Goal: Task Accomplishment & Management: Use online tool/utility

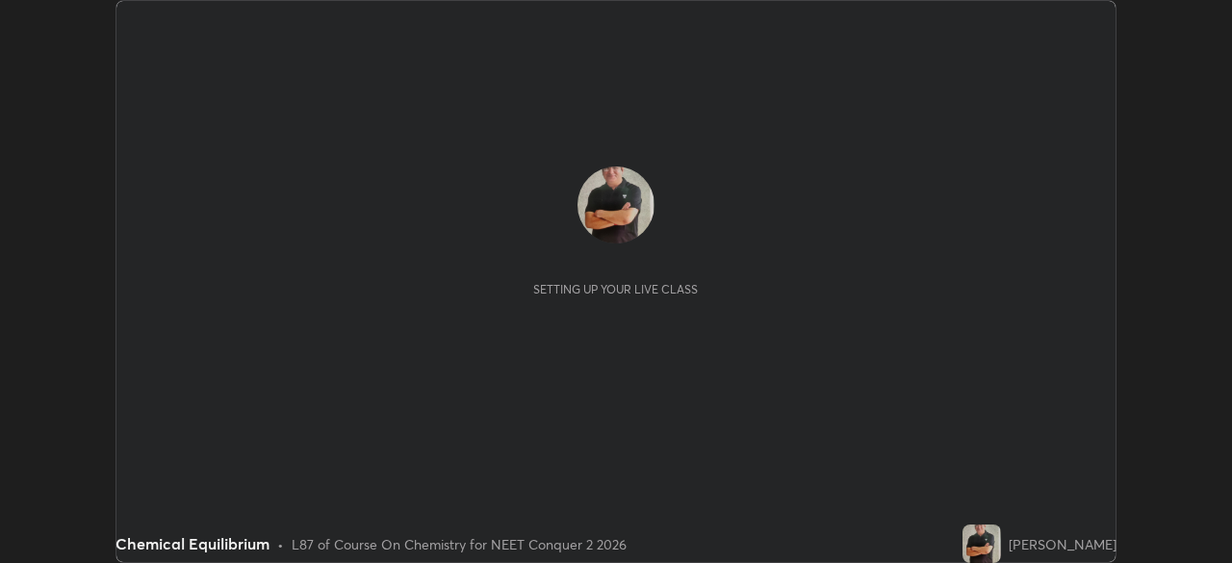
scroll to position [563, 1231]
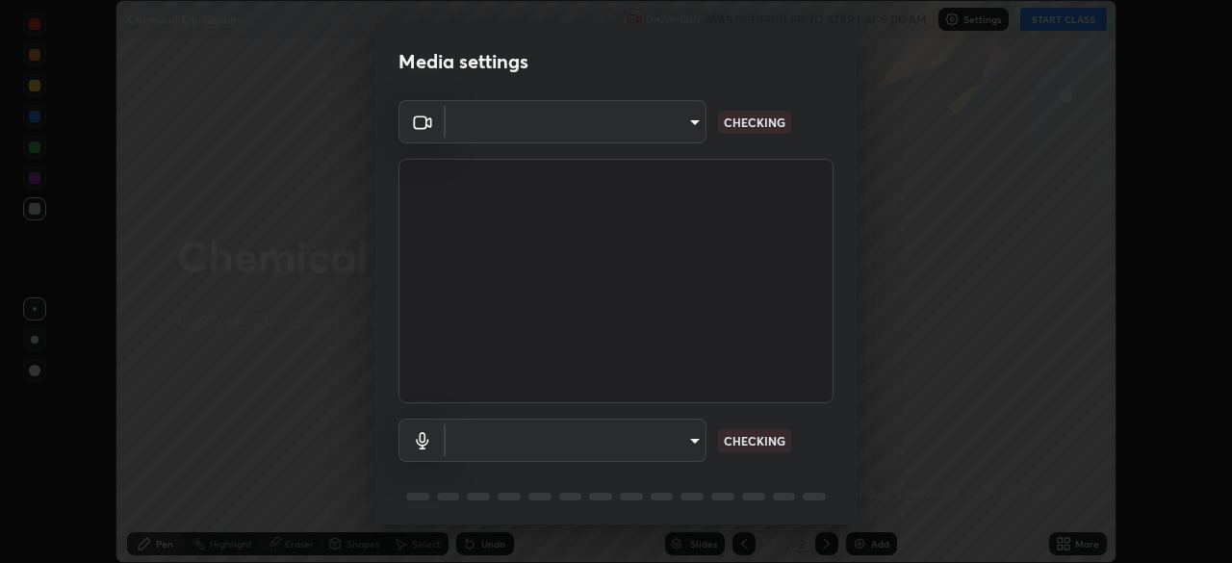
type input "718deecf834a2402e9859888758a2701a1d92989cf10273566d2a6ce3300f65d"
click at [601, 439] on body "Erase all Chemical Equilibrium Recording WAS SCHEDULED TO START AT 9:00 AM Sett…" at bounding box center [616, 281] width 1232 height 563
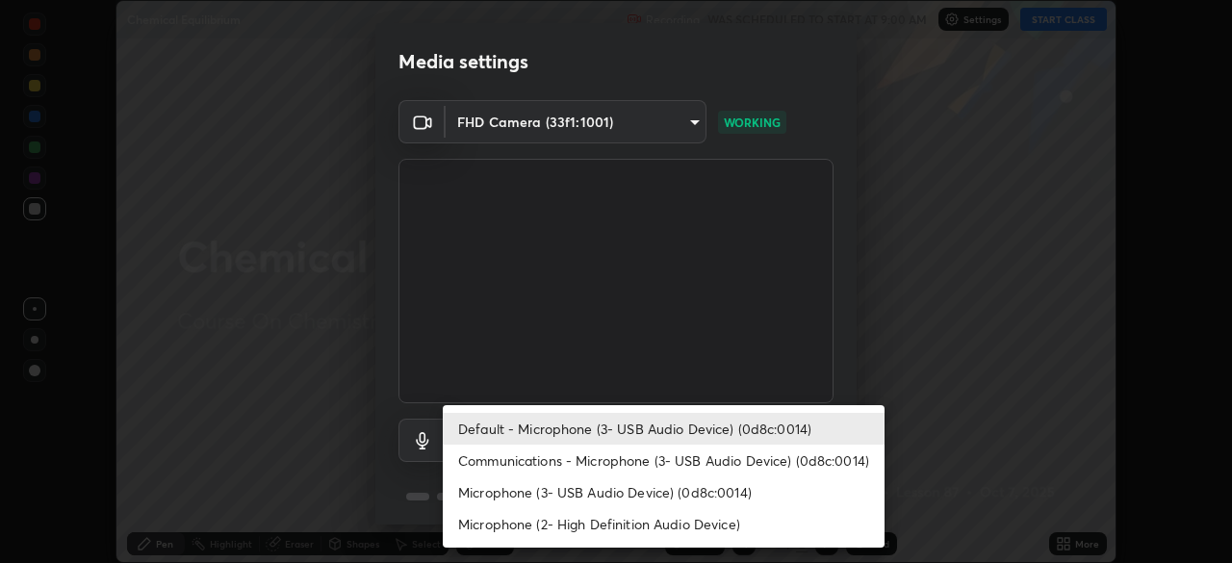
click at [564, 501] on li "Microphone (3- USB Audio Device) (0d8c:0014)" at bounding box center [664, 492] width 442 height 32
type input "a75359b4f40e144b74a4853d299cb10942348b3e6b3f88c79c501693e4cedbc6"
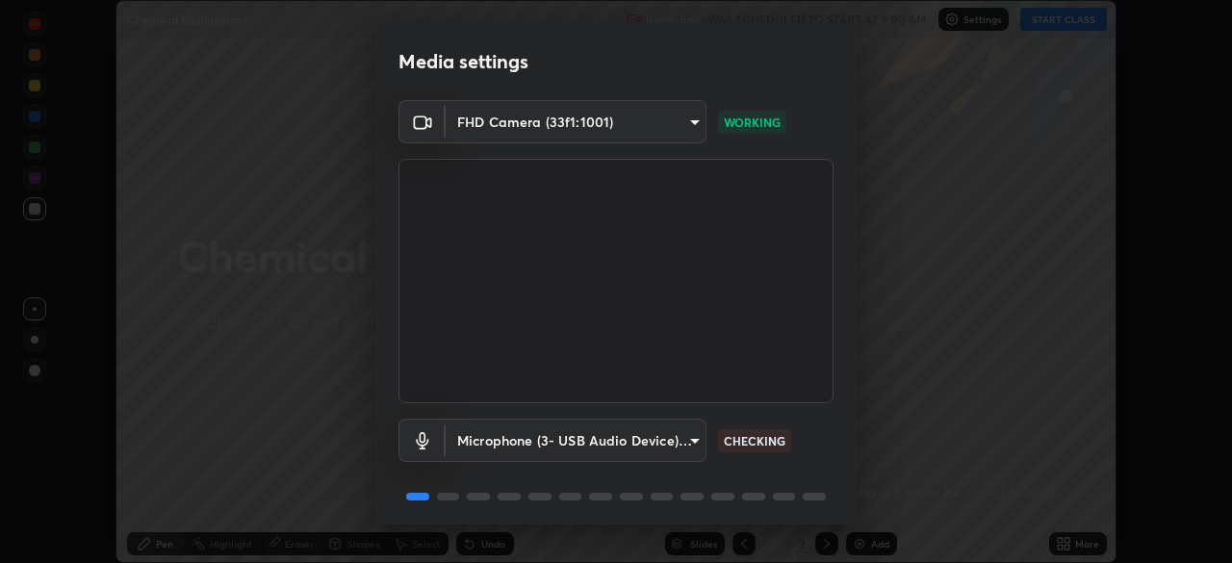
scroll to position [67, 0]
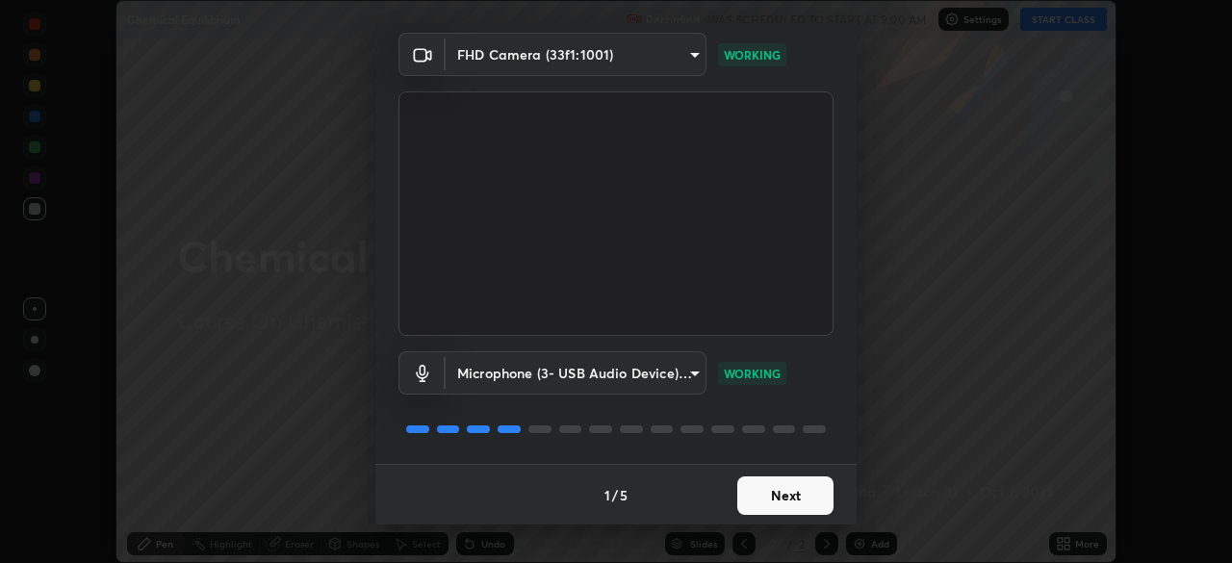
click at [772, 502] on button "Next" at bounding box center [785, 495] width 96 height 38
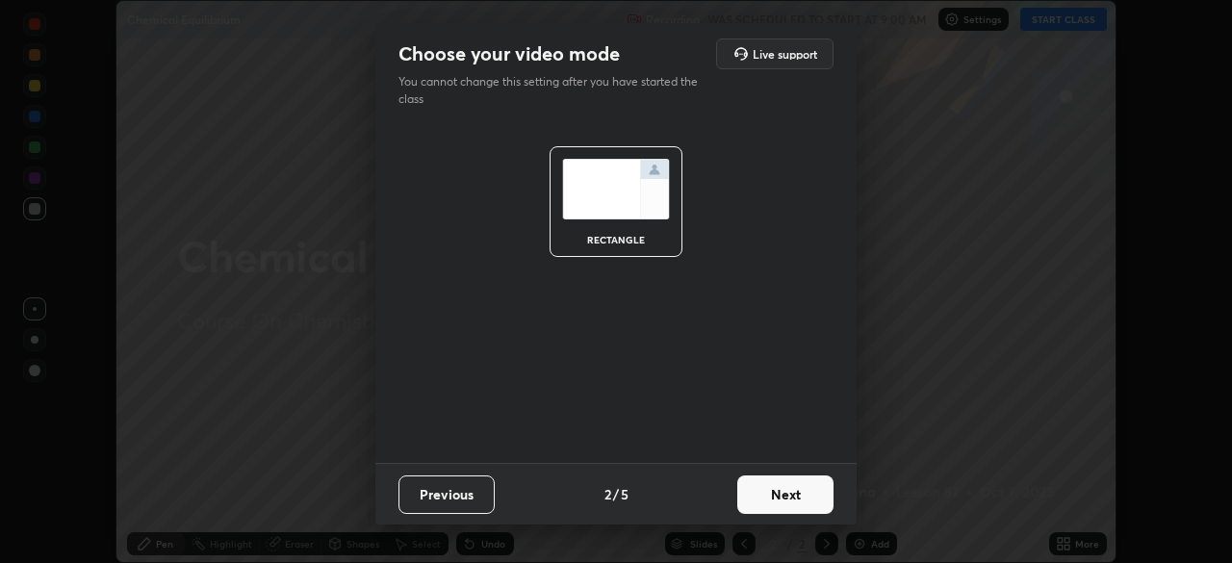
scroll to position [0, 0]
click at [786, 500] on button "Next" at bounding box center [785, 494] width 96 height 38
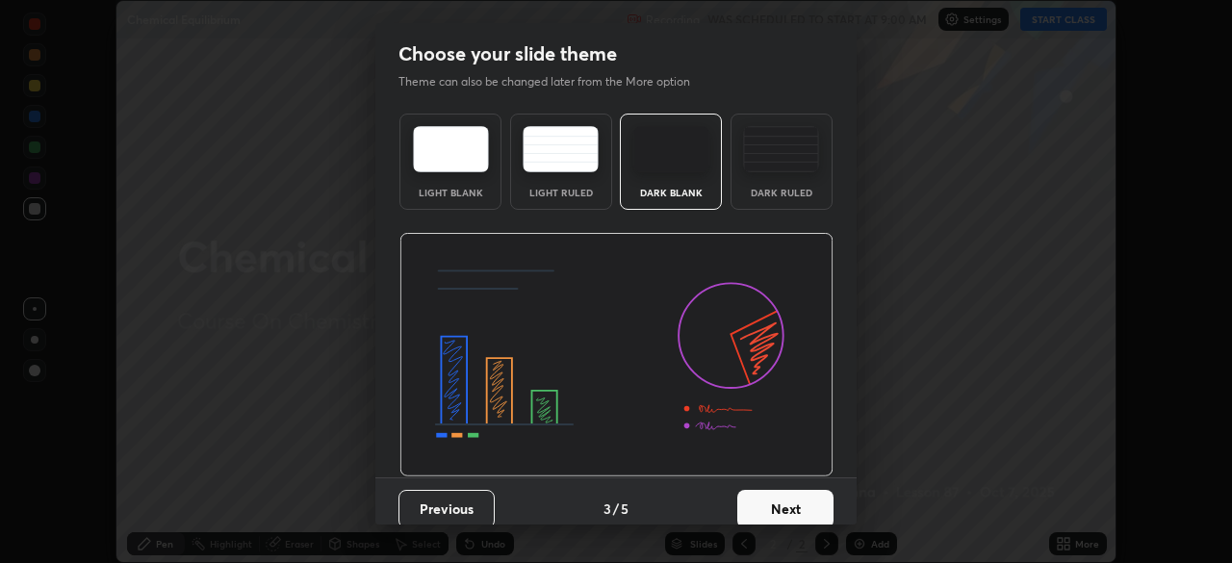
click at [771, 514] on button "Next" at bounding box center [785, 509] width 96 height 38
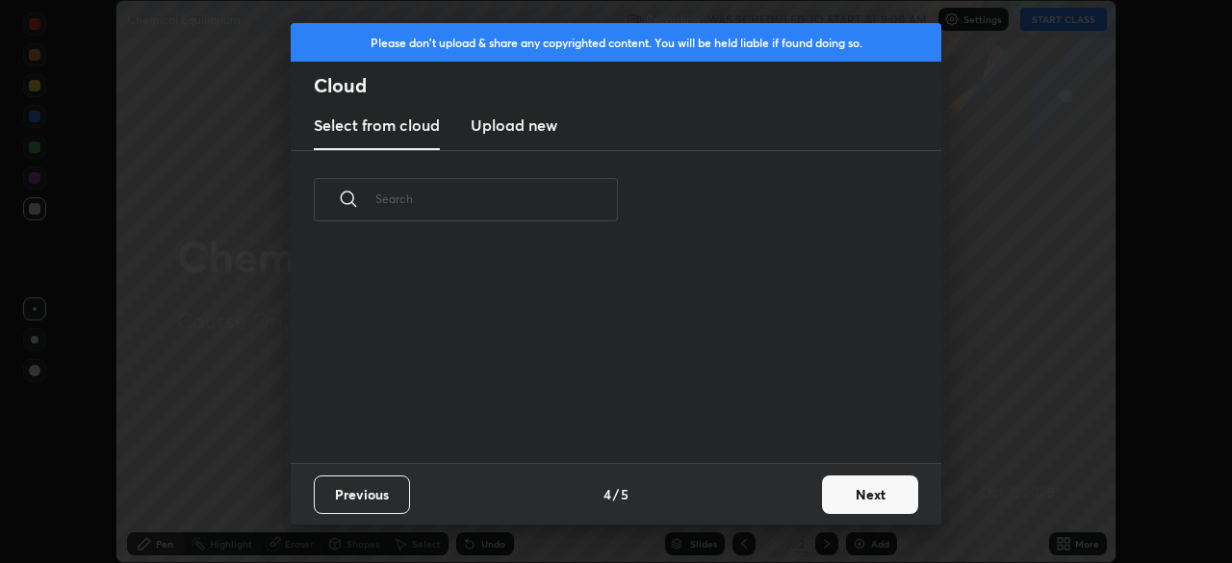
click at [847, 499] on button "Next" at bounding box center [870, 494] width 96 height 38
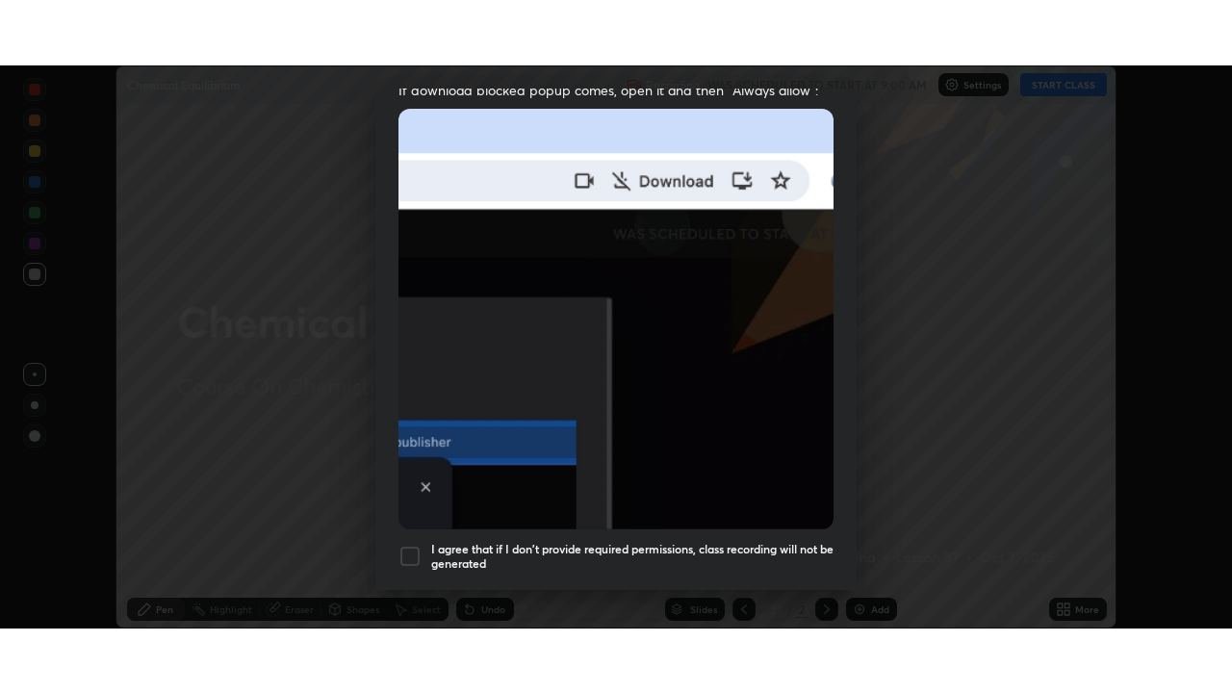
scroll to position [460, 0]
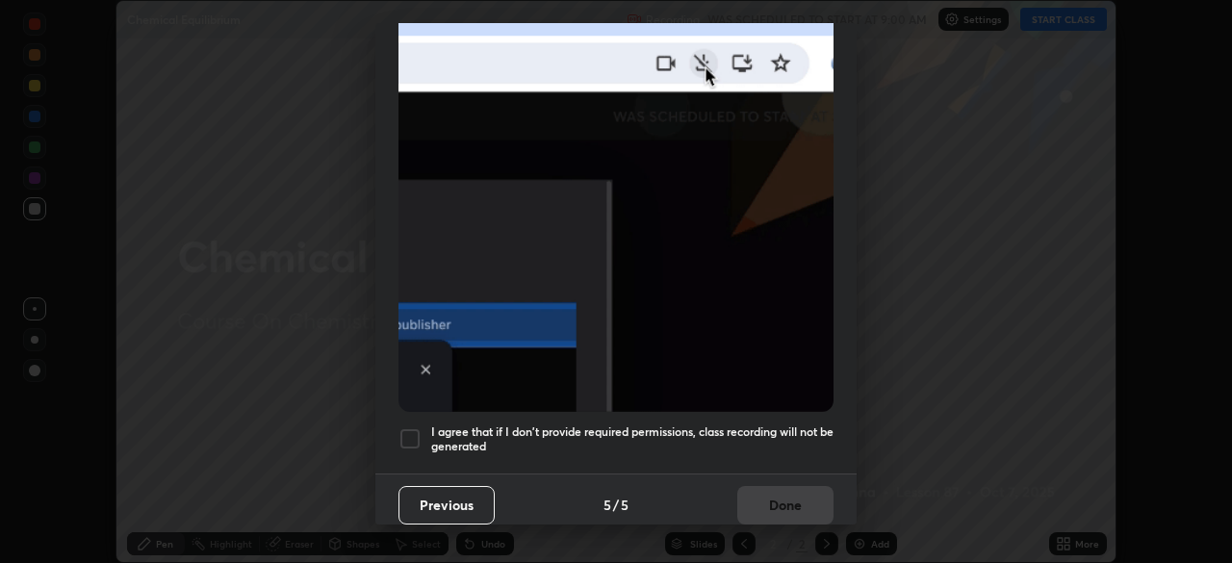
click at [412, 427] on div at bounding box center [409, 438] width 23 height 23
click at [756, 499] on button "Done" at bounding box center [785, 505] width 96 height 38
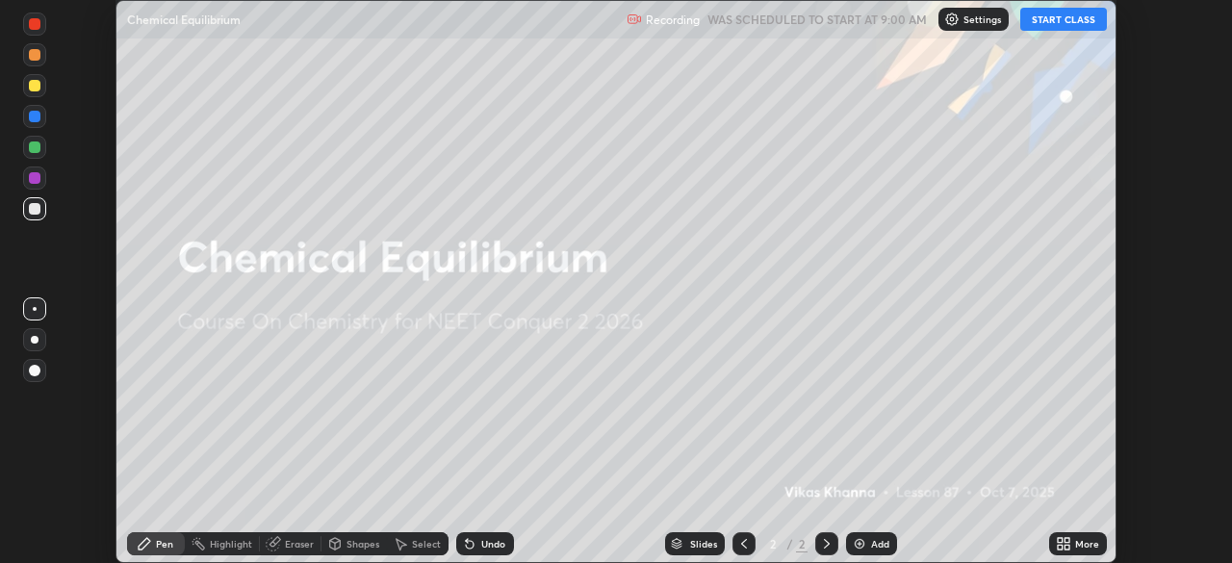
click at [1060, 21] on button "START CLASS" at bounding box center [1063, 19] width 87 height 23
click at [1072, 543] on div "More" at bounding box center [1078, 543] width 58 height 23
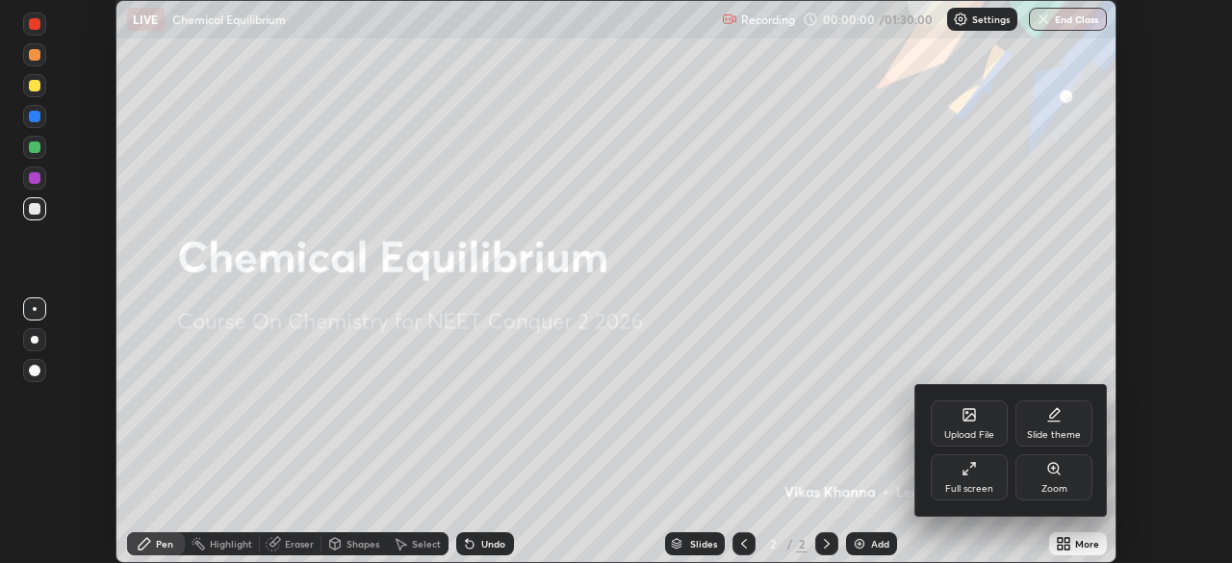
click at [979, 481] on div "Full screen" at bounding box center [969, 477] width 77 height 46
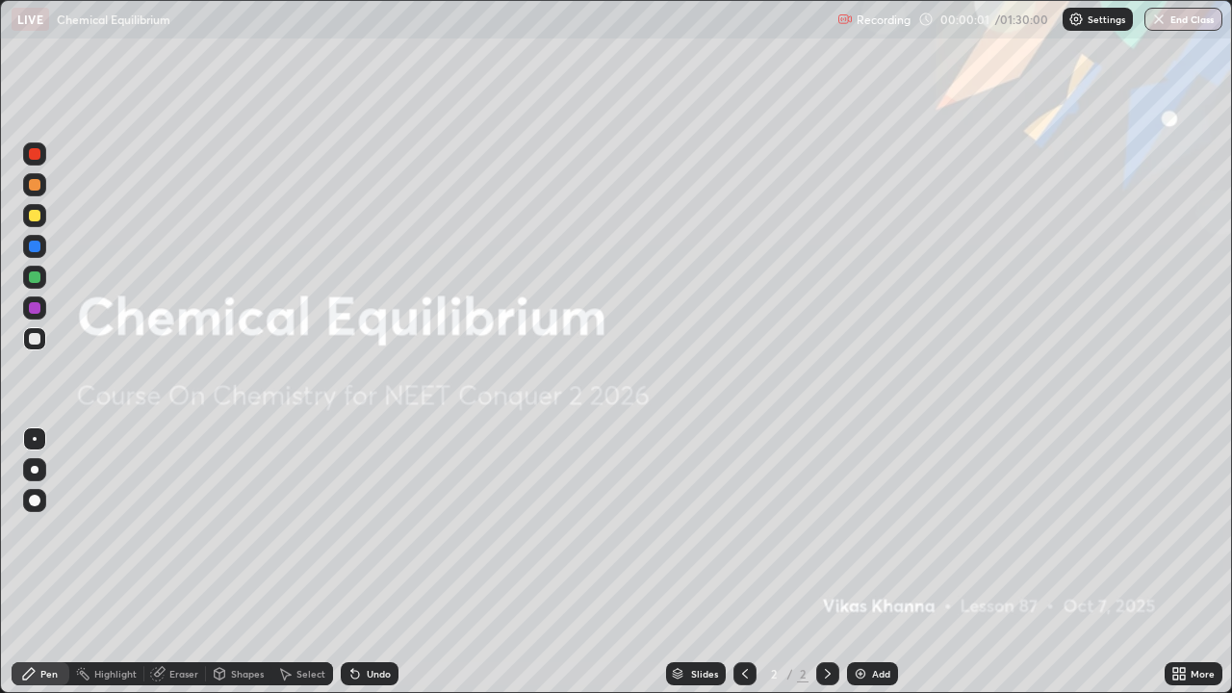
scroll to position [693, 1232]
click at [35, 218] on div at bounding box center [35, 216] width 12 height 12
click at [866, 562] on img at bounding box center [860, 673] width 15 height 15
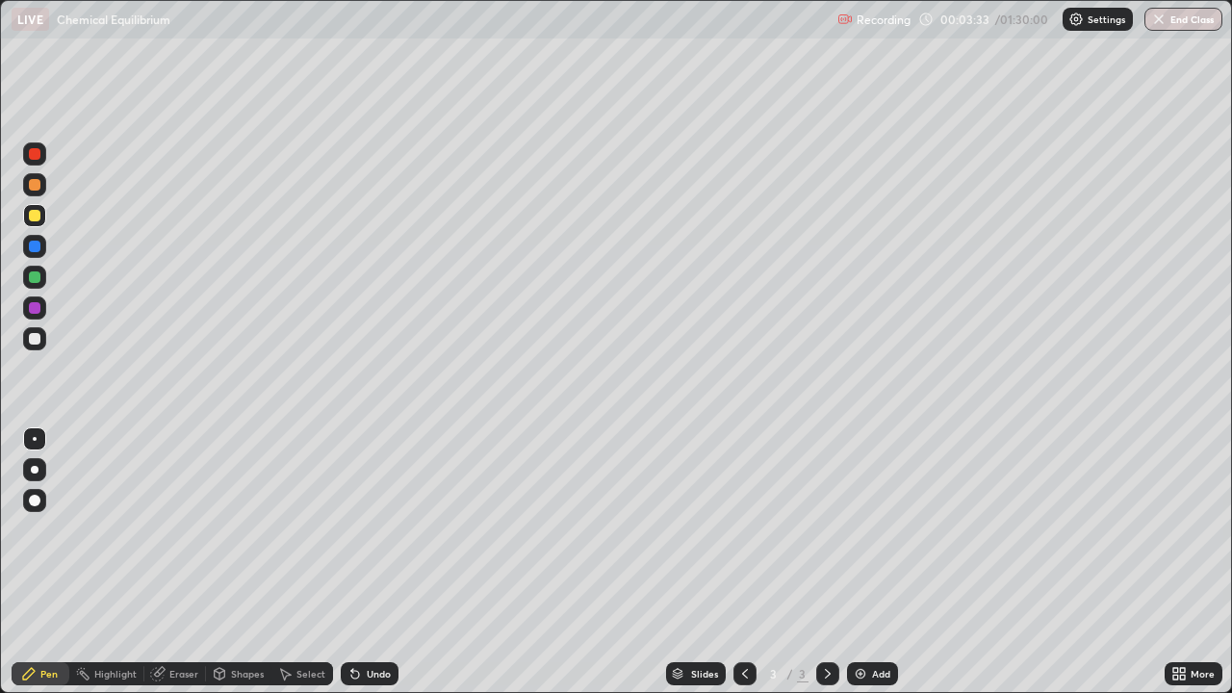
click at [239, 562] on div "Shapes" at bounding box center [247, 674] width 33 height 10
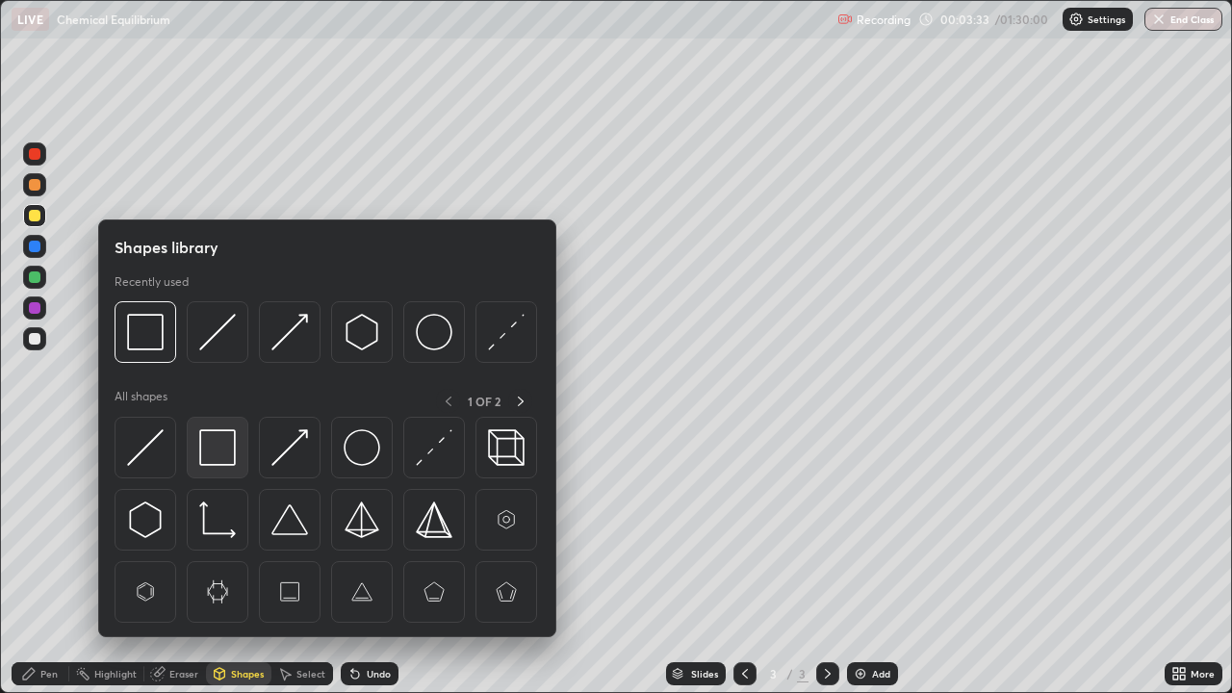
click at [219, 448] on img at bounding box center [217, 447] width 37 height 37
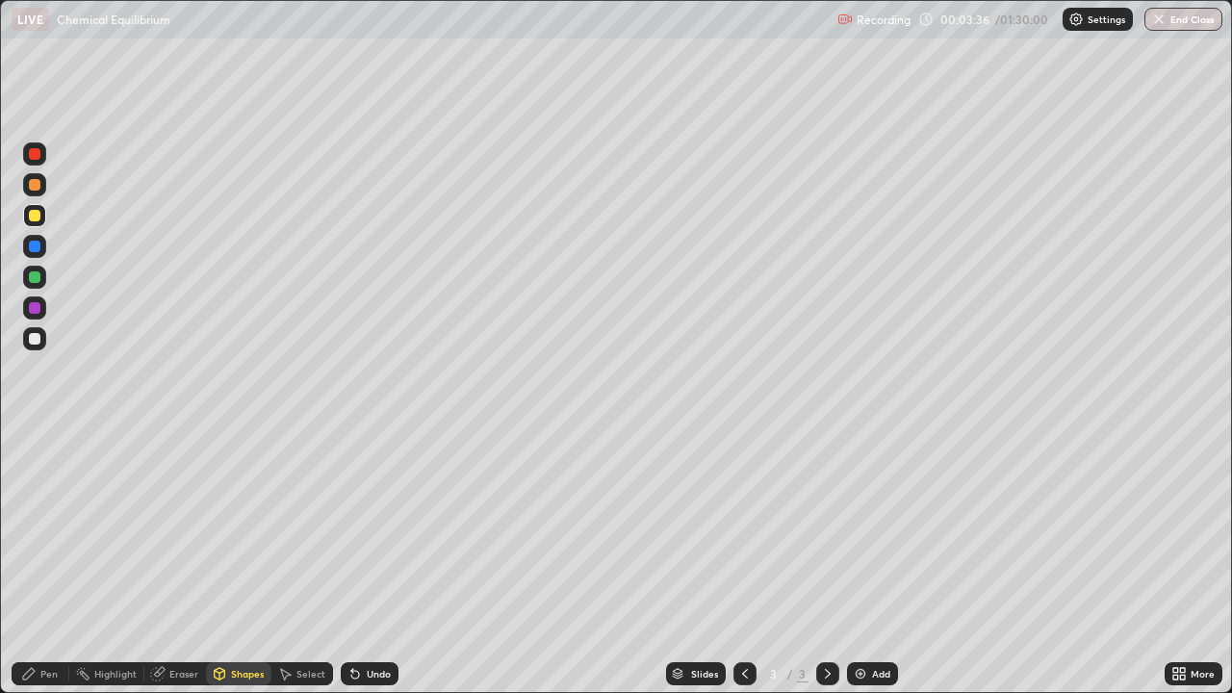
click at [39, 562] on div "Pen" at bounding box center [41, 673] width 58 height 23
click at [33, 497] on div at bounding box center [35, 501] width 12 height 12
click at [35, 247] on div at bounding box center [35, 247] width 12 height 12
click at [239, 562] on div "Shapes" at bounding box center [247, 674] width 33 height 10
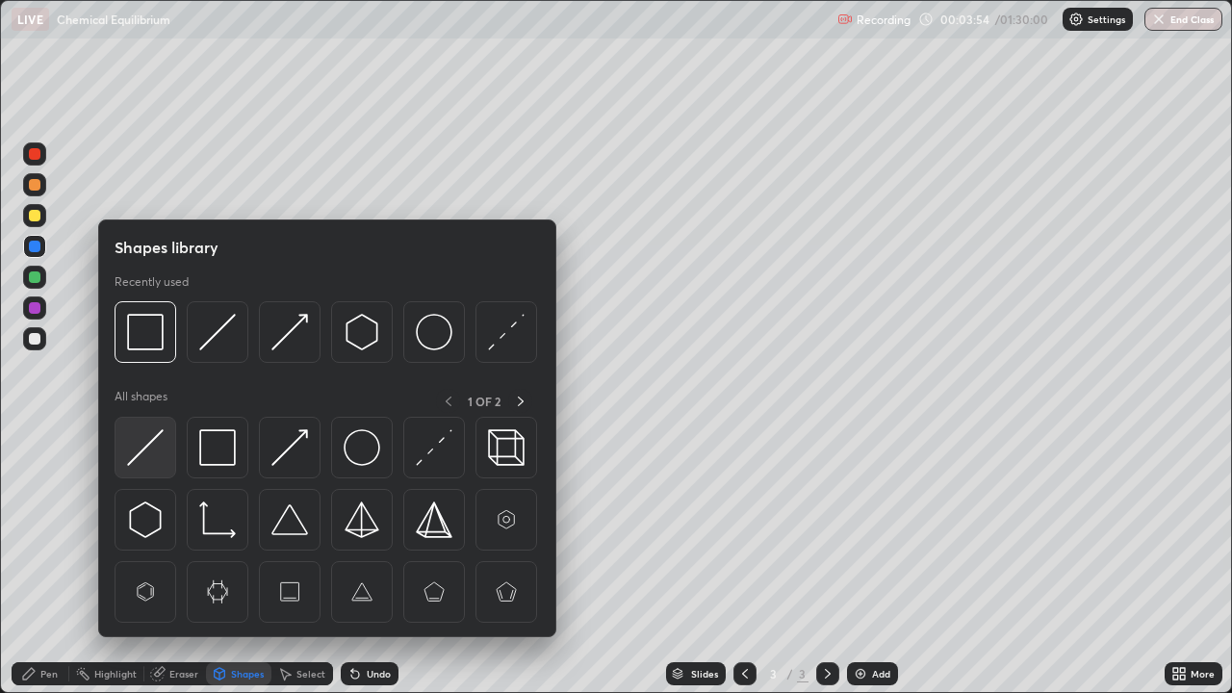
click at [142, 449] on img at bounding box center [145, 447] width 37 height 37
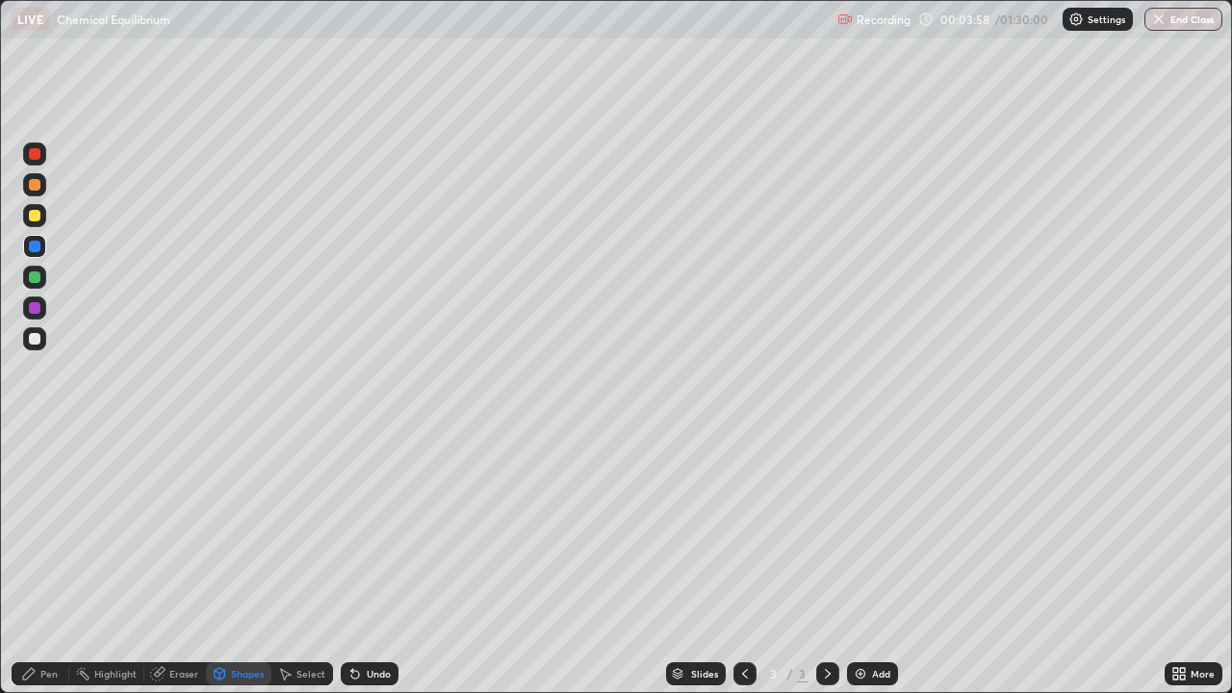
click at [42, 562] on div "Pen" at bounding box center [48, 674] width 17 height 10
click at [367, 562] on div "Undo" at bounding box center [370, 673] width 58 height 23
click at [233, 562] on div "Shapes" at bounding box center [247, 674] width 33 height 10
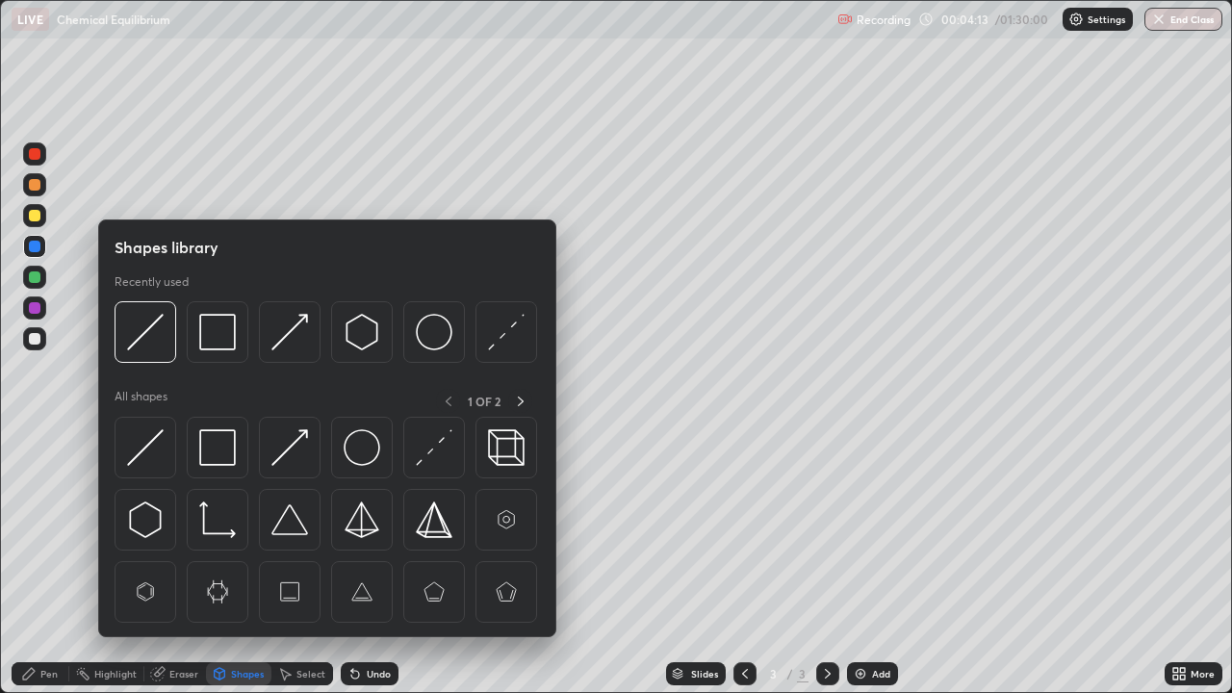
click at [155, 447] on img at bounding box center [145, 447] width 37 height 37
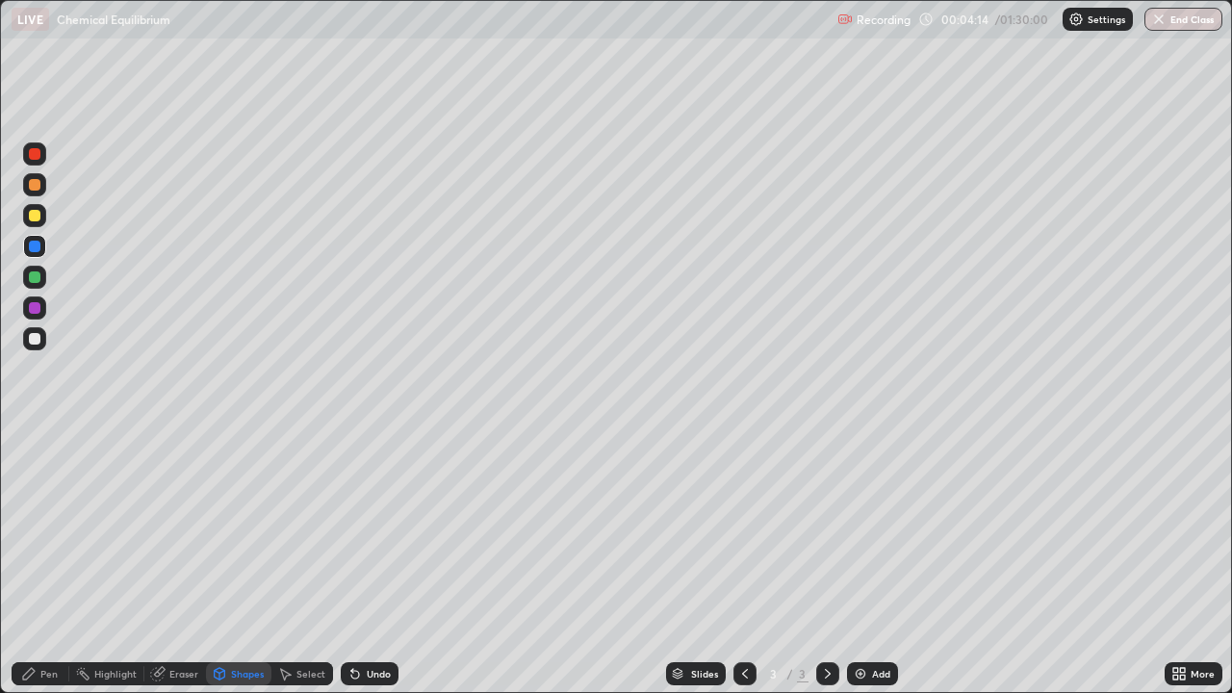
click at [35, 216] on div at bounding box center [35, 216] width 12 height 12
click at [235, 562] on div "Shapes" at bounding box center [247, 674] width 33 height 10
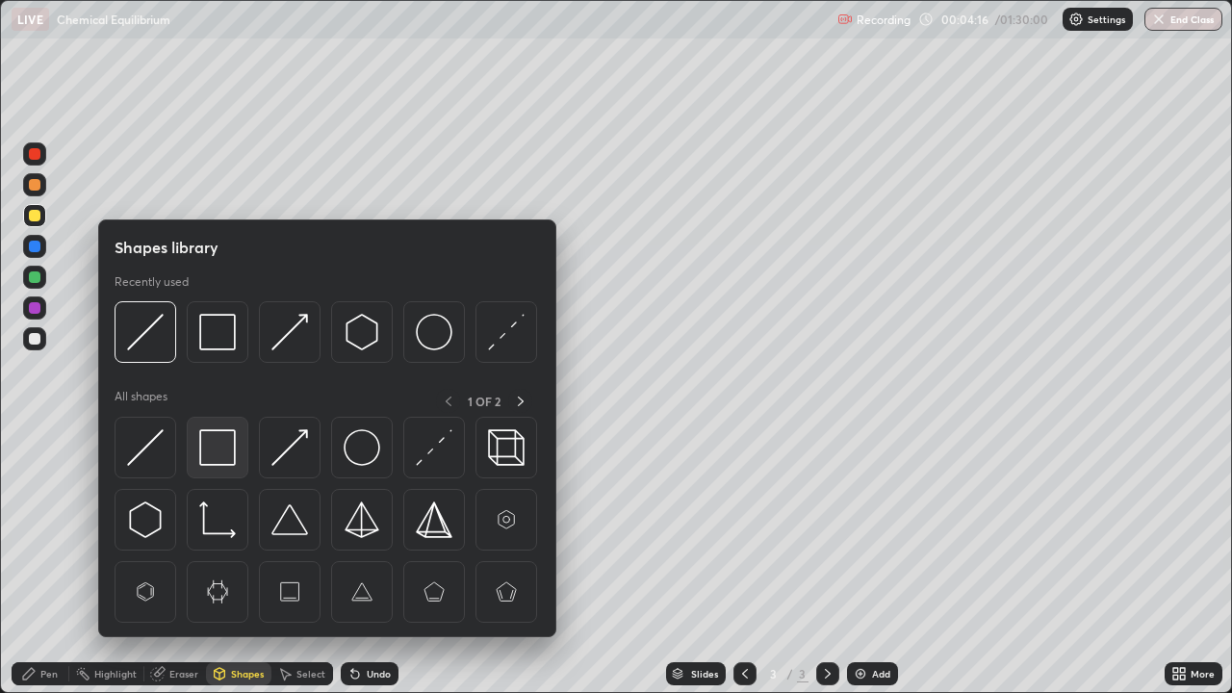
click at [216, 450] on img at bounding box center [217, 447] width 37 height 37
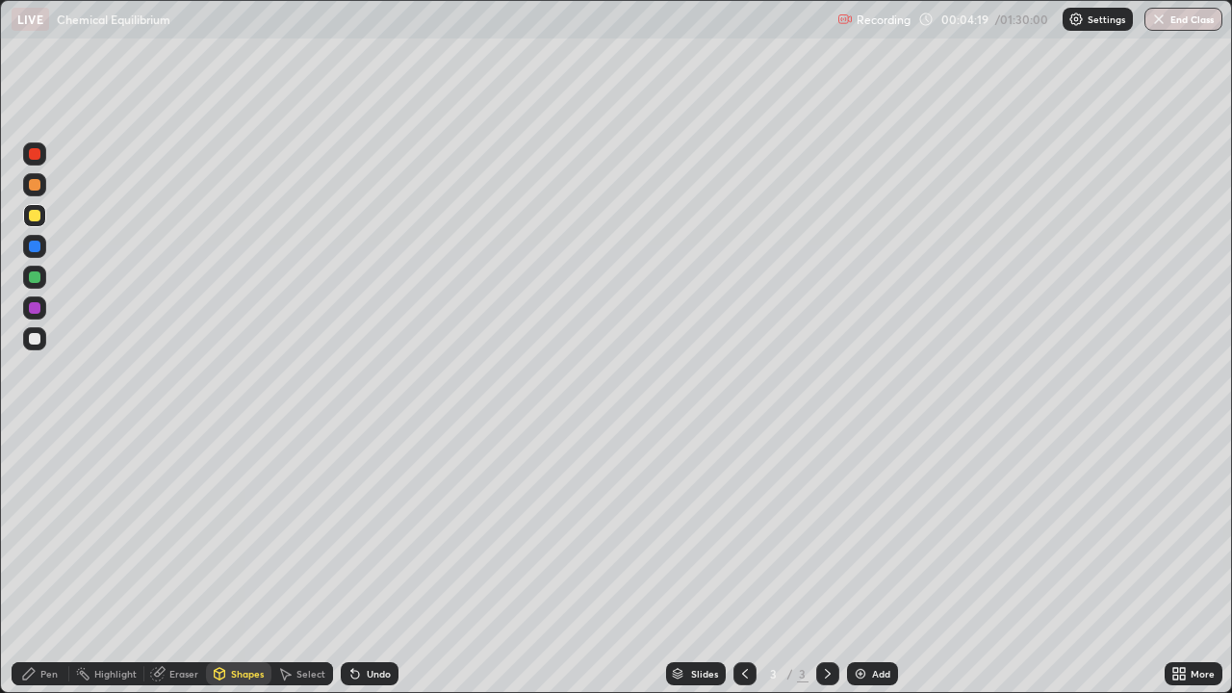
click at [45, 562] on div "Pen" at bounding box center [48, 674] width 17 height 10
click at [874, 562] on div "Add" at bounding box center [881, 674] width 18 height 10
click at [352, 562] on icon at bounding box center [355, 675] width 8 height 8
click at [368, 562] on div "Undo" at bounding box center [379, 674] width 24 height 10
click at [370, 562] on div "Undo" at bounding box center [379, 674] width 24 height 10
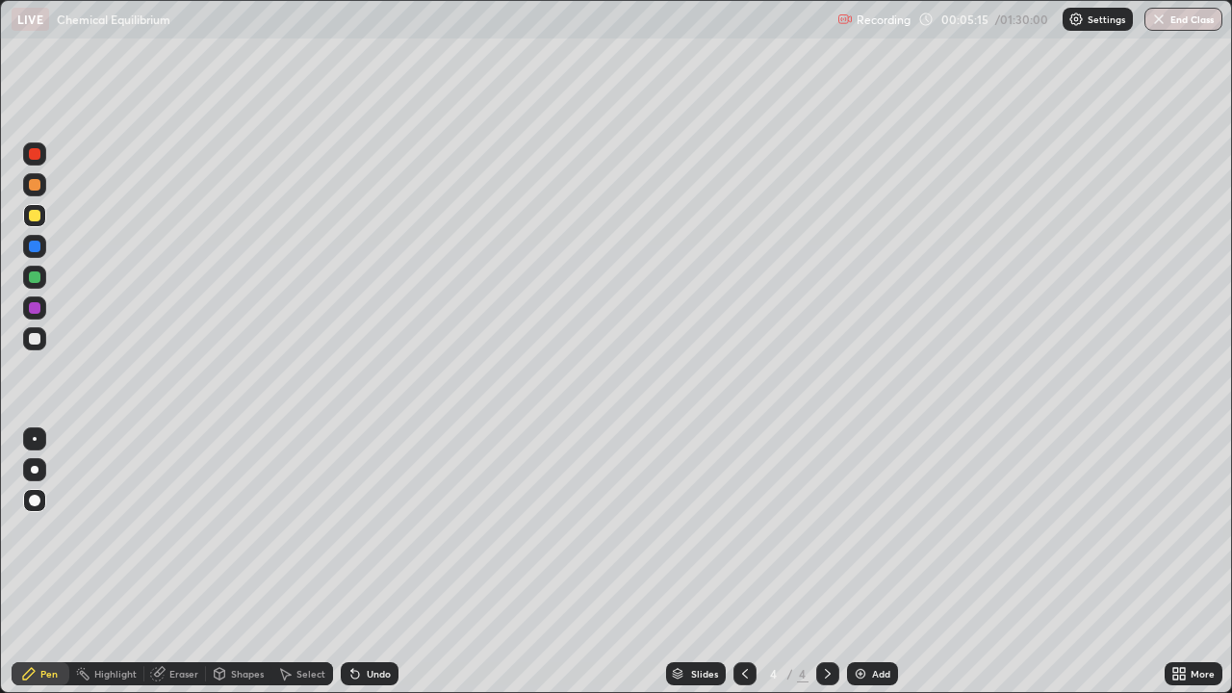
click at [370, 562] on div "Undo" at bounding box center [379, 674] width 24 height 10
click at [743, 562] on icon at bounding box center [744, 673] width 15 height 15
click at [820, 562] on icon at bounding box center [827, 673] width 15 height 15
click at [742, 562] on icon at bounding box center [745, 674] width 6 height 10
click at [826, 562] on icon at bounding box center [827, 673] width 15 height 15
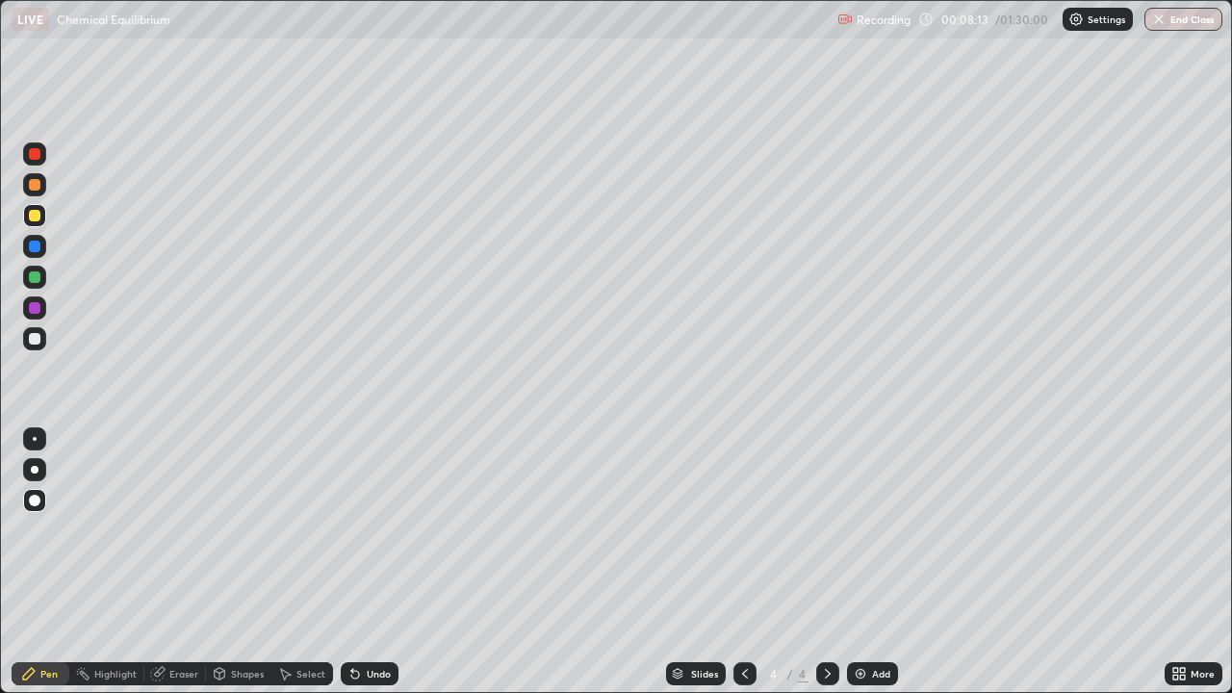
click at [241, 562] on div "Shapes" at bounding box center [247, 674] width 33 height 10
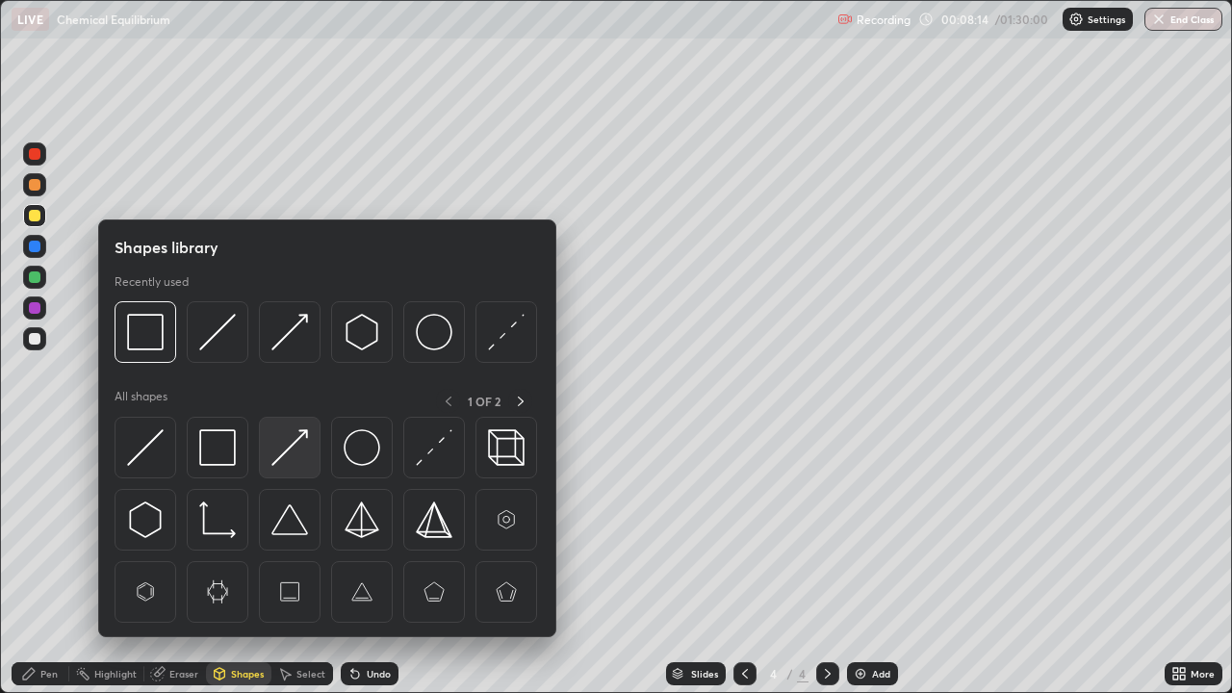
click at [285, 447] on img at bounding box center [289, 447] width 37 height 37
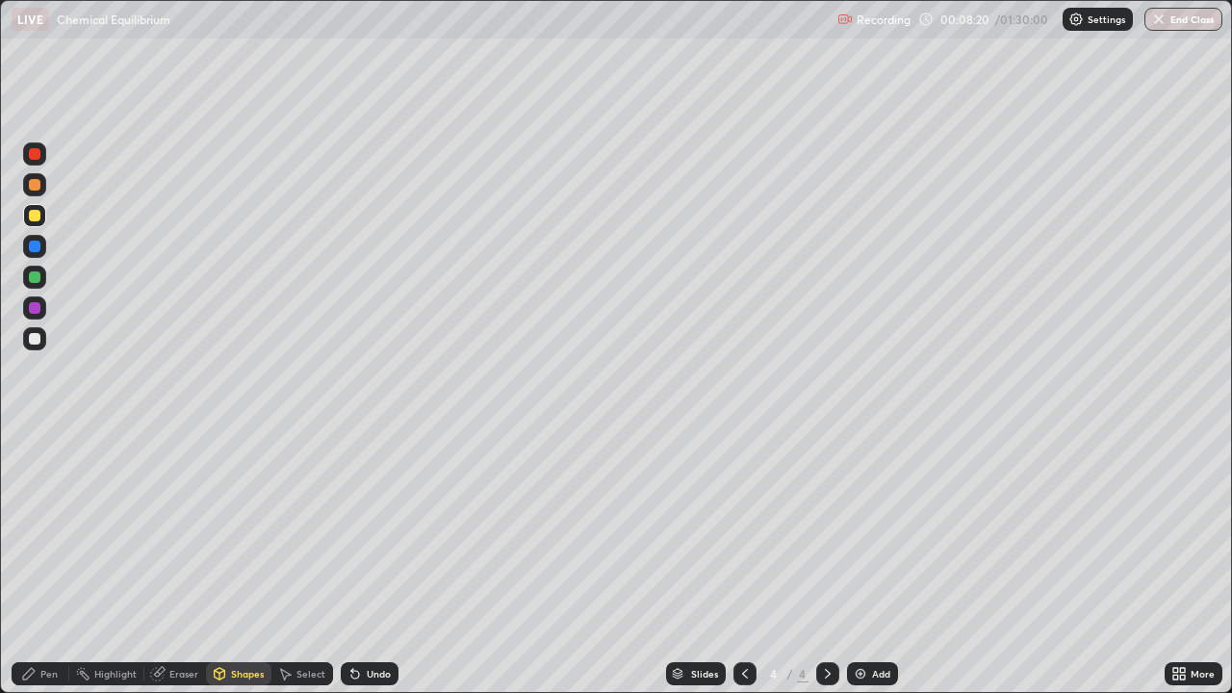
click at [54, 562] on div "Pen" at bounding box center [48, 674] width 17 height 10
click at [877, 562] on div "Add" at bounding box center [881, 674] width 18 height 10
click at [38, 187] on div at bounding box center [35, 185] width 12 height 12
click at [367, 562] on div "Undo" at bounding box center [379, 674] width 24 height 10
click at [231, 562] on div "Shapes" at bounding box center [247, 674] width 33 height 10
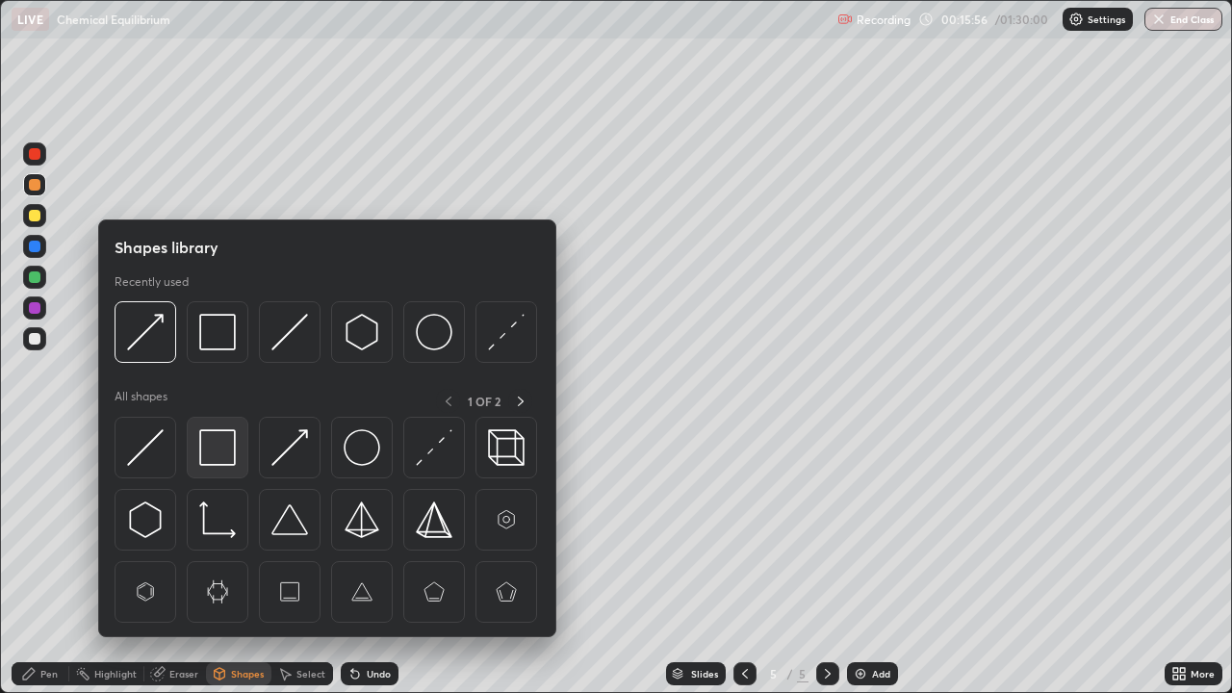
click at [221, 445] on img at bounding box center [217, 447] width 37 height 37
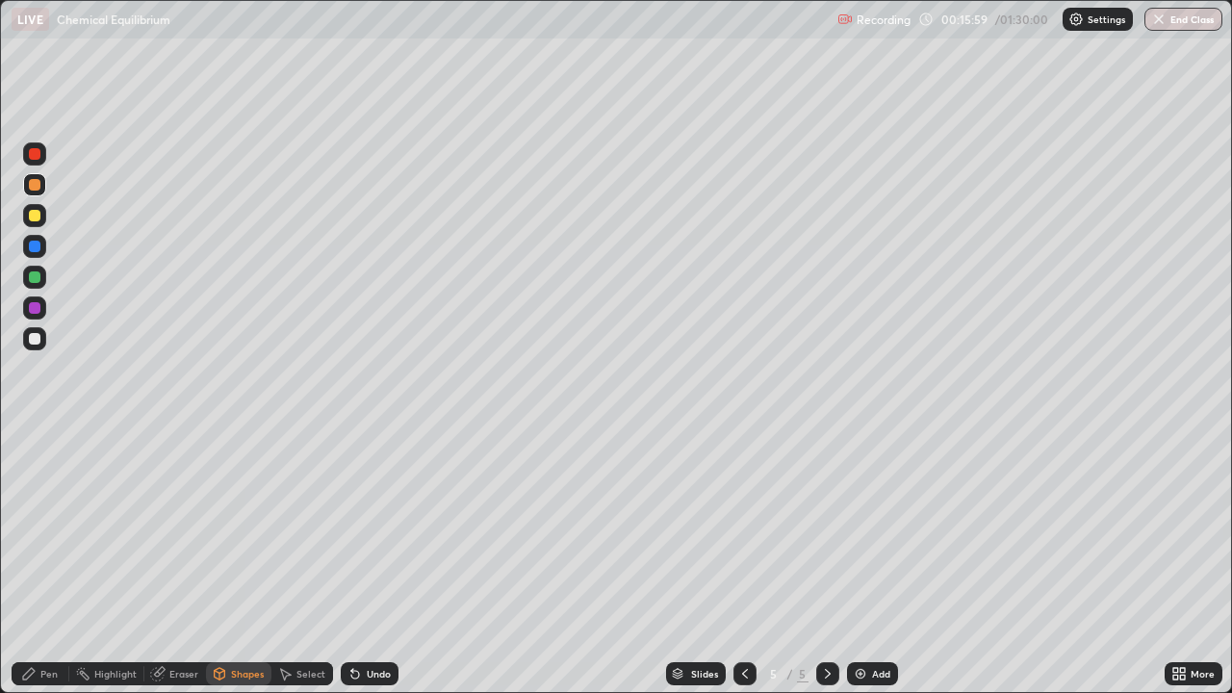
click at [35, 562] on icon at bounding box center [28, 673] width 15 height 15
click at [360, 562] on div "Undo" at bounding box center [370, 673] width 58 height 23
click at [38, 243] on div at bounding box center [35, 247] width 12 height 12
click at [872, 562] on div "Add" at bounding box center [881, 674] width 18 height 10
click at [53, 562] on div "Pen" at bounding box center [48, 674] width 17 height 10
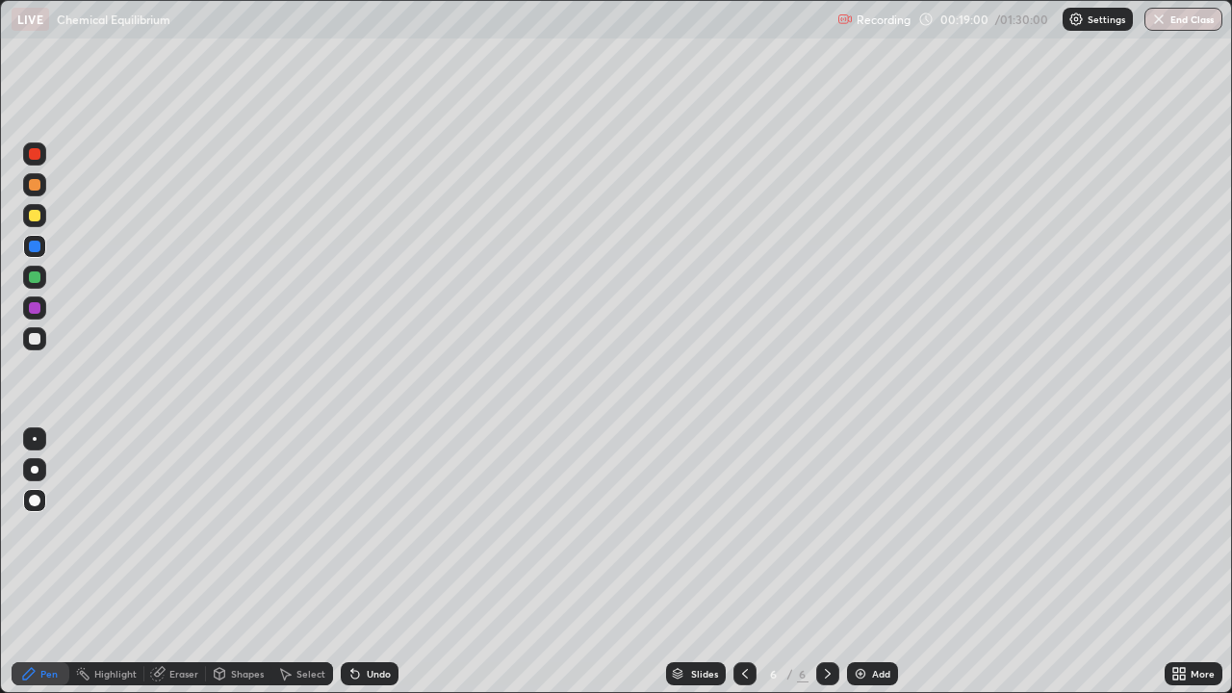
click at [38, 214] on div at bounding box center [35, 216] width 12 height 12
click at [370, 562] on div "Undo" at bounding box center [379, 674] width 24 height 10
click at [250, 562] on div "Shapes" at bounding box center [247, 674] width 33 height 10
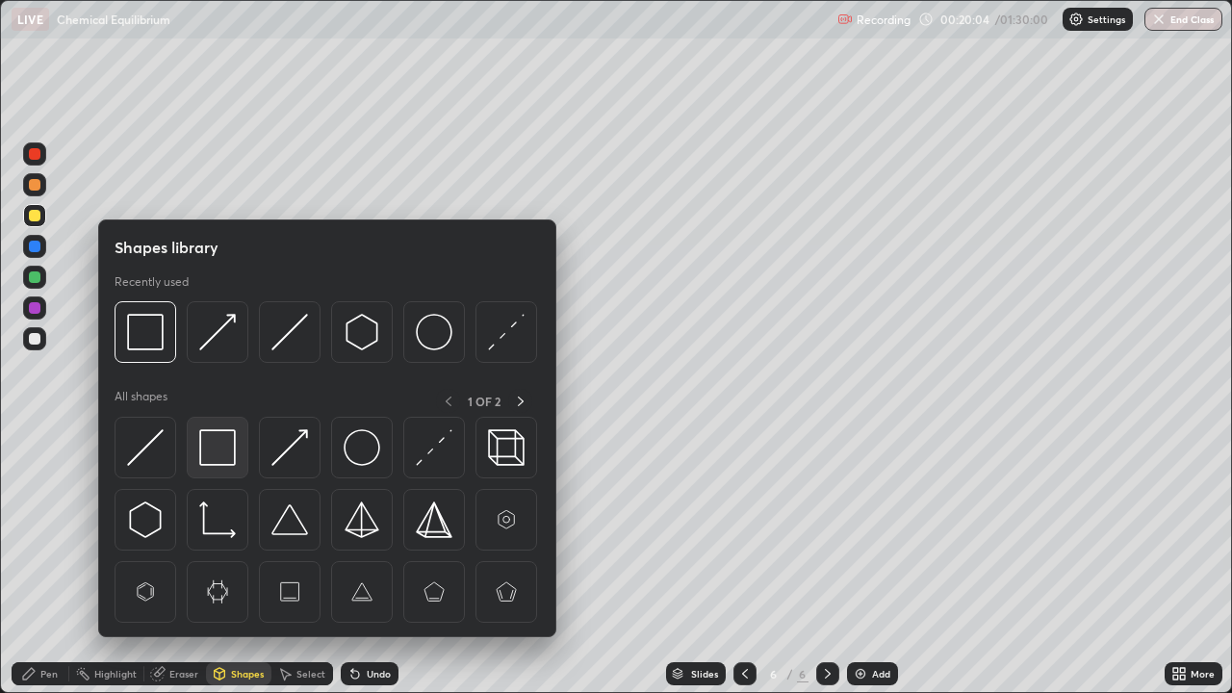
click at [226, 449] on img at bounding box center [217, 447] width 37 height 37
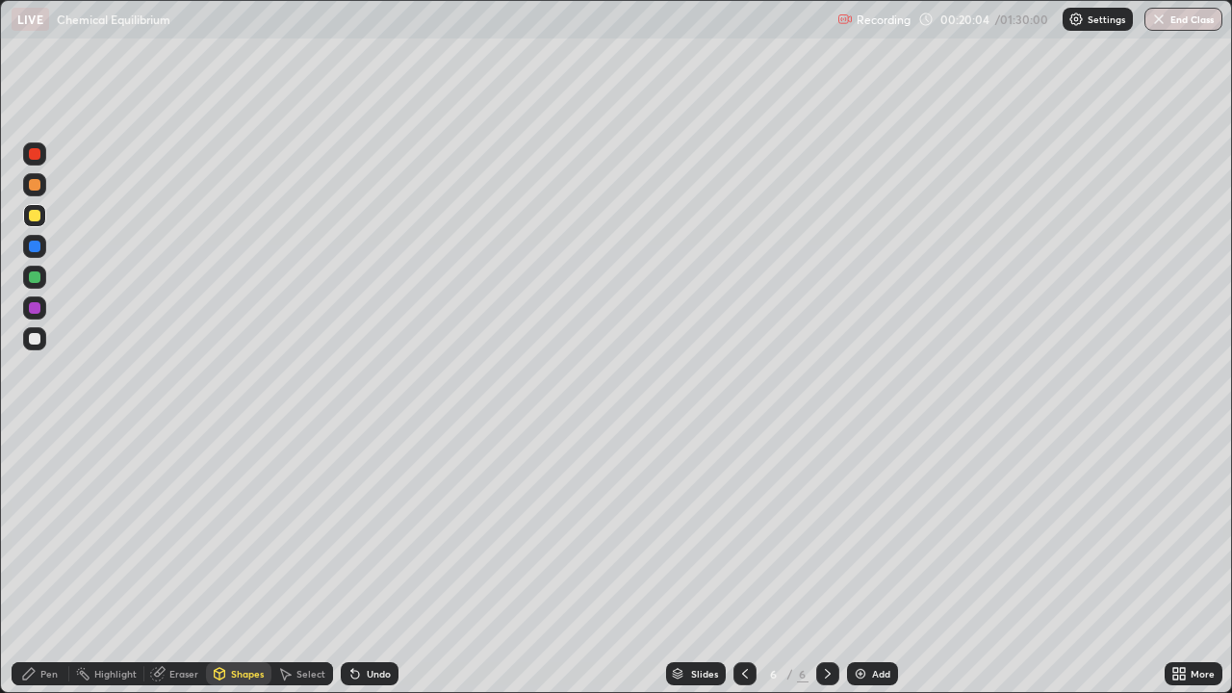
click at [38, 338] on div at bounding box center [35, 339] width 12 height 12
click at [233, 562] on div "Shapes" at bounding box center [247, 674] width 33 height 10
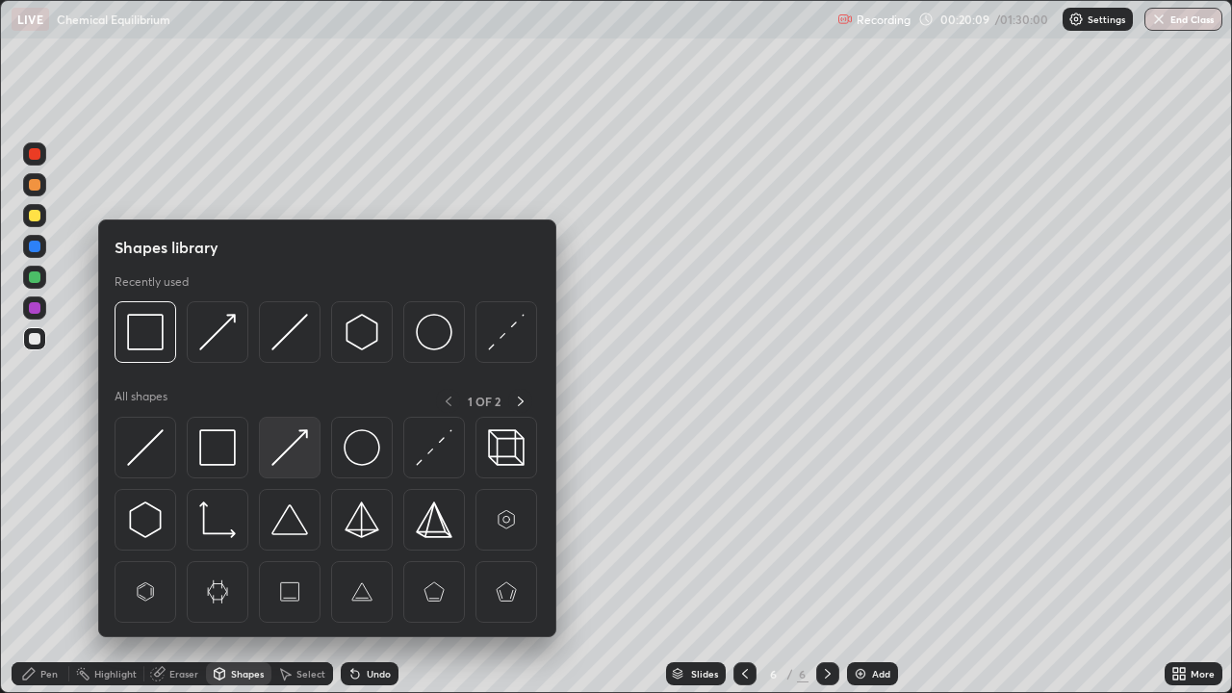
click at [292, 444] on img at bounding box center [289, 447] width 37 height 37
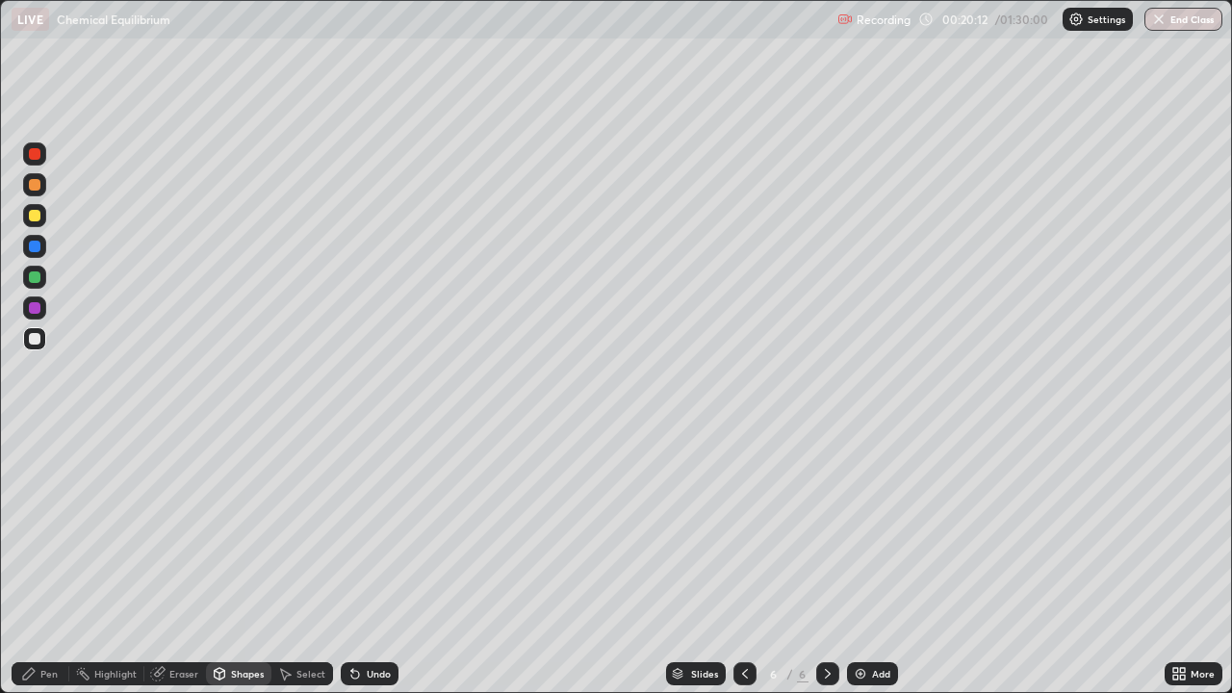
click at [48, 562] on div "Pen" at bounding box center [48, 674] width 17 height 10
click at [861, 562] on img at bounding box center [860, 673] width 15 height 15
click at [35, 216] on div at bounding box center [35, 216] width 12 height 12
click at [231, 562] on div "Shapes" at bounding box center [247, 674] width 33 height 10
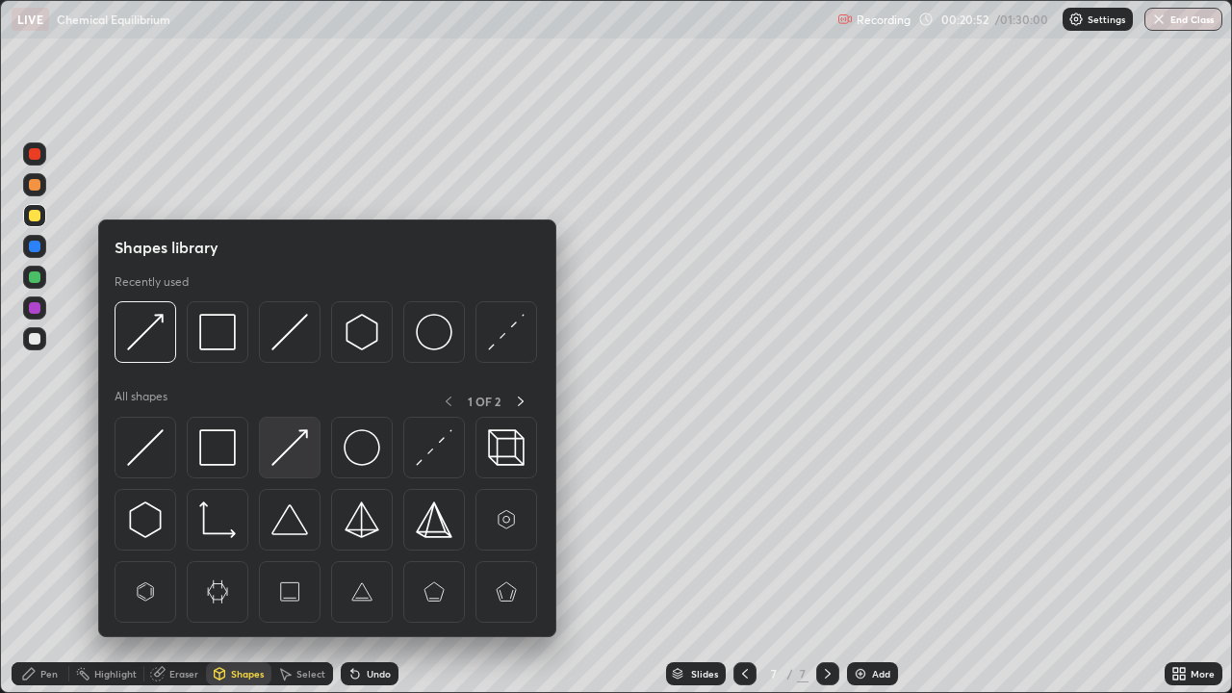
click at [287, 460] on img at bounding box center [289, 447] width 37 height 37
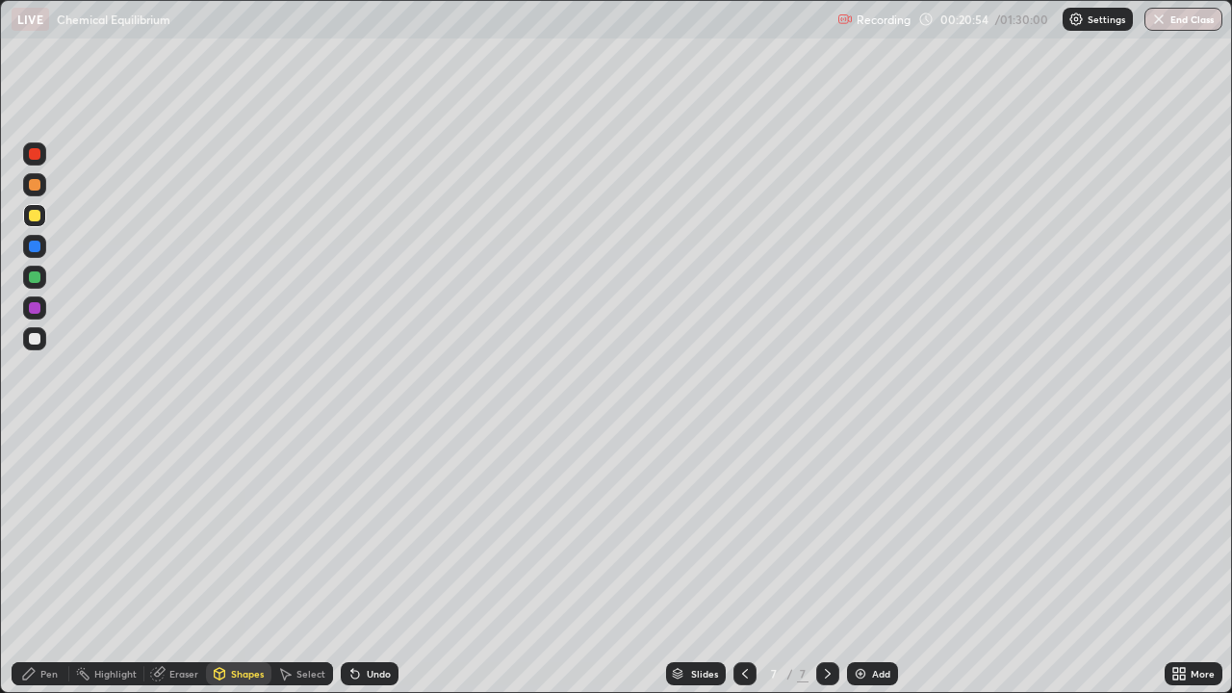
click at [46, 562] on div "Pen" at bounding box center [48, 674] width 17 height 10
click at [373, 562] on div "Undo" at bounding box center [379, 674] width 24 height 10
click at [244, 562] on div "Shapes" at bounding box center [238, 673] width 65 height 23
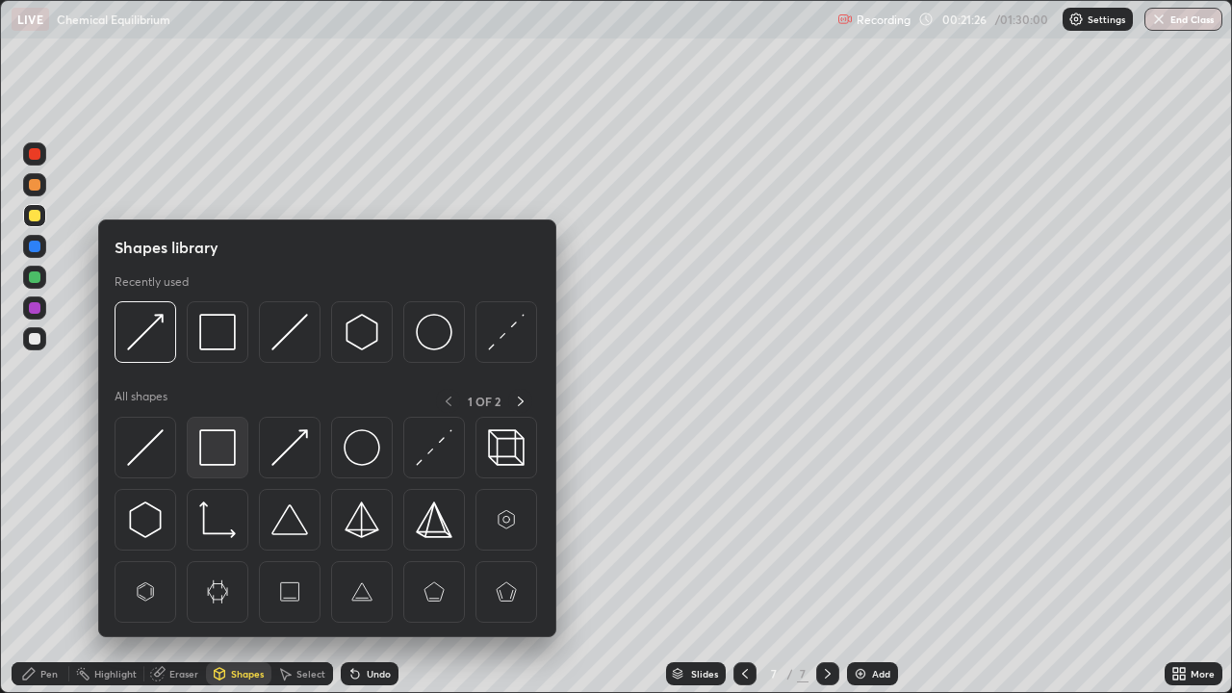
click at [216, 450] on img at bounding box center [217, 447] width 37 height 37
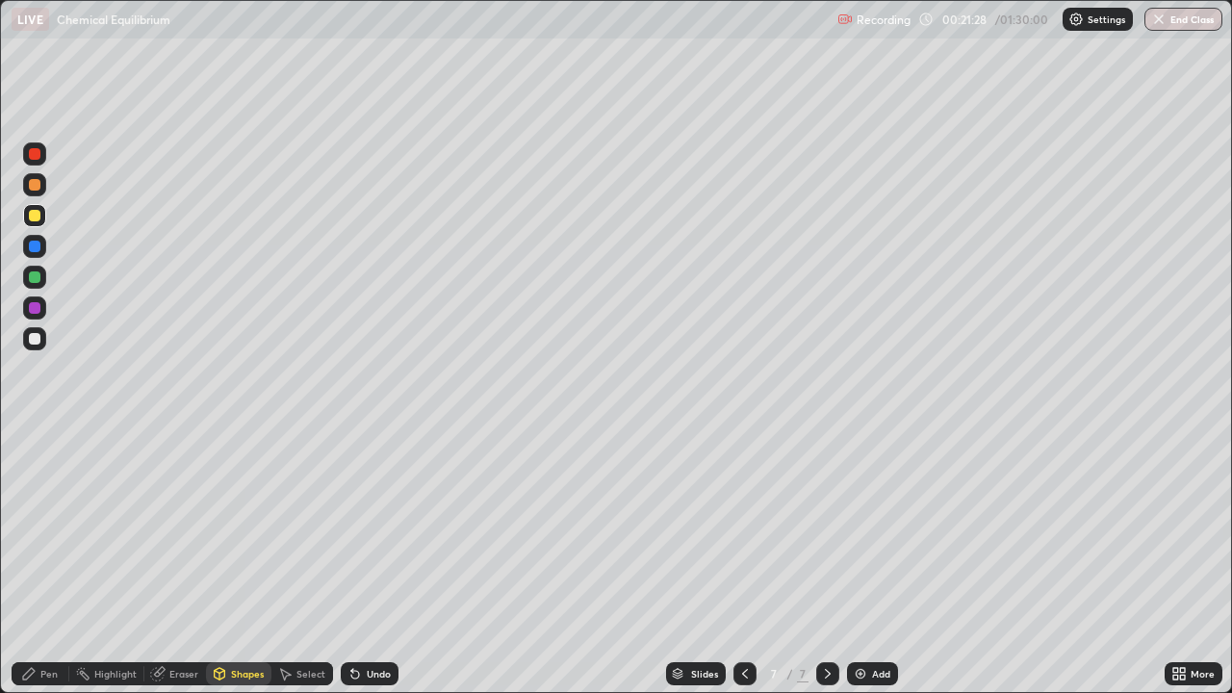
click at [34, 310] on div at bounding box center [35, 308] width 12 height 12
click at [374, 562] on div "Undo" at bounding box center [379, 674] width 24 height 10
click at [29, 562] on icon at bounding box center [29, 674] width 12 height 12
click at [35, 279] on div at bounding box center [35, 277] width 12 height 12
click at [183, 562] on div "Eraser" at bounding box center [183, 674] width 29 height 10
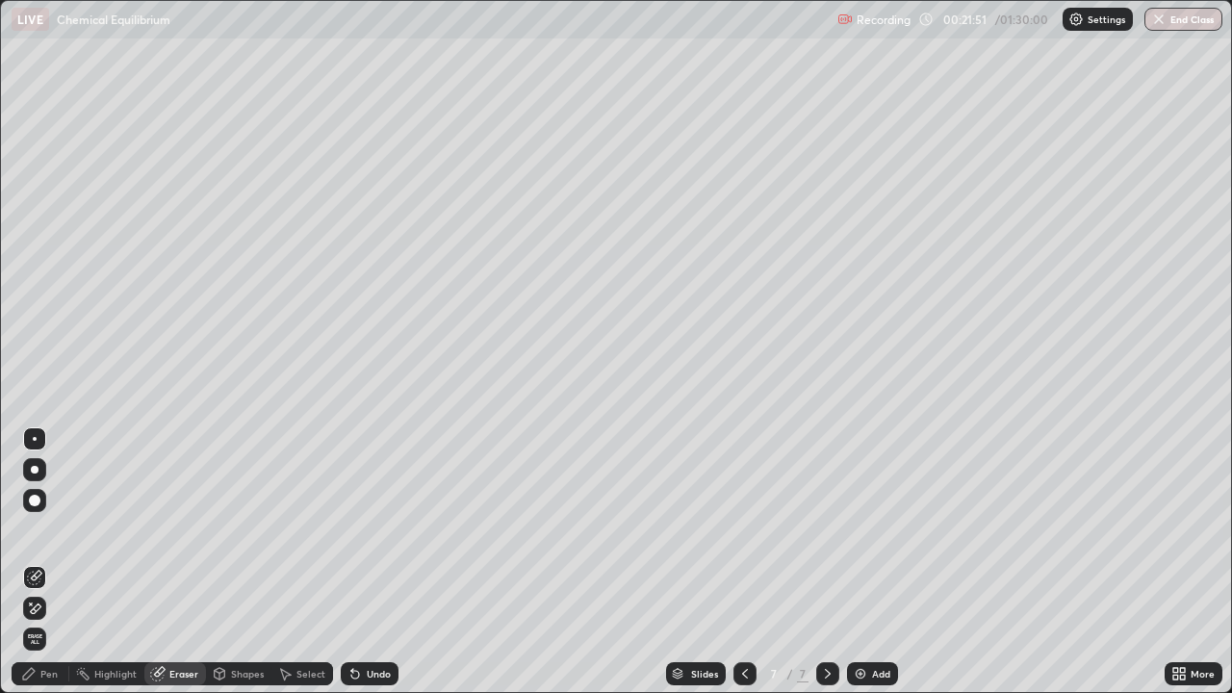
click at [737, 562] on icon at bounding box center [744, 673] width 15 height 15
click at [50, 562] on div "Pen" at bounding box center [48, 674] width 17 height 10
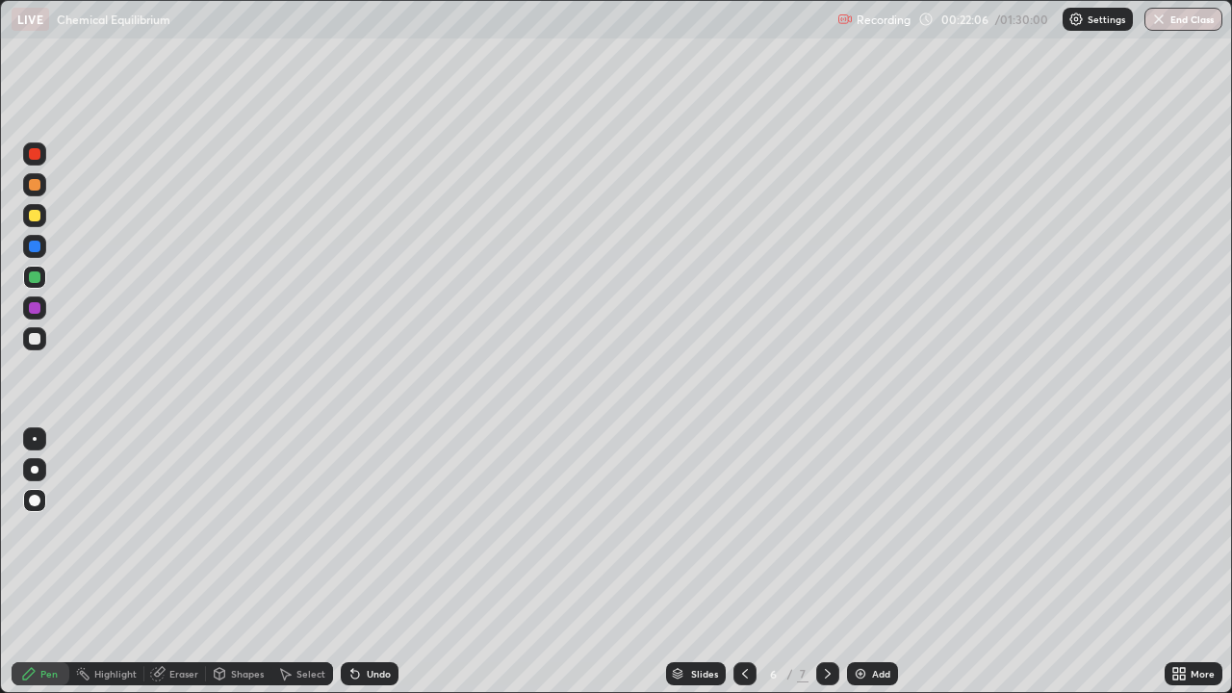
click at [743, 562] on icon at bounding box center [744, 673] width 15 height 15
click at [187, 562] on div "Eraser" at bounding box center [183, 674] width 29 height 10
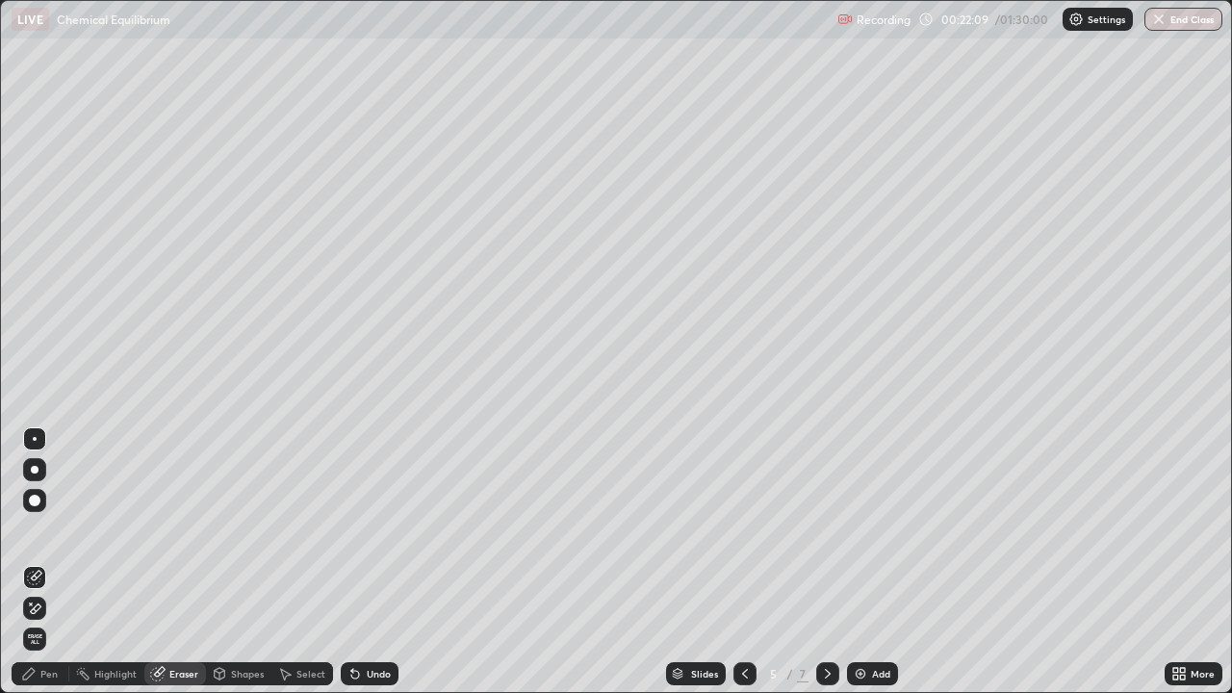
click at [244, 562] on div "Shapes" at bounding box center [247, 674] width 33 height 10
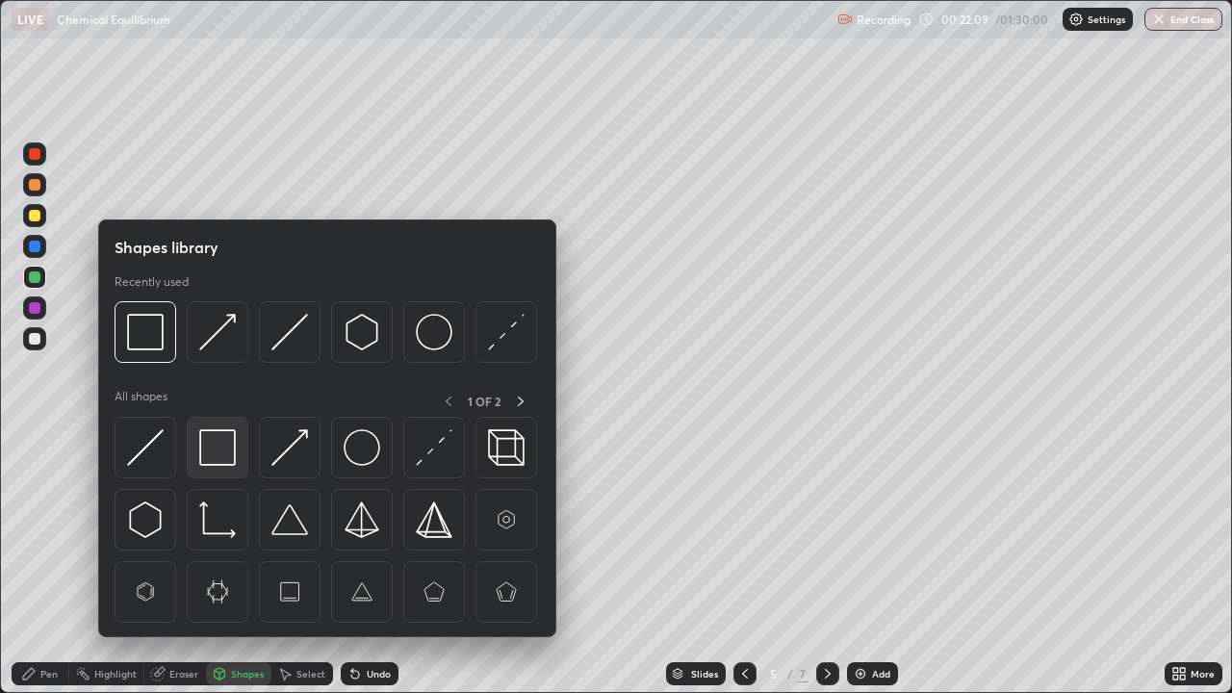
click at [218, 454] on img at bounding box center [217, 447] width 37 height 37
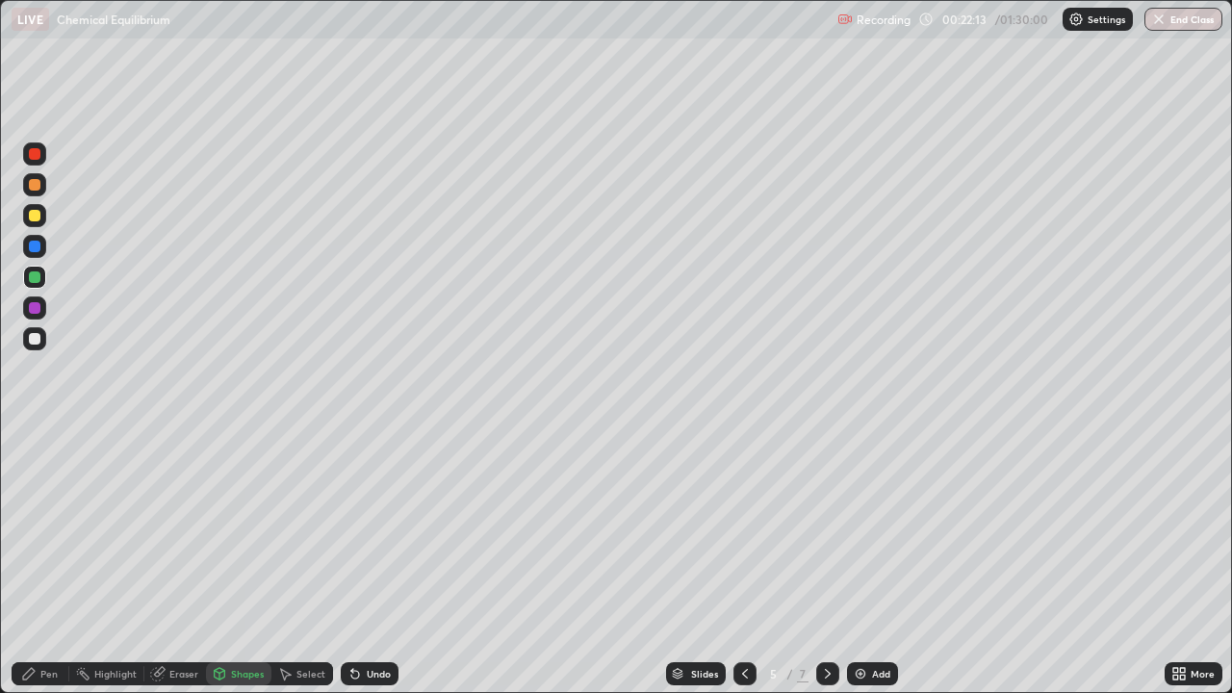
click at [54, 562] on div "Pen" at bounding box center [41, 673] width 58 height 23
click at [826, 562] on icon at bounding box center [827, 673] width 15 height 15
click at [826, 562] on icon at bounding box center [828, 674] width 6 height 10
click at [743, 562] on icon at bounding box center [744, 673] width 15 height 15
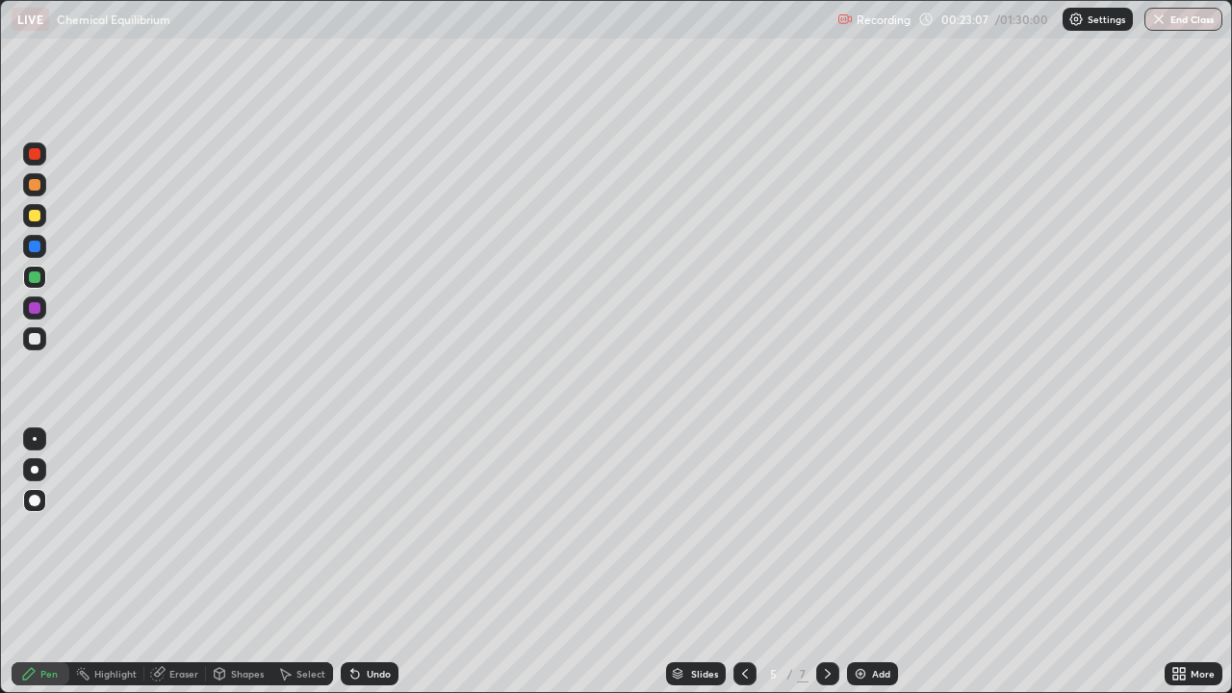
click at [743, 562] on icon at bounding box center [744, 673] width 15 height 15
click at [825, 562] on icon at bounding box center [828, 674] width 6 height 10
click at [822, 562] on icon at bounding box center [827, 673] width 15 height 15
click at [825, 562] on icon at bounding box center [828, 674] width 6 height 10
click at [866, 562] on img at bounding box center [860, 673] width 15 height 15
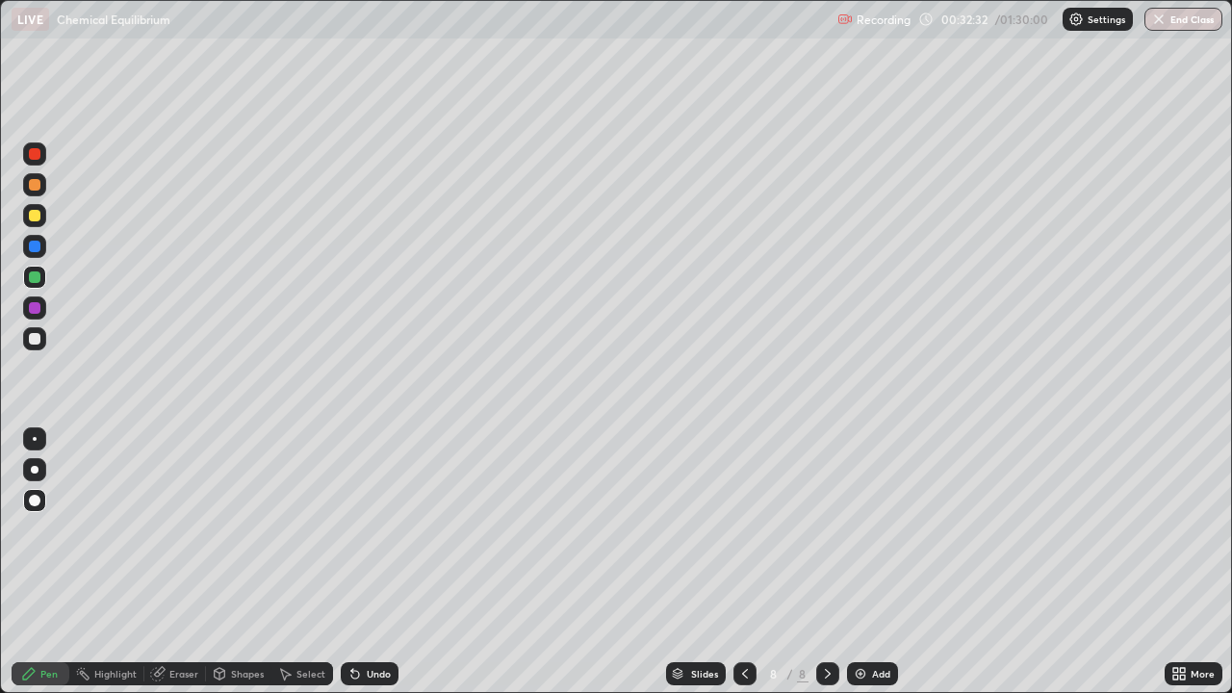
click at [241, 562] on div "Shapes" at bounding box center [247, 674] width 33 height 10
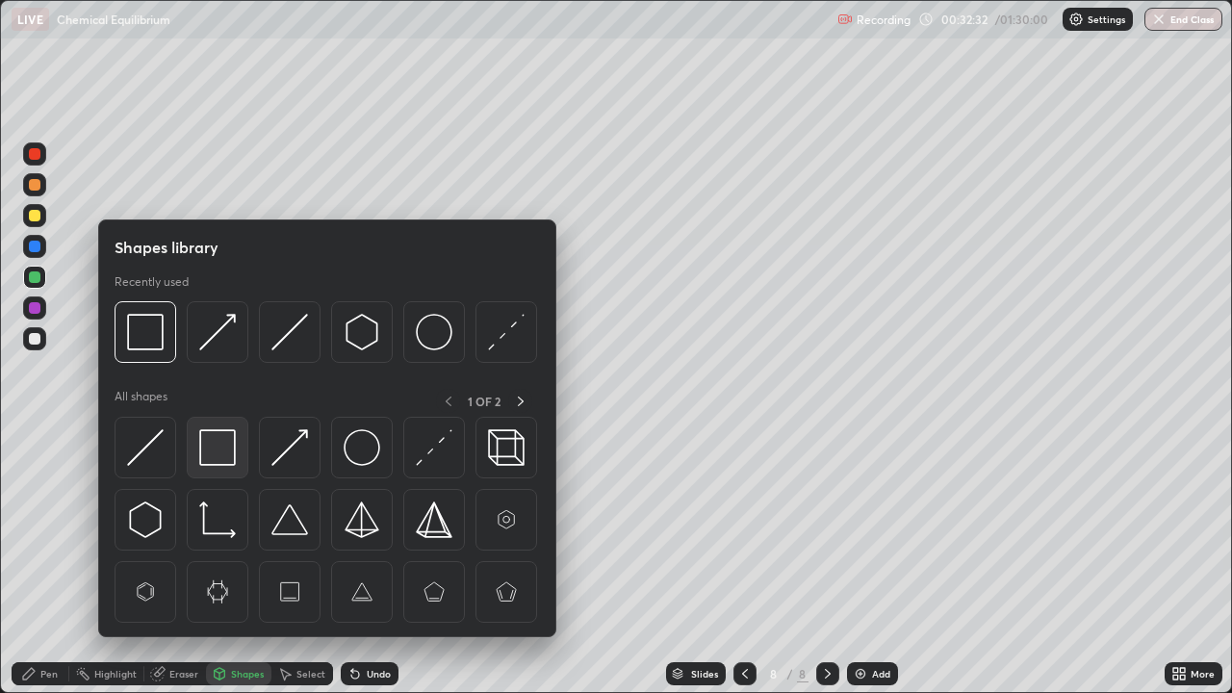
click at [218, 441] on img at bounding box center [217, 447] width 37 height 37
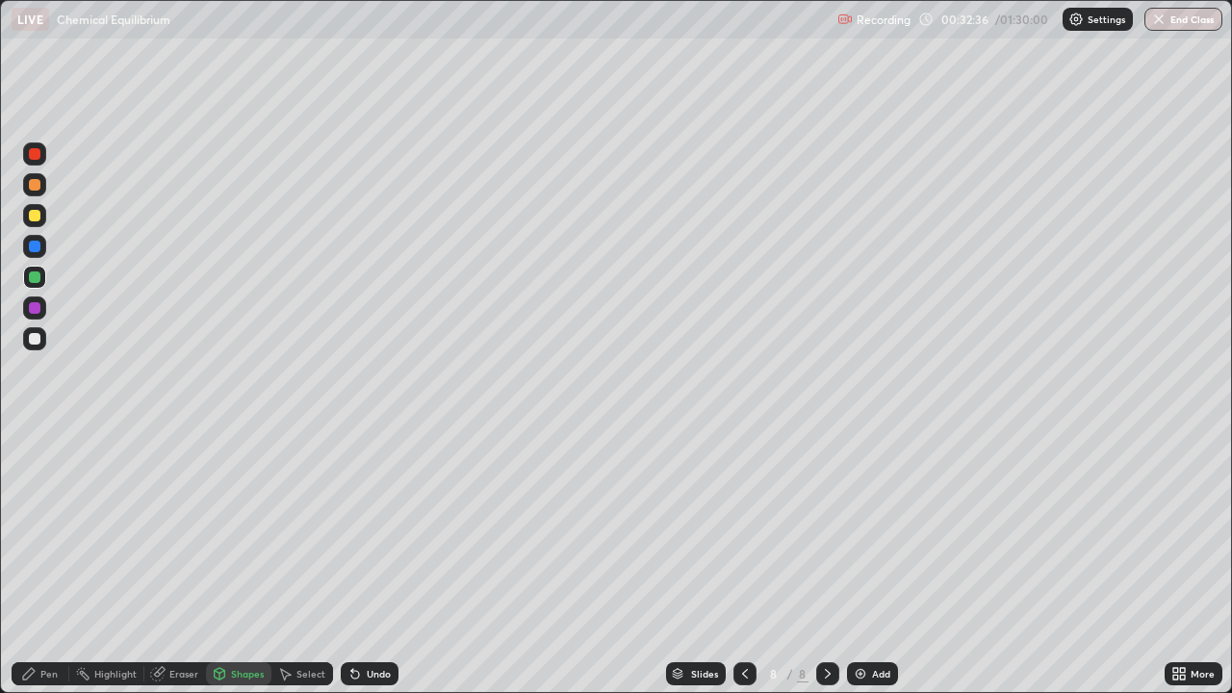
click at [40, 562] on div "Pen" at bounding box center [48, 674] width 17 height 10
click at [38, 217] on div at bounding box center [35, 216] width 12 height 12
click at [244, 562] on div "Shapes" at bounding box center [247, 674] width 33 height 10
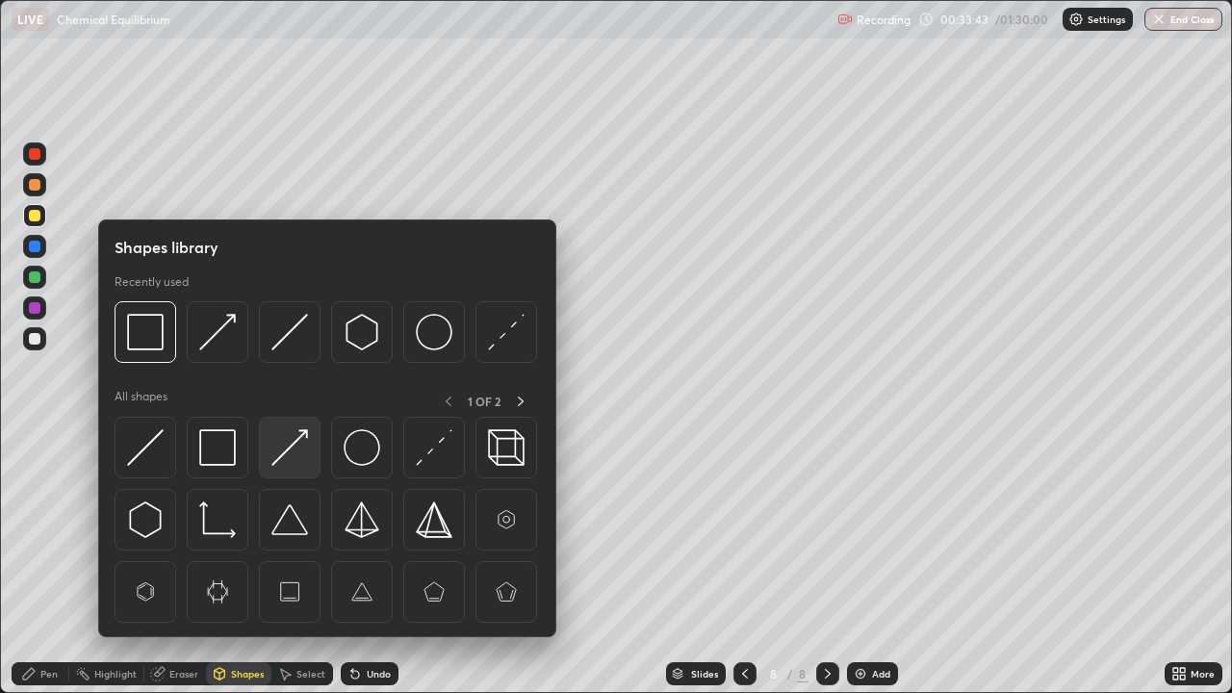
click at [298, 452] on img at bounding box center [289, 447] width 37 height 37
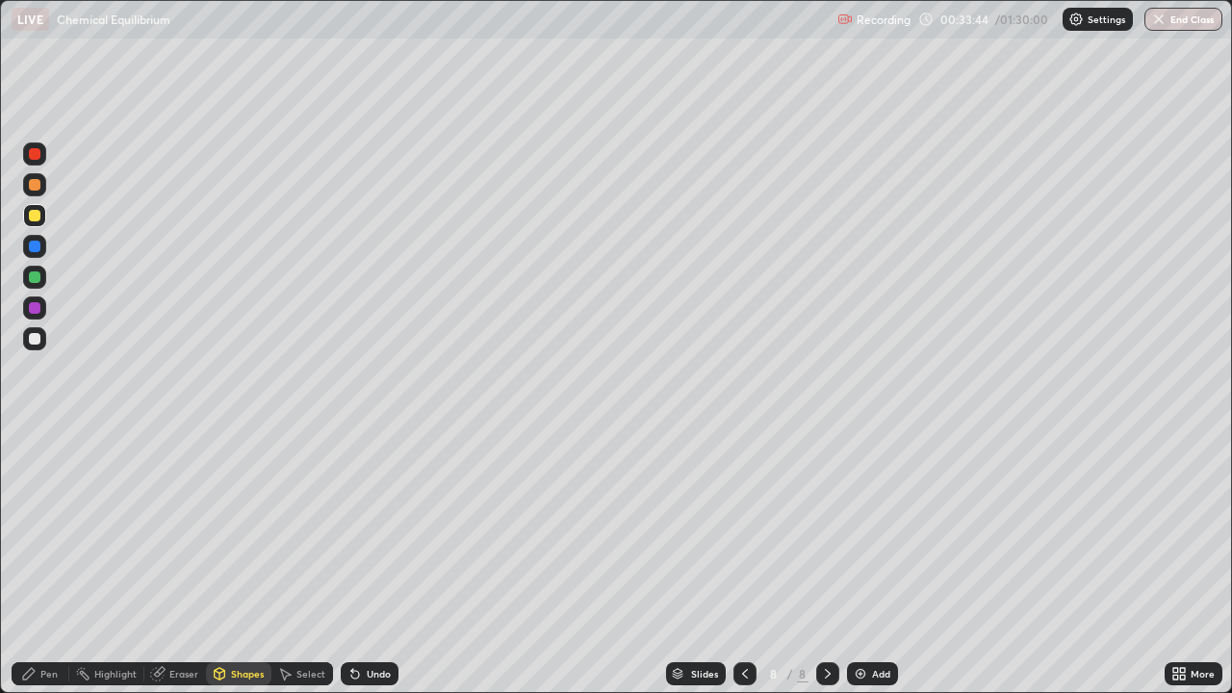
click at [42, 280] on div at bounding box center [34, 277] width 23 height 23
click at [39, 562] on div "Pen" at bounding box center [41, 673] width 58 height 23
click at [872, 562] on div "Add" at bounding box center [881, 674] width 18 height 10
click at [235, 562] on div "Shapes" at bounding box center [238, 673] width 65 height 23
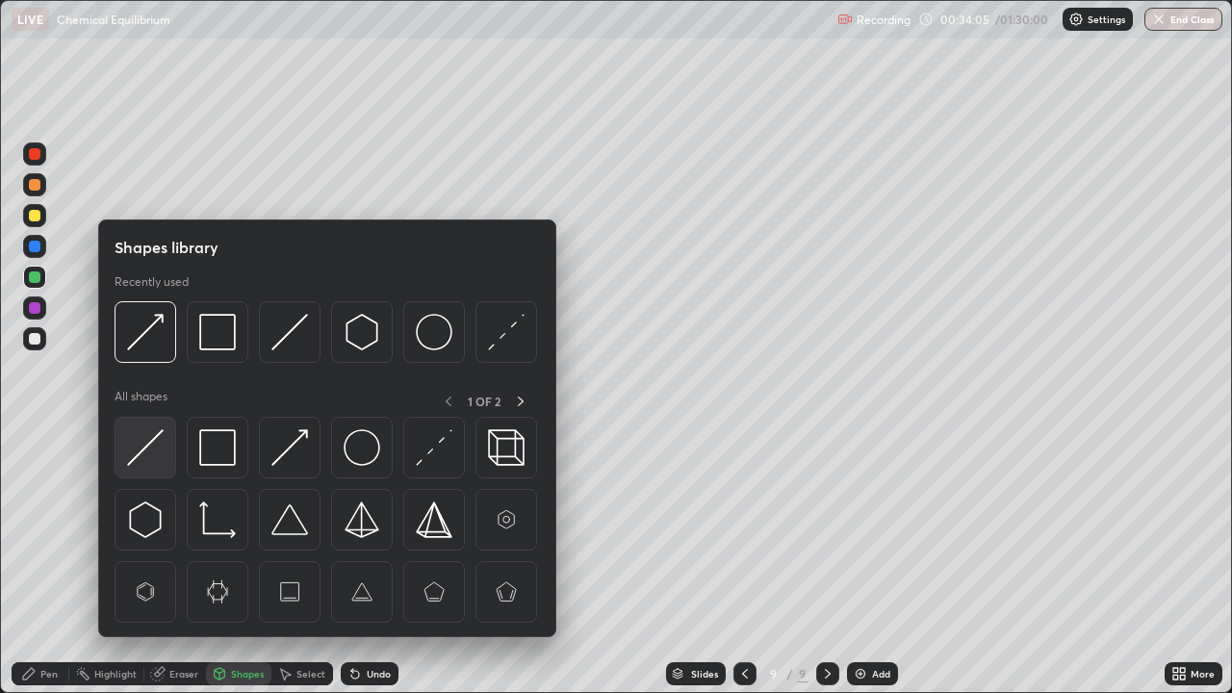
click at [156, 445] on img at bounding box center [145, 447] width 37 height 37
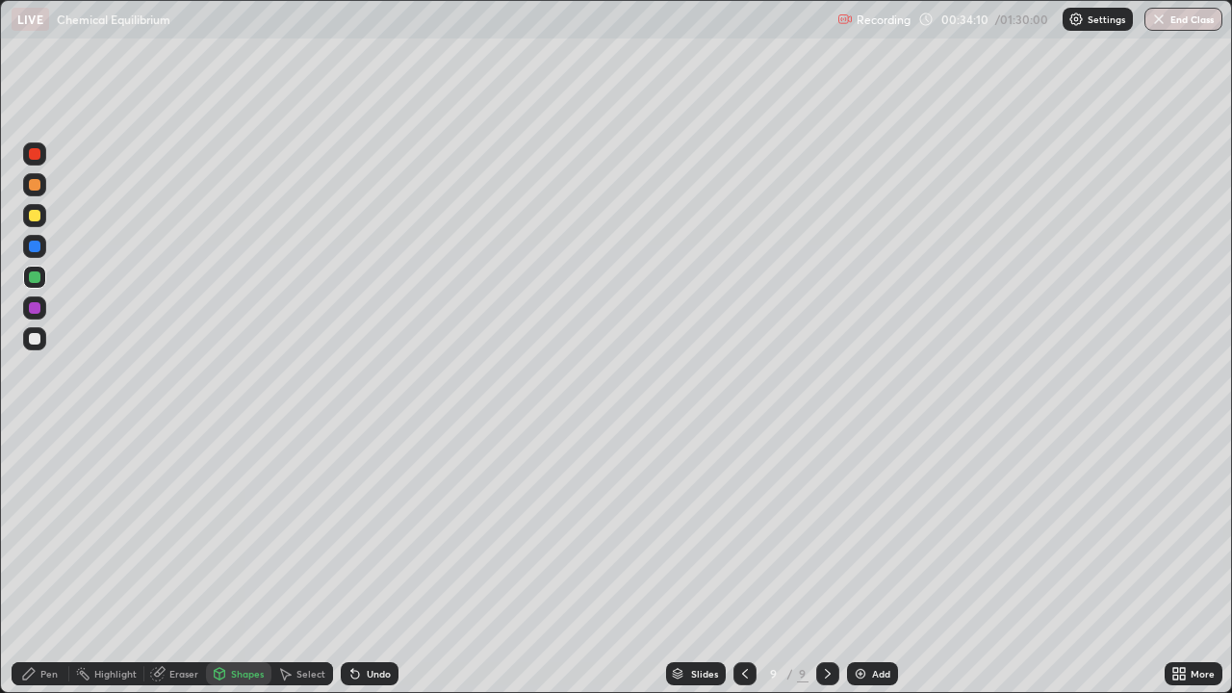
click at [46, 562] on div "Pen" at bounding box center [48, 674] width 17 height 10
click at [35, 216] on div at bounding box center [35, 216] width 12 height 12
click at [33, 343] on div at bounding box center [35, 339] width 12 height 12
click at [245, 562] on div "Shapes" at bounding box center [247, 674] width 33 height 10
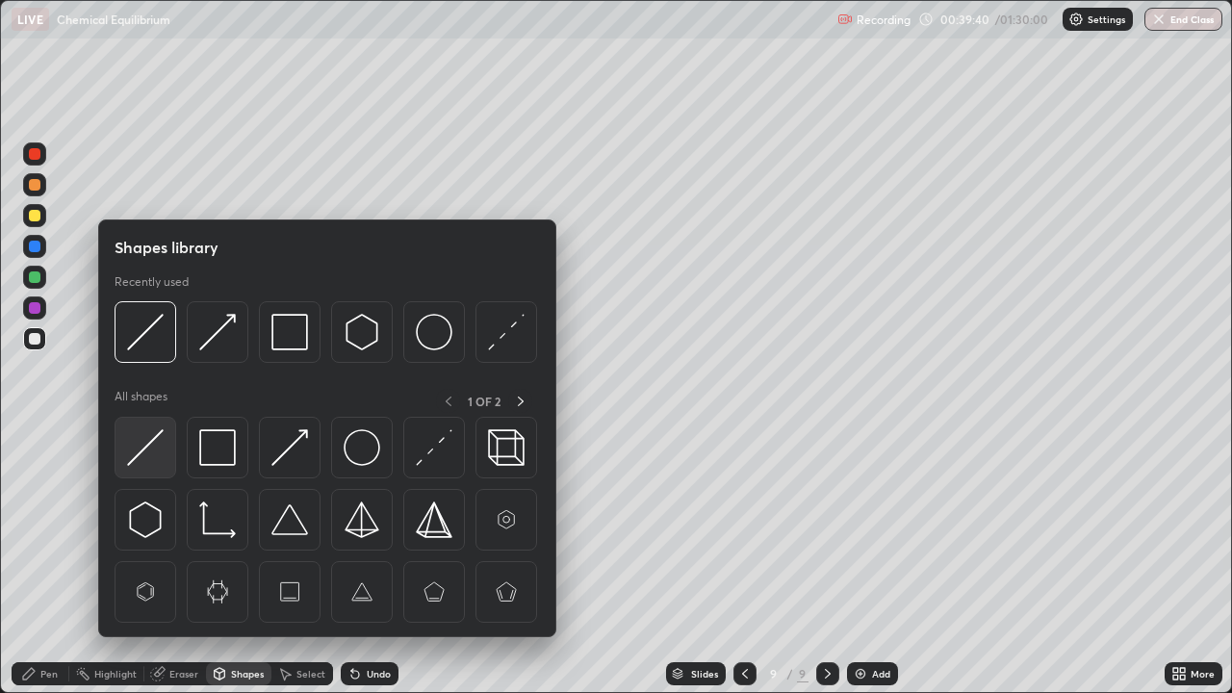
click at [152, 456] on img at bounding box center [145, 447] width 37 height 37
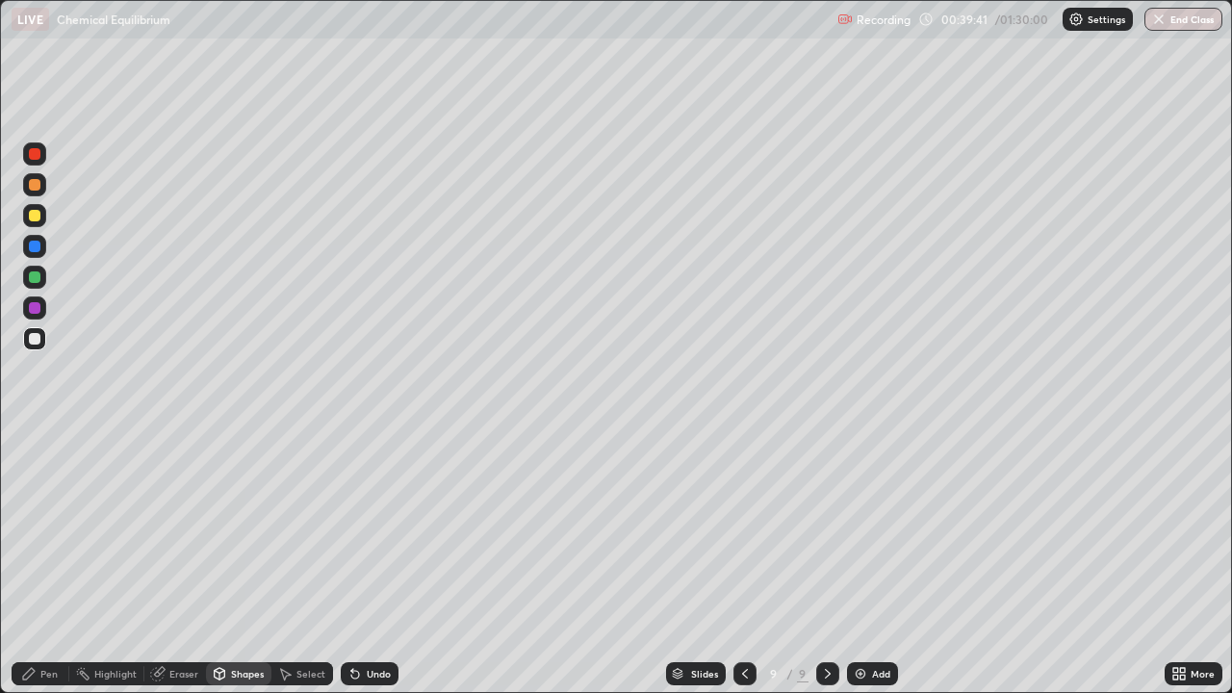
click at [37, 223] on div at bounding box center [34, 215] width 23 height 23
click at [239, 562] on div "Shapes" at bounding box center [247, 674] width 33 height 10
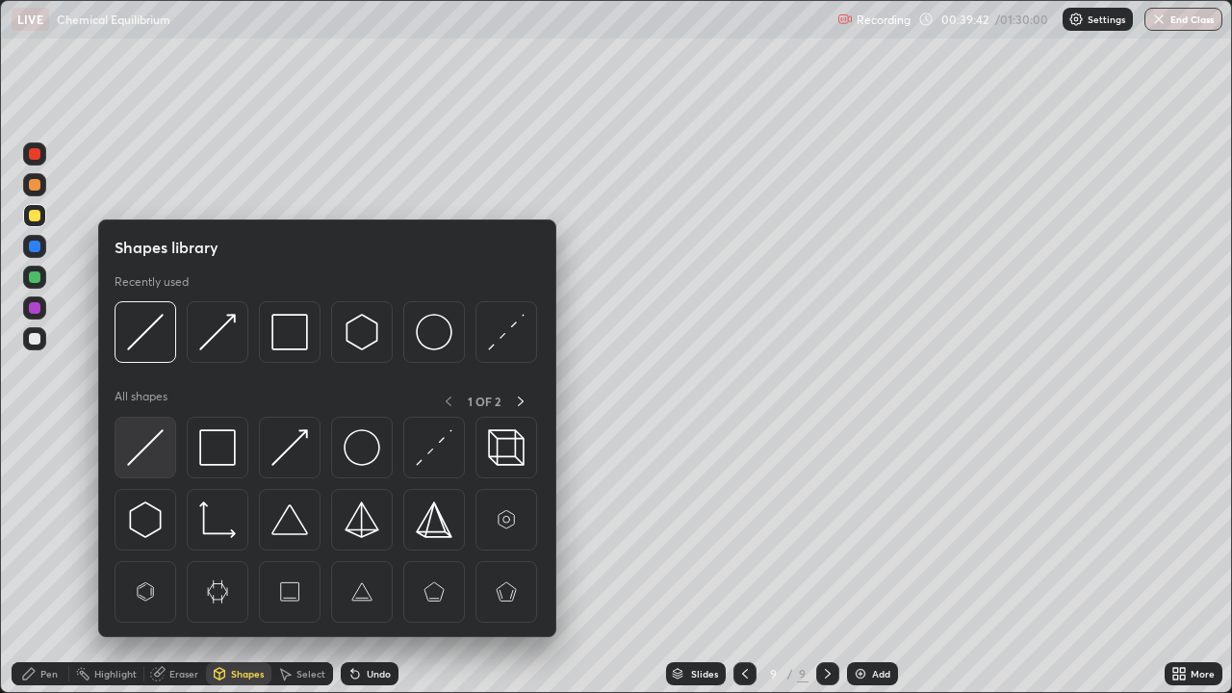
click at [150, 452] on img at bounding box center [145, 447] width 37 height 37
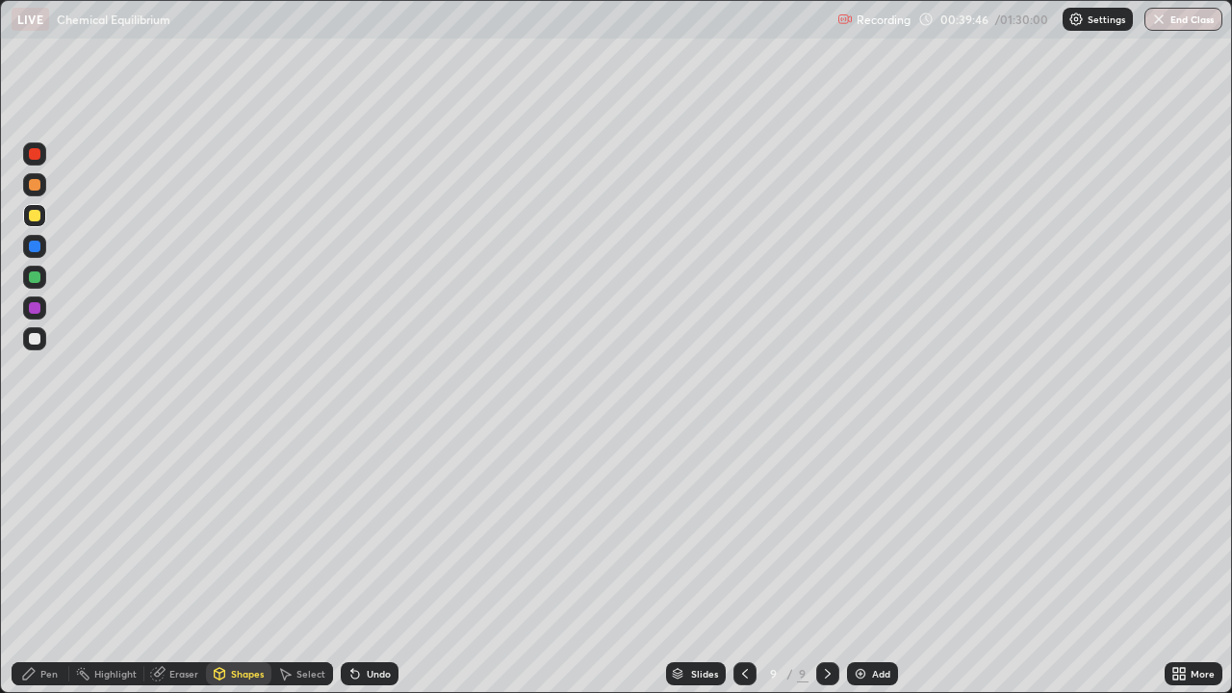
click at [35, 562] on icon at bounding box center [28, 673] width 15 height 15
click at [740, 562] on icon at bounding box center [744, 673] width 15 height 15
click at [743, 562] on icon at bounding box center [744, 673] width 15 height 15
click at [826, 562] on icon at bounding box center [827, 673] width 15 height 15
click at [823, 562] on div at bounding box center [827, 673] width 23 height 23
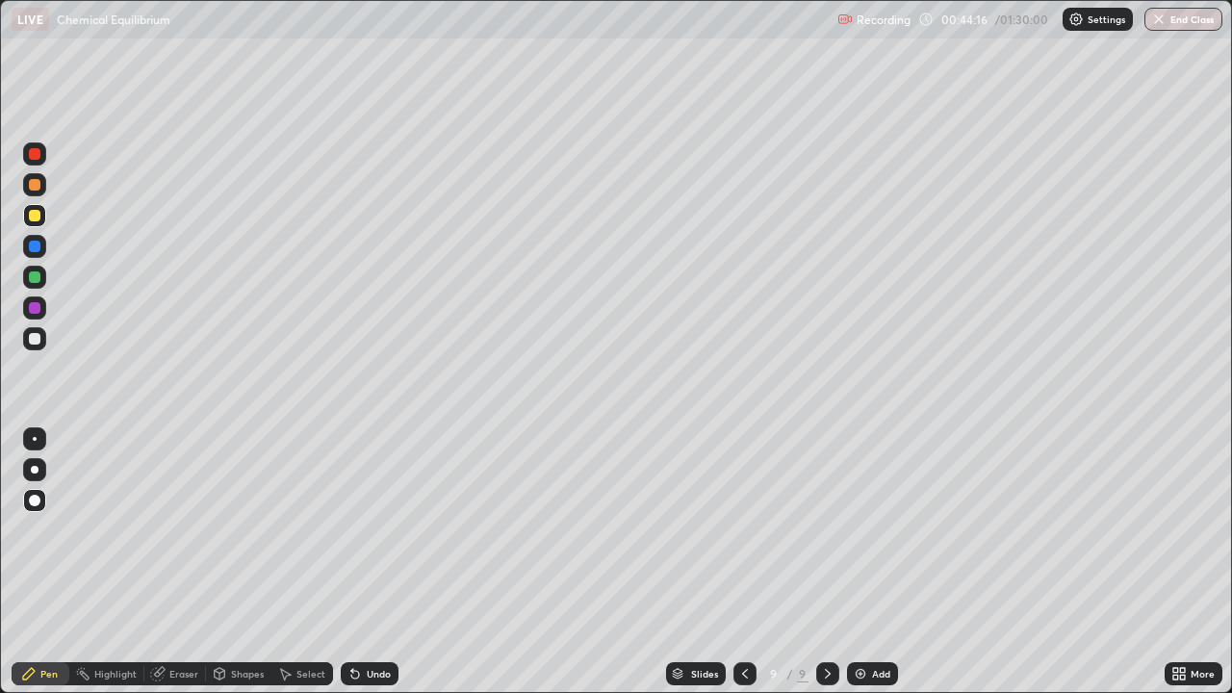
click at [35, 279] on div at bounding box center [35, 277] width 12 height 12
click at [743, 562] on icon at bounding box center [744, 673] width 15 height 15
click at [826, 562] on icon at bounding box center [827, 673] width 15 height 15
click at [33, 306] on div at bounding box center [35, 308] width 12 height 12
click at [367, 562] on div "Undo" at bounding box center [370, 673] width 58 height 23
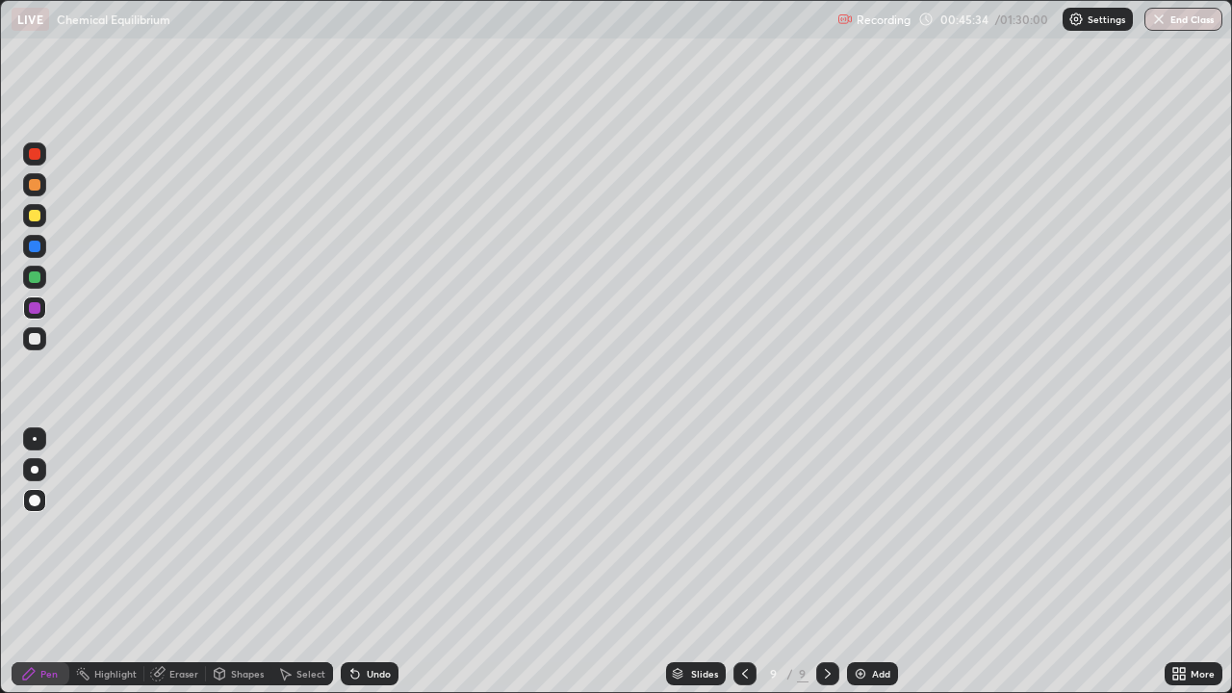
click at [38, 219] on div at bounding box center [35, 216] width 12 height 12
click at [368, 562] on div "Undo" at bounding box center [379, 674] width 24 height 10
click at [369, 562] on div "Undo" at bounding box center [379, 674] width 24 height 10
click at [370, 562] on div "Undo" at bounding box center [370, 673] width 58 height 23
click at [367, 562] on div "Undo" at bounding box center [379, 674] width 24 height 10
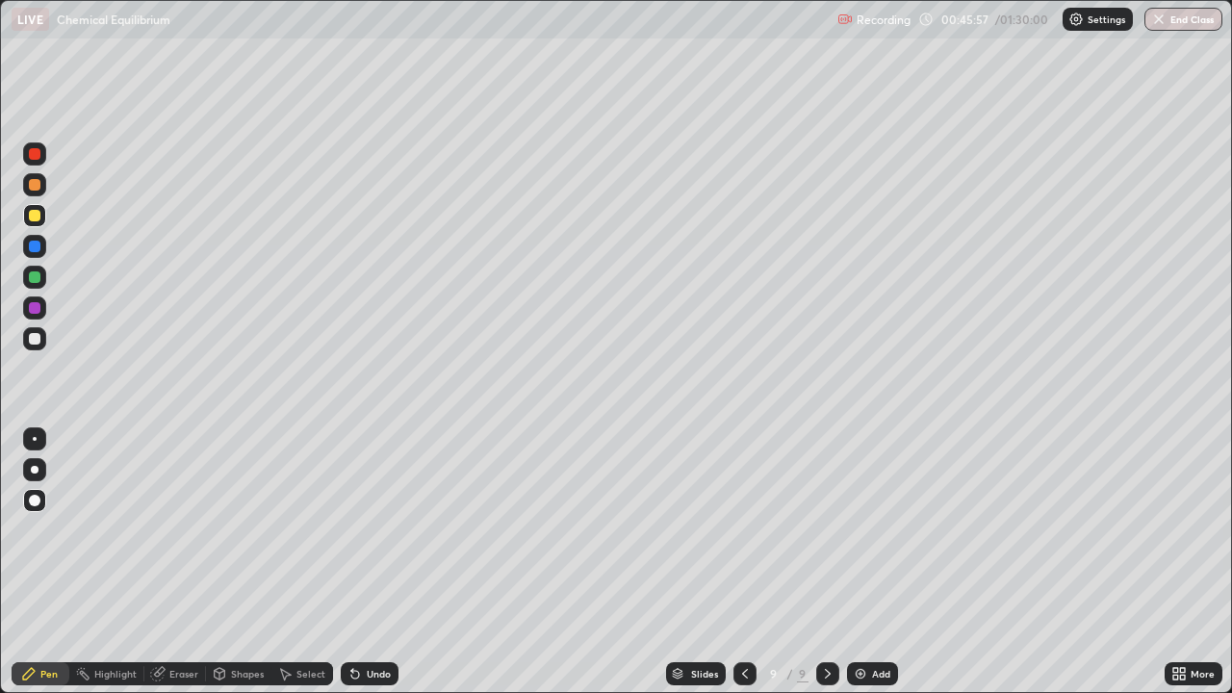
click at [362, 562] on div "Undo" at bounding box center [370, 673] width 58 height 23
click at [359, 562] on icon at bounding box center [354, 673] width 15 height 15
click at [352, 562] on icon at bounding box center [355, 675] width 8 height 8
click at [351, 562] on icon at bounding box center [352, 670] width 2 height 2
click at [352, 562] on icon at bounding box center [355, 675] width 8 height 8
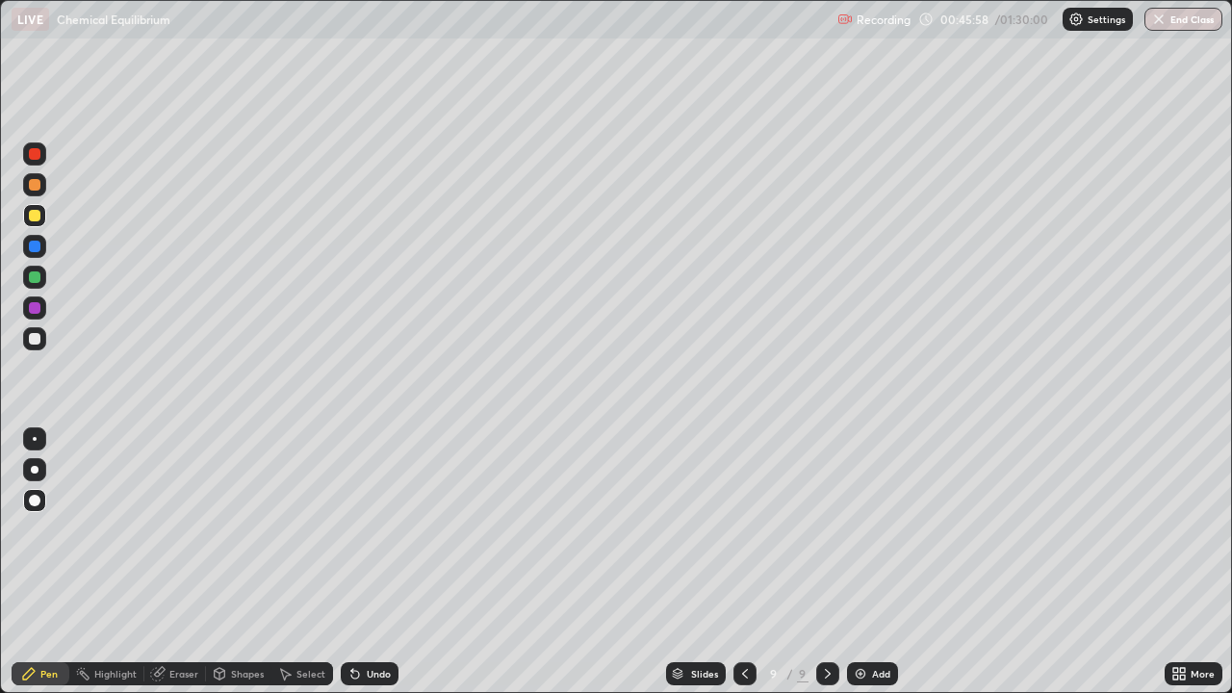
click at [351, 562] on icon at bounding box center [352, 670] width 2 height 2
click at [358, 562] on div "Undo" at bounding box center [370, 673] width 58 height 23
click at [360, 562] on div "Undo" at bounding box center [370, 673] width 58 height 23
click at [351, 562] on icon at bounding box center [352, 670] width 2 height 2
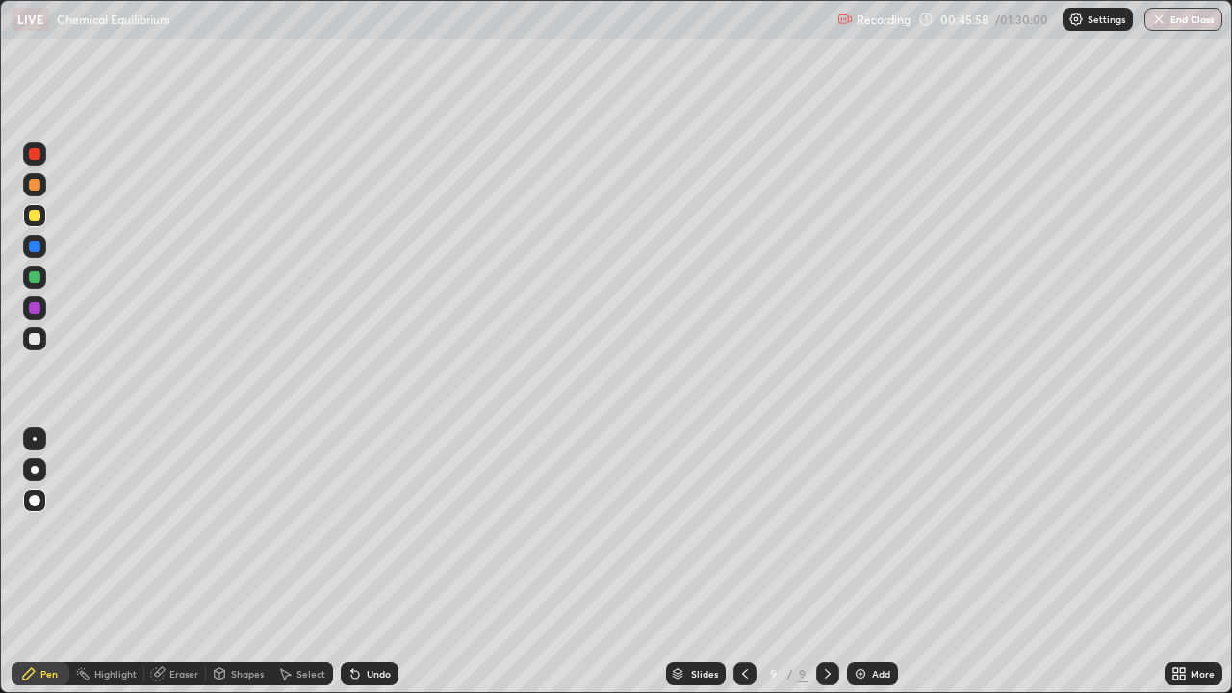
click at [359, 562] on icon at bounding box center [354, 673] width 15 height 15
click at [40, 305] on div at bounding box center [34, 307] width 23 height 23
click at [912, 562] on div "Slides 9 / 9 Add" at bounding box center [781, 673] width 766 height 38
click at [919, 562] on div "Slides 9 / 9 Add" at bounding box center [781, 673] width 766 height 38
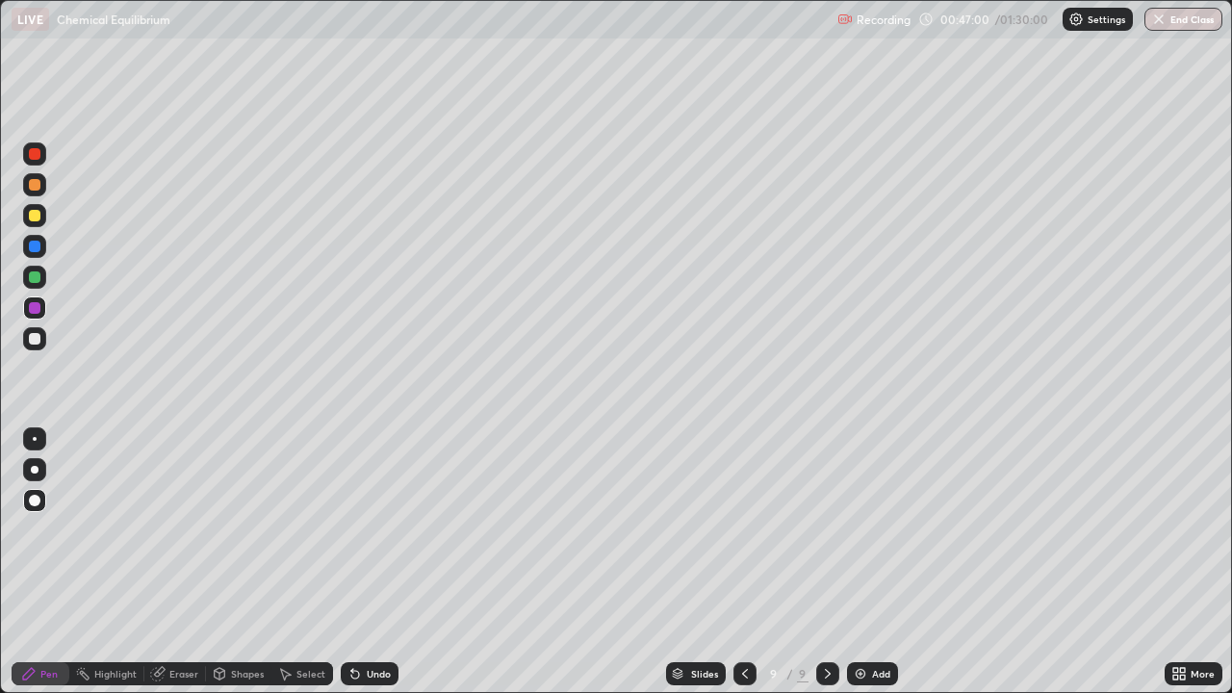
click at [872, 562] on div "Add" at bounding box center [881, 674] width 18 height 10
click at [360, 562] on div "Undo" at bounding box center [370, 673] width 58 height 23
click at [241, 562] on div "Shapes" at bounding box center [247, 674] width 33 height 10
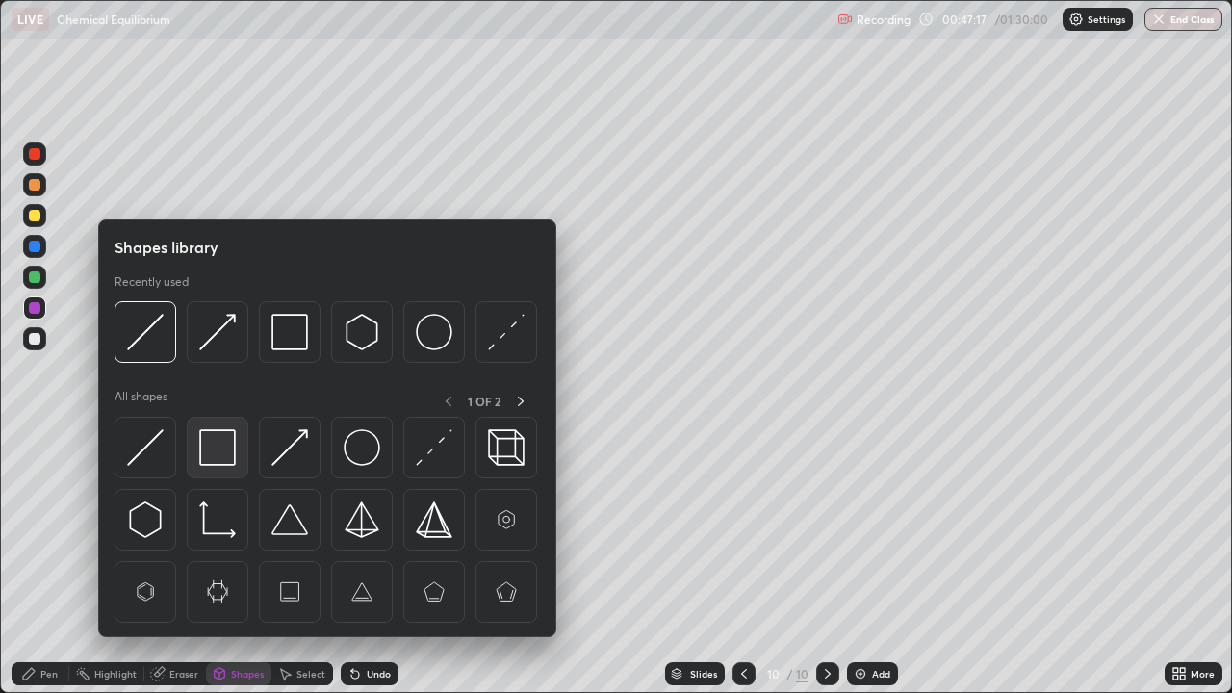
click at [218, 448] on img at bounding box center [217, 447] width 37 height 37
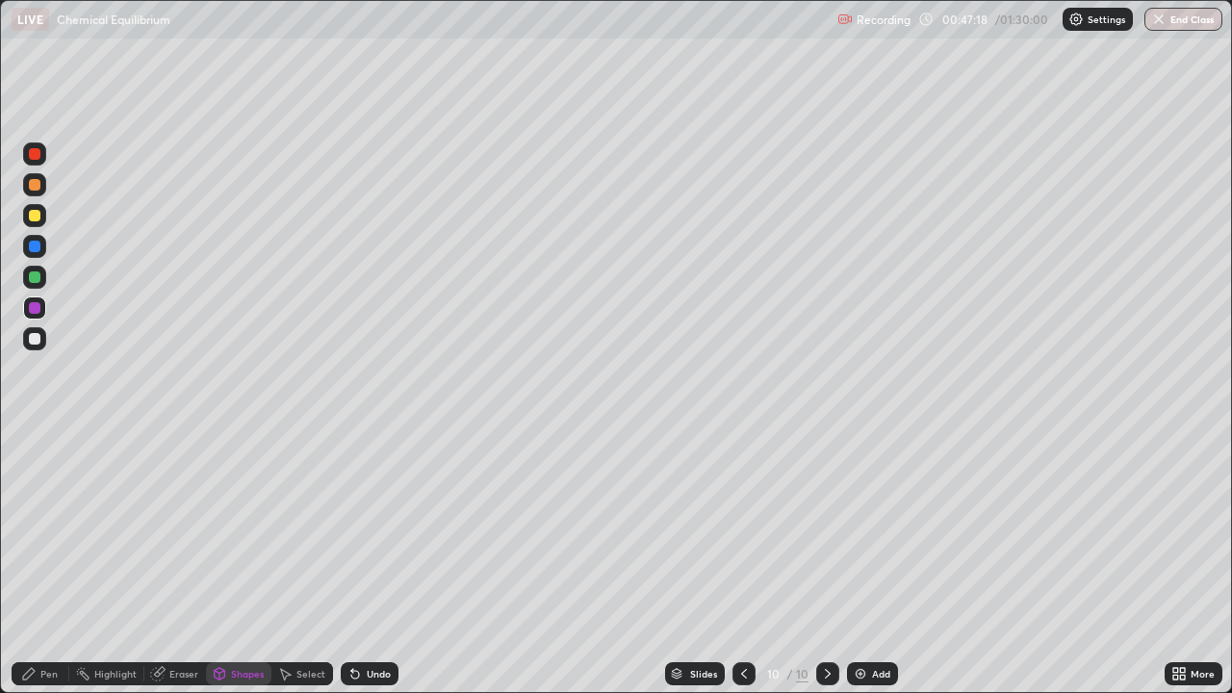
click at [33, 337] on div at bounding box center [35, 339] width 12 height 12
click at [241, 562] on div "Shapes" at bounding box center [247, 674] width 33 height 10
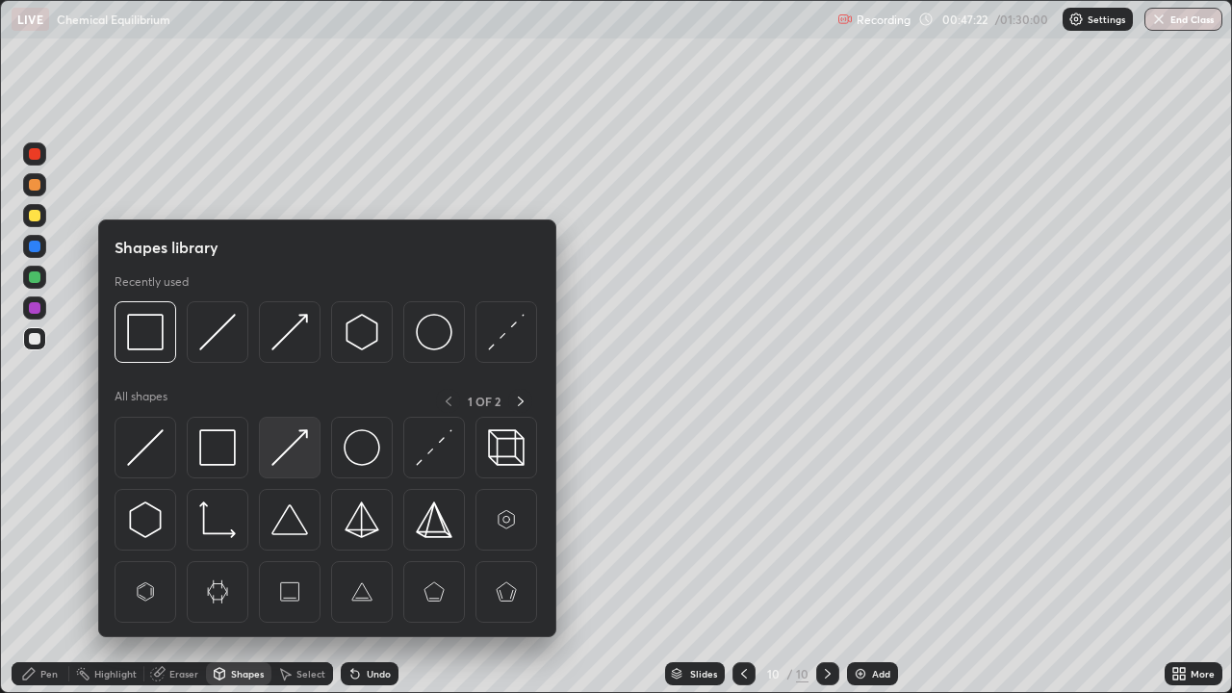
click at [290, 450] on img at bounding box center [289, 447] width 37 height 37
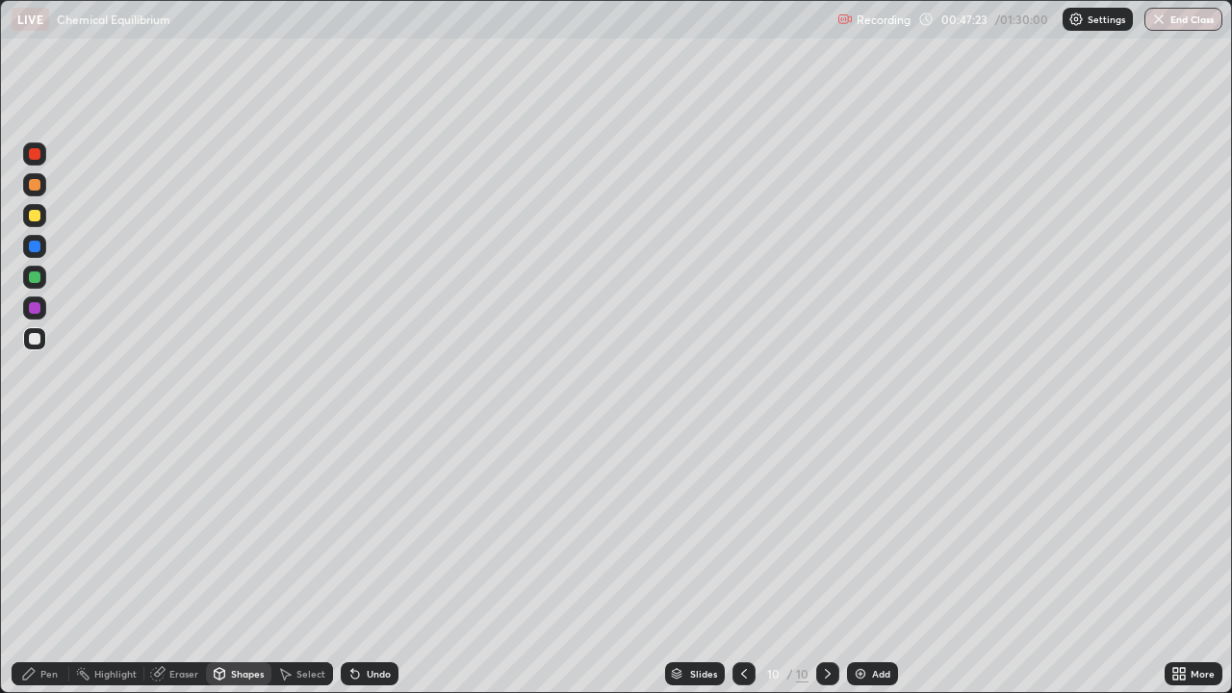
click at [37, 562] on icon at bounding box center [28, 673] width 15 height 15
click at [231, 562] on div "Shapes" at bounding box center [247, 674] width 33 height 10
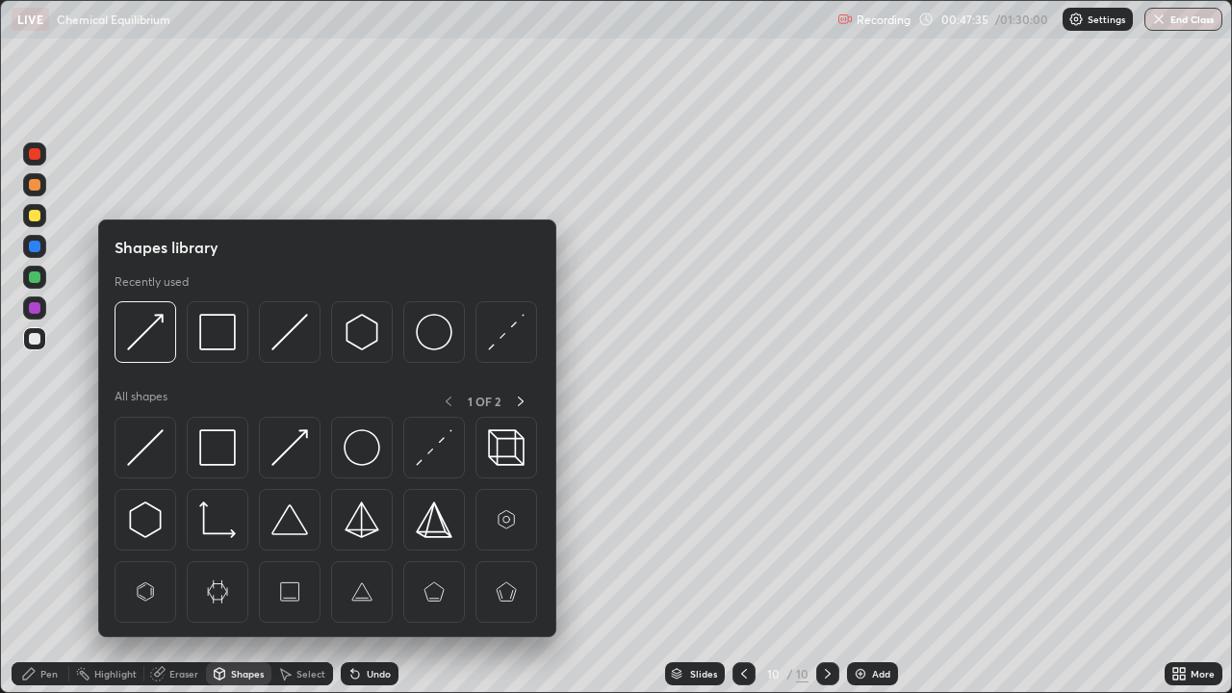
click at [293, 444] on img at bounding box center [289, 447] width 37 height 37
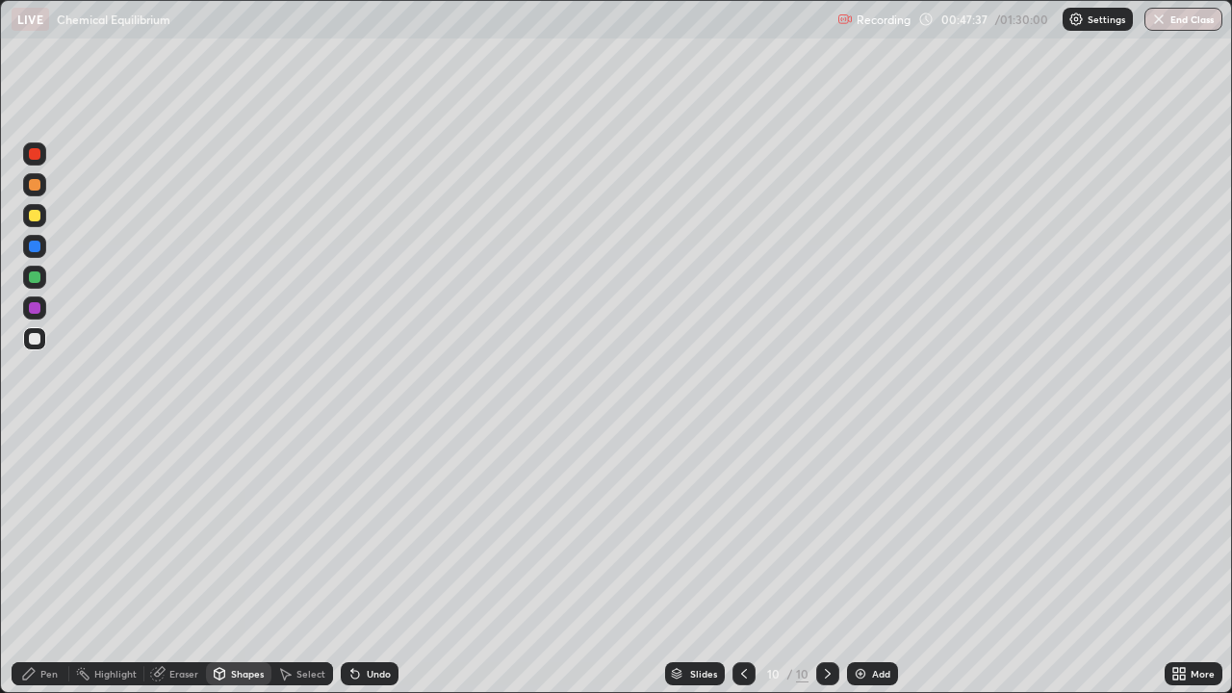
click at [48, 562] on div "Pen" at bounding box center [48, 674] width 17 height 10
click at [743, 562] on icon at bounding box center [743, 673] width 15 height 15
click at [826, 562] on icon at bounding box center [827, 673] width 15 height 15
click at [872, 562] on div "Add" at bounding box center [881, 674] width 18 height 10
click at [49, 562] on div "Pen" at bounding box center [48, 674] width 17 height 10
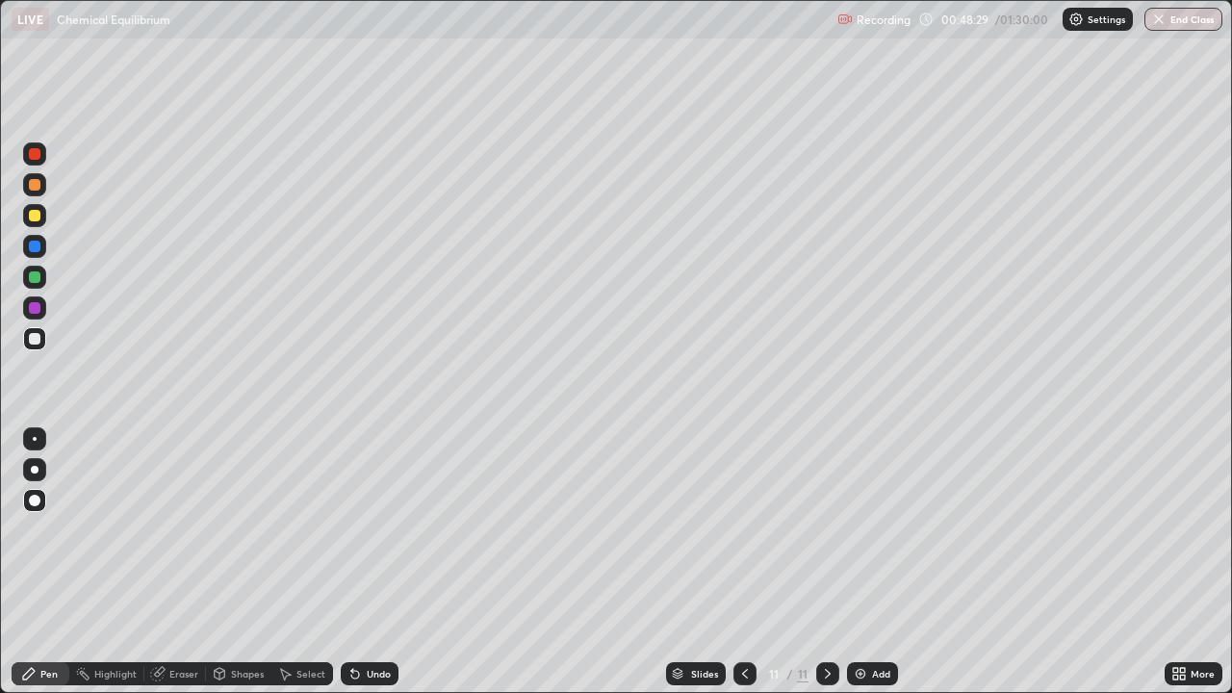
click at [37, 225] on div at bounding box center [34, 215] width 23 height 23
click at [237, 562] on div "Shapes" at bounding box center [247, 674] width 33 height 10
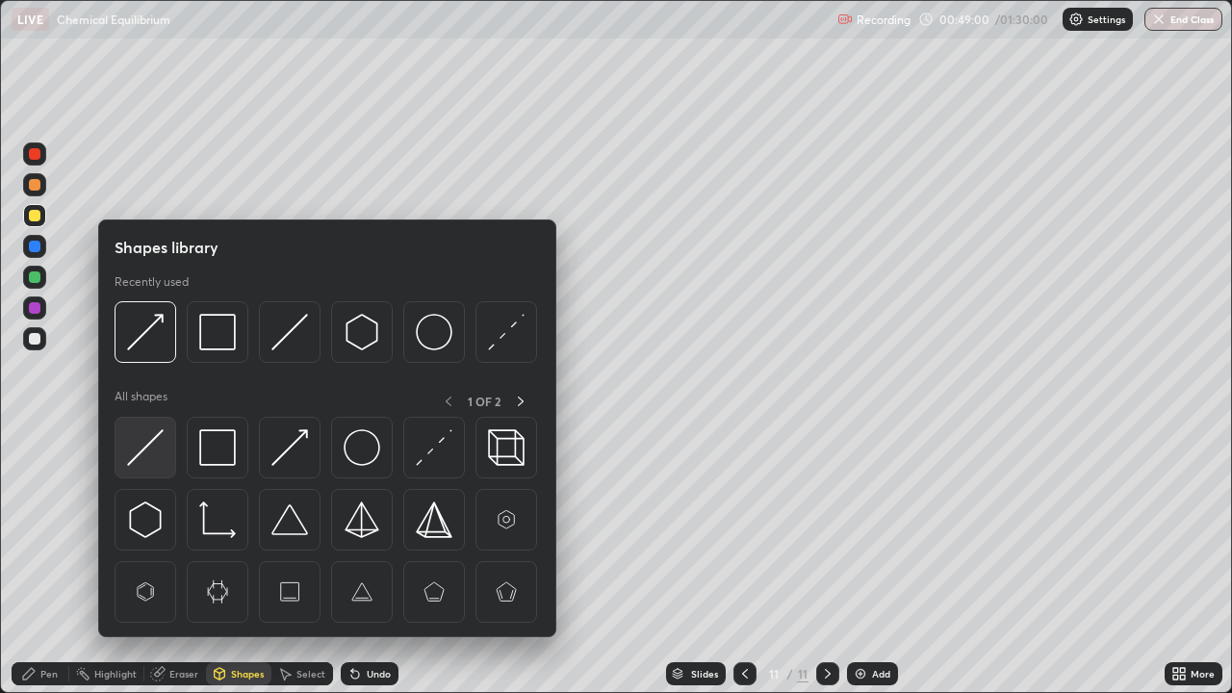
click at [158, 448] on img at bounding box center [145, 447] width 37 height 37
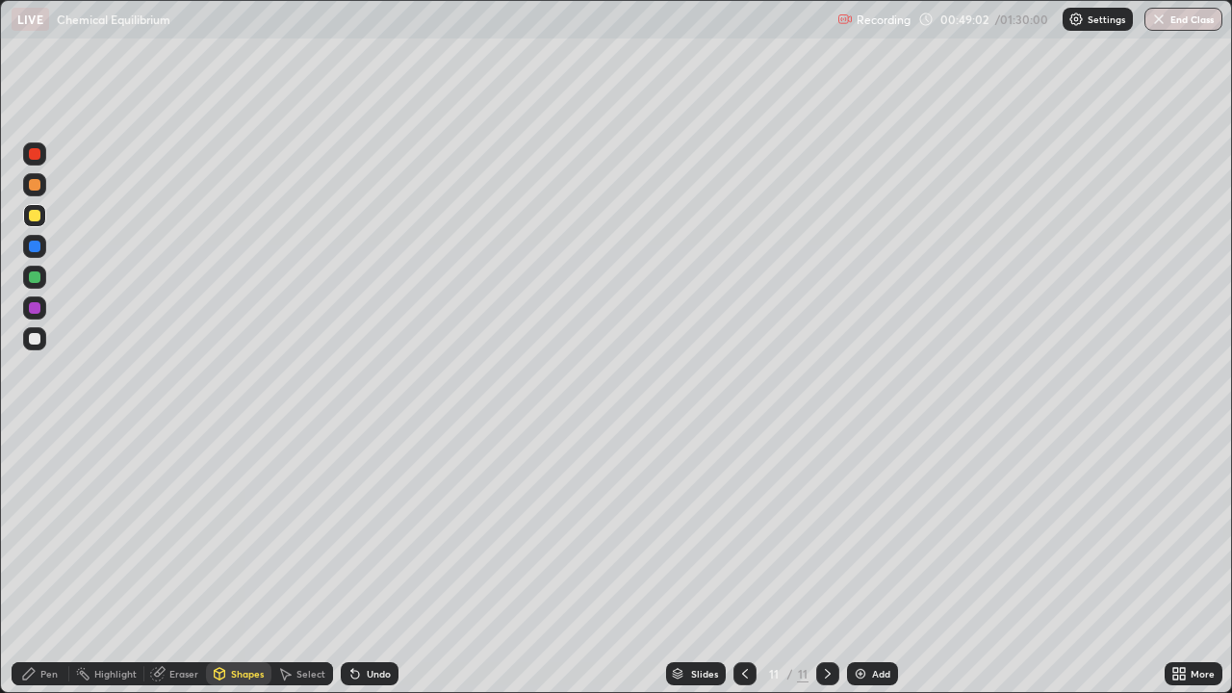
click at [54, 562] on div "Pen" at bounding box center [48, 674] width 17 height 10
click at [38, 275] on div at bounding box center [35, 277] width 12 height 12
click at [377, 562] on div "Undo" at bounding box center [370, 673] width 58 height 23
click at [38, 308] on div at bounding box center [35, 308] width 12 height 12
click at [743, 562] on icon at bounding box center [744, 673] width 15 height 15
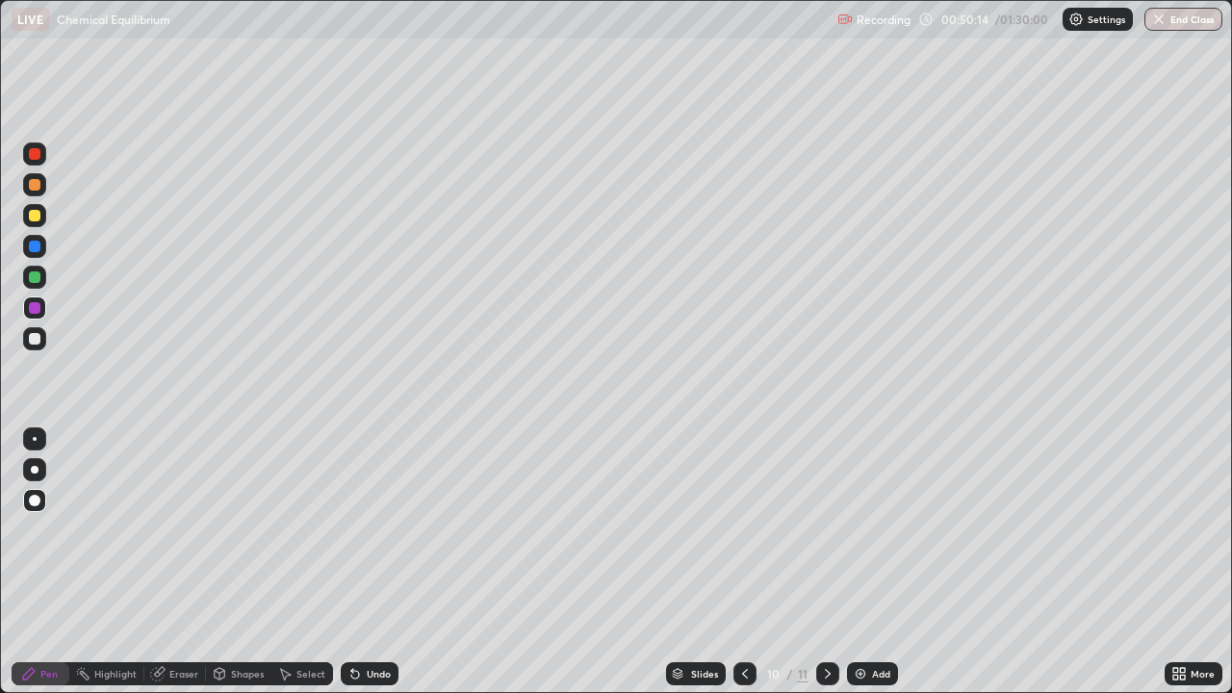
click at [826, 562] on icon at bounding box center [827, 673] width 15 height 15
click at [872, 562] on div "Add" at bounding box center [881, 674] width 18 height 10
click at [241, 562] on div "Shapes" at bounding box center [247, 674] width 33 height 10
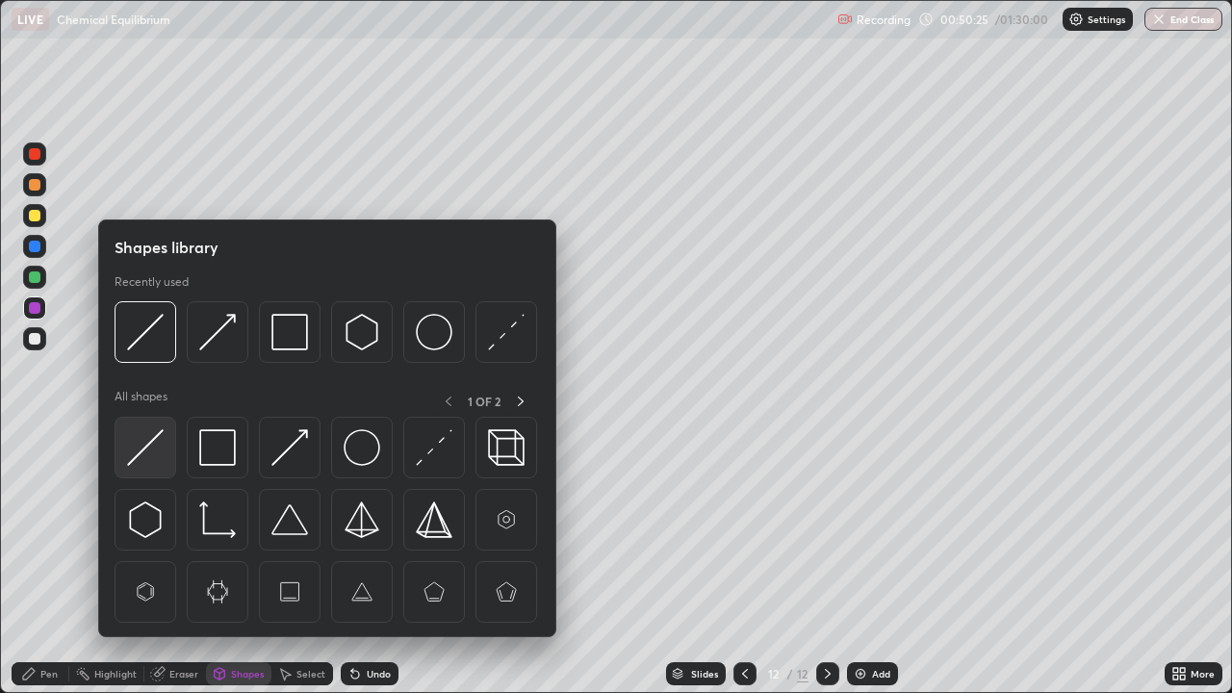
click at [153, 454] on img at bounding box center [145, 447] width 37 height 37
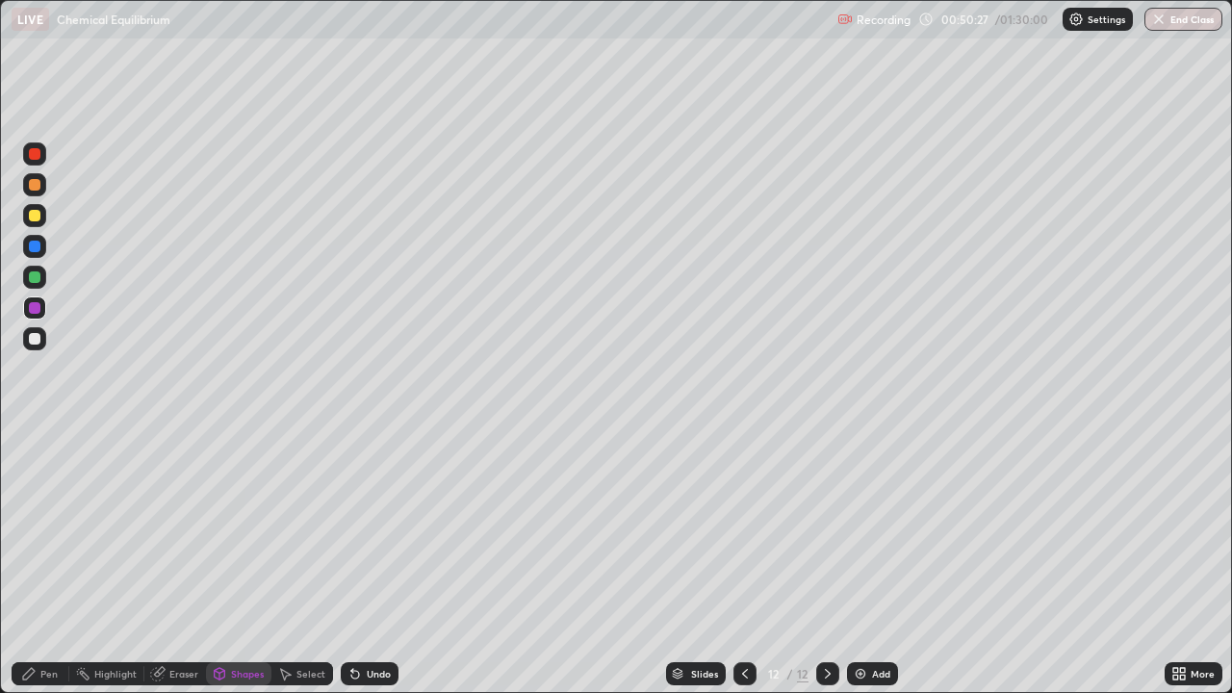
click at [42, 562] on div "Pen" at bounding box center [48, 674] width 17 height 10
click at [37, 218] on div at bounding box center [35, 216] width 12 height 12
click at [745, 562] on icon at bounding box center [744, 673] width 15 height 15
click at [744, 562] on icon at bounding box center [744, 673] width 15 height 15
click at [745, 562] on icon at bounding box center [744, 673] width 15 height 15
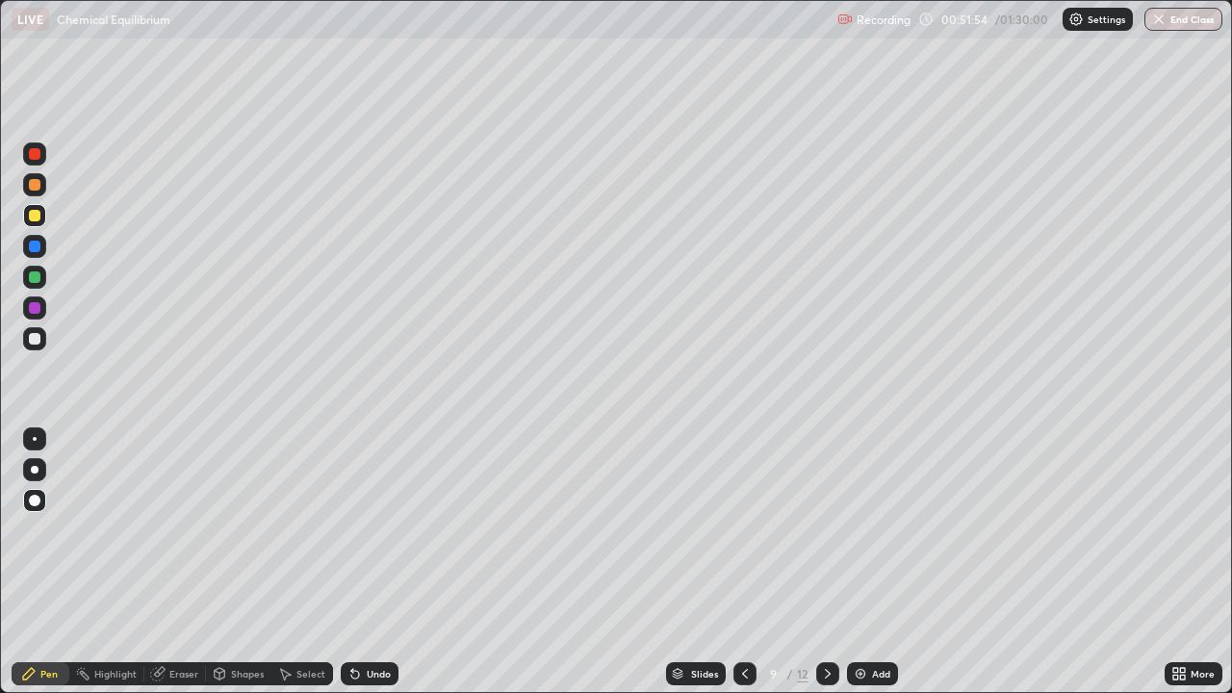
click at [743, 562] on icon at bounding box center [744, 673] width 15 height 15
click at [739, 562] on div at bounding box center [744, 673] width 23 height 38
click at [822, 562] on icon at bounding box center [827, 673] width 15 height 15
click at [739, 562] on icon at bounding box center [744, 673] width 15 height 15
click at [823, 562] on icon at bounding box center [827, 673] width 15 height 15
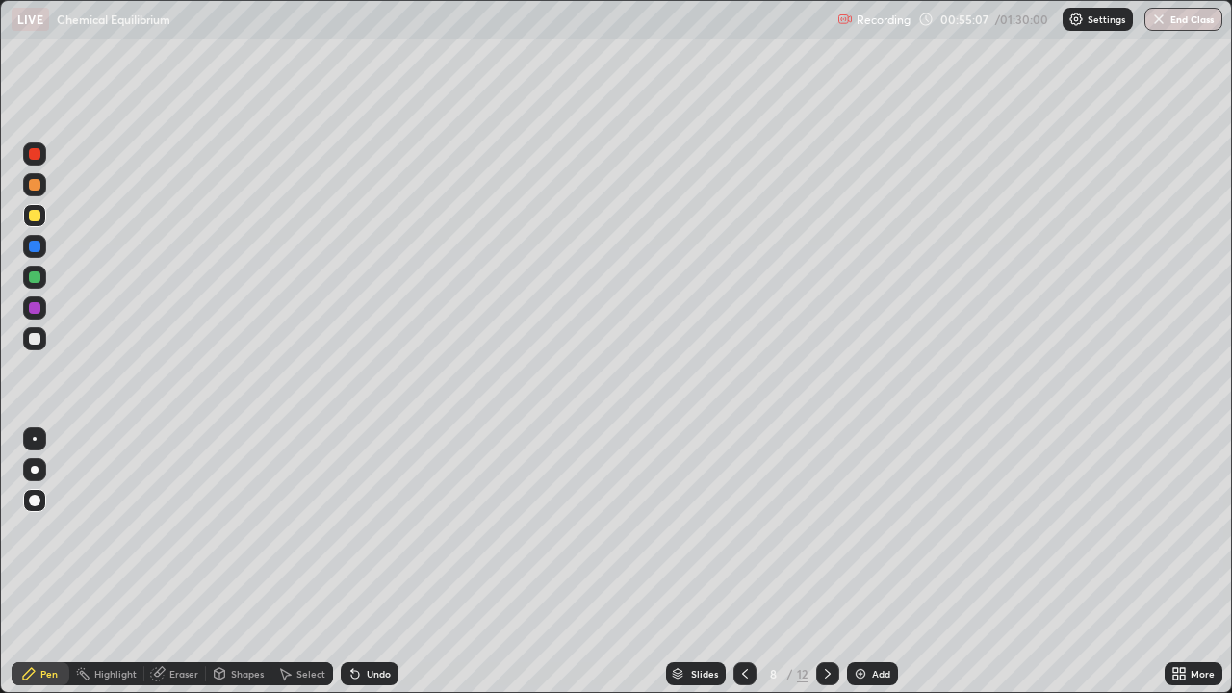
click at [821, 562] on icon at bounding box center [827, 673] width 15 height 15
click at [826, 562] on icon at bounding box center [827, 673] width 15 height 15
click at [823, 562] on icon at bounding box center [827, 673] width 15 height 15
click at [820, 562] on icon at bounding box center [827, 673] width 15 height 15
click at [868, 562] on div "Add" at bounding box center [872, 673] width 51 height 23
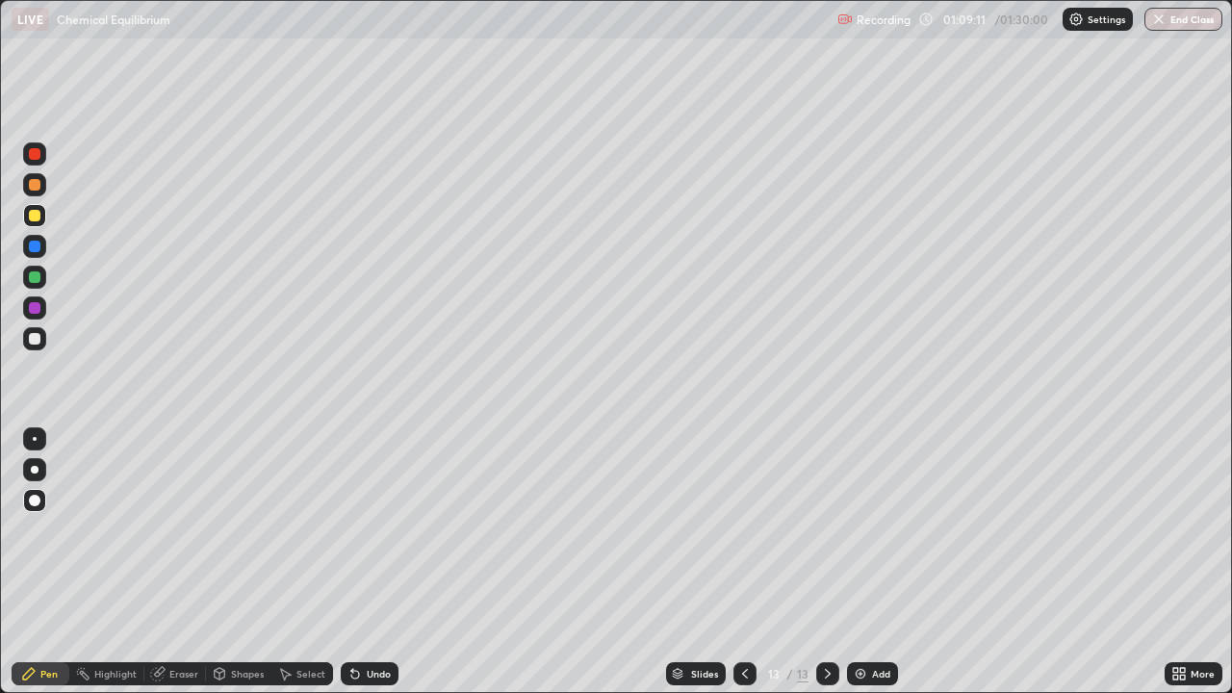
click at [244, 562] on div "Shapes" at bounding box center [247, 674] width 33 height 10
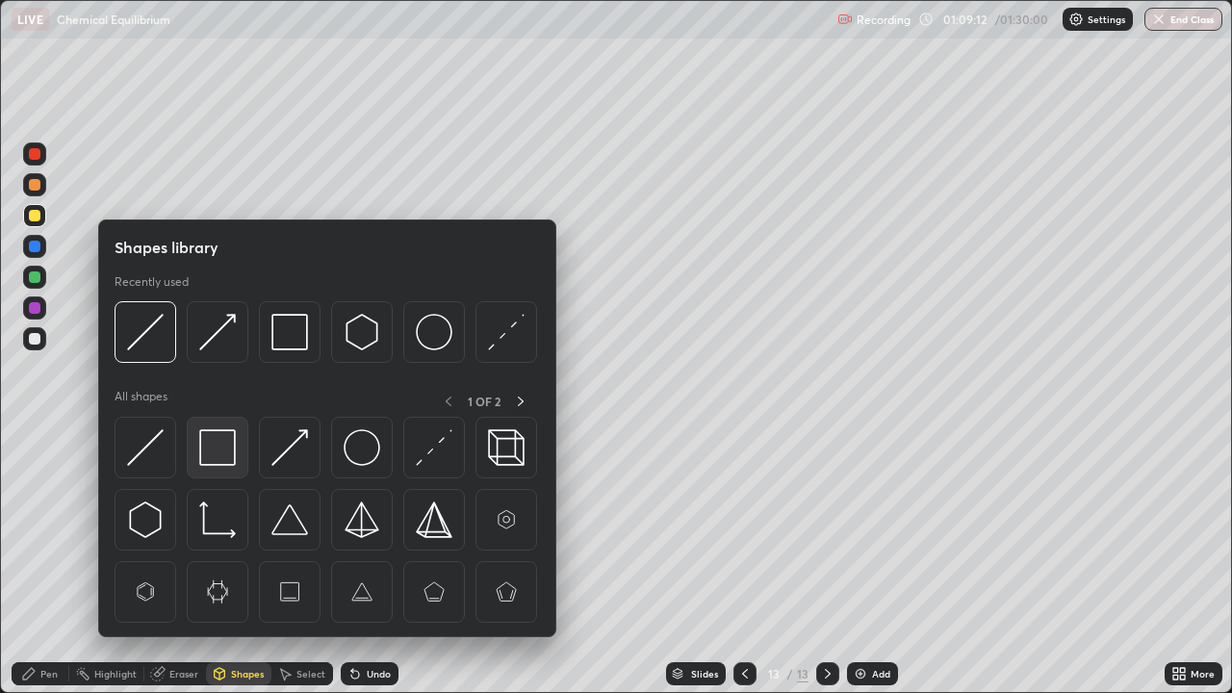
click at [218, 452] on img at bounding box center [217, 447] width 37 height 37
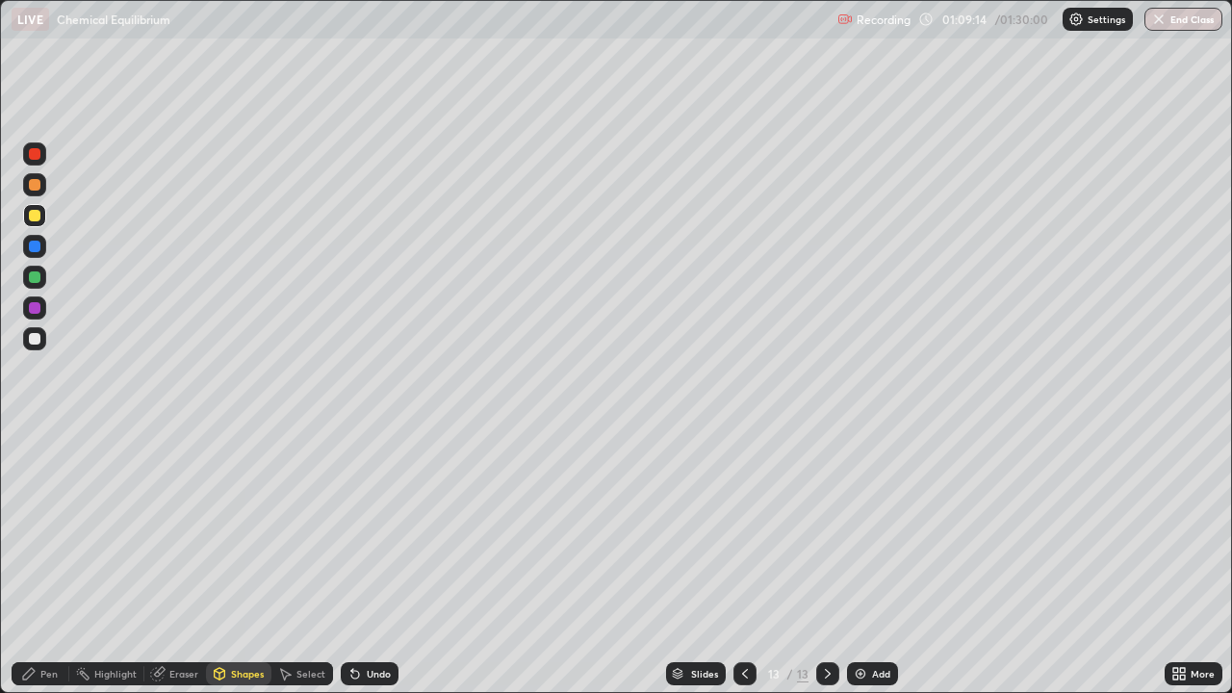
click at [54, 562] on div "Pen" at bounding box center [41, 673] width 58 height 23
click at [37, 246] on div at bounding box center [35, 247] width 12 height 12
click at [236, 562] on div "Shapes" at bounding box center [247, 674] width 33 height 10
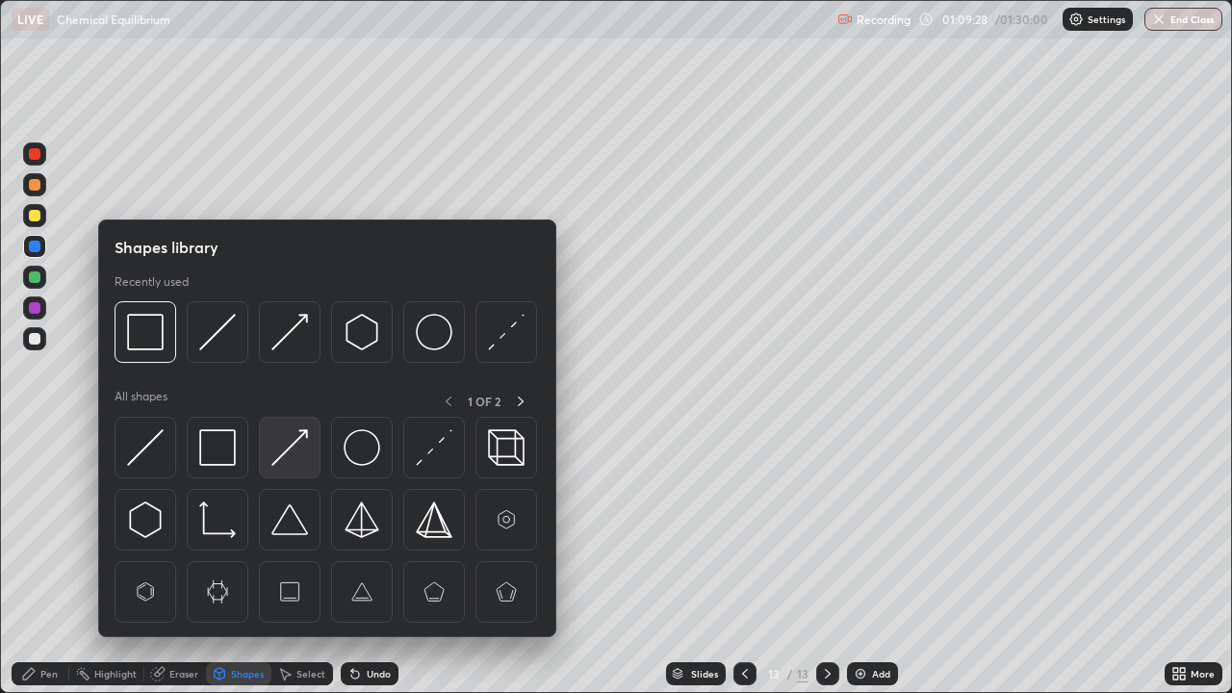
click at [296, 446] on img at bounding box center [289, 447] width 37 height 37
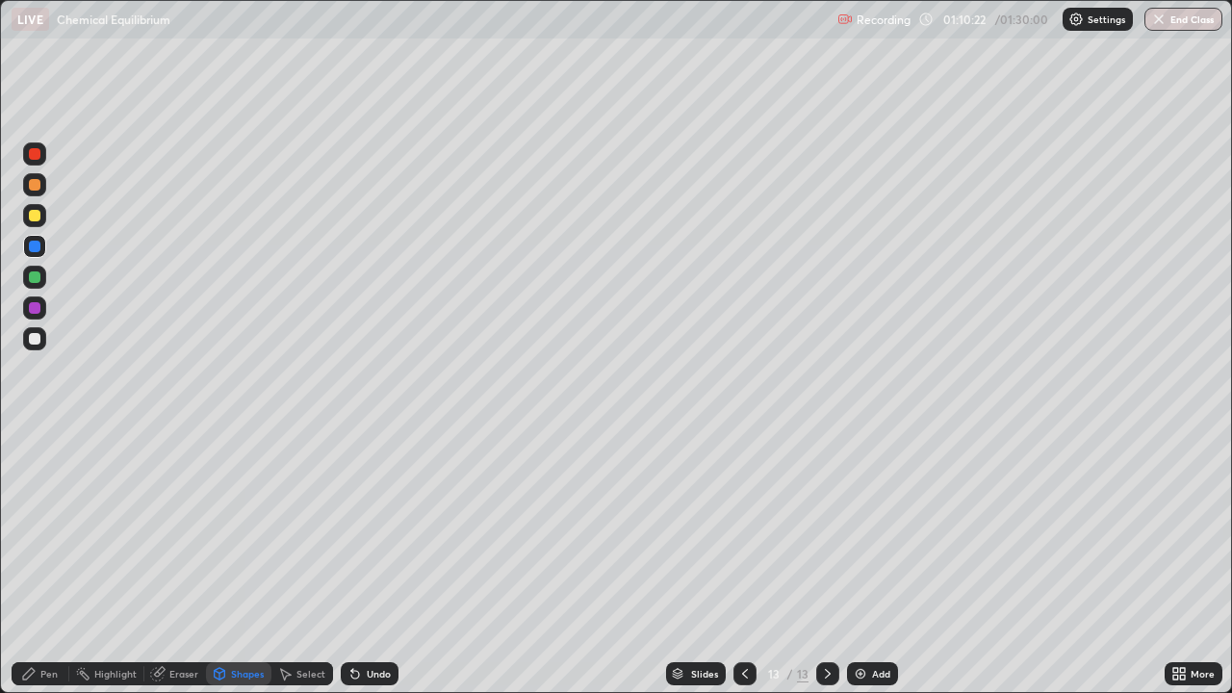
click at [233, 562] on div "Shapes" at bounding box center [247, 674] width 33 height 10
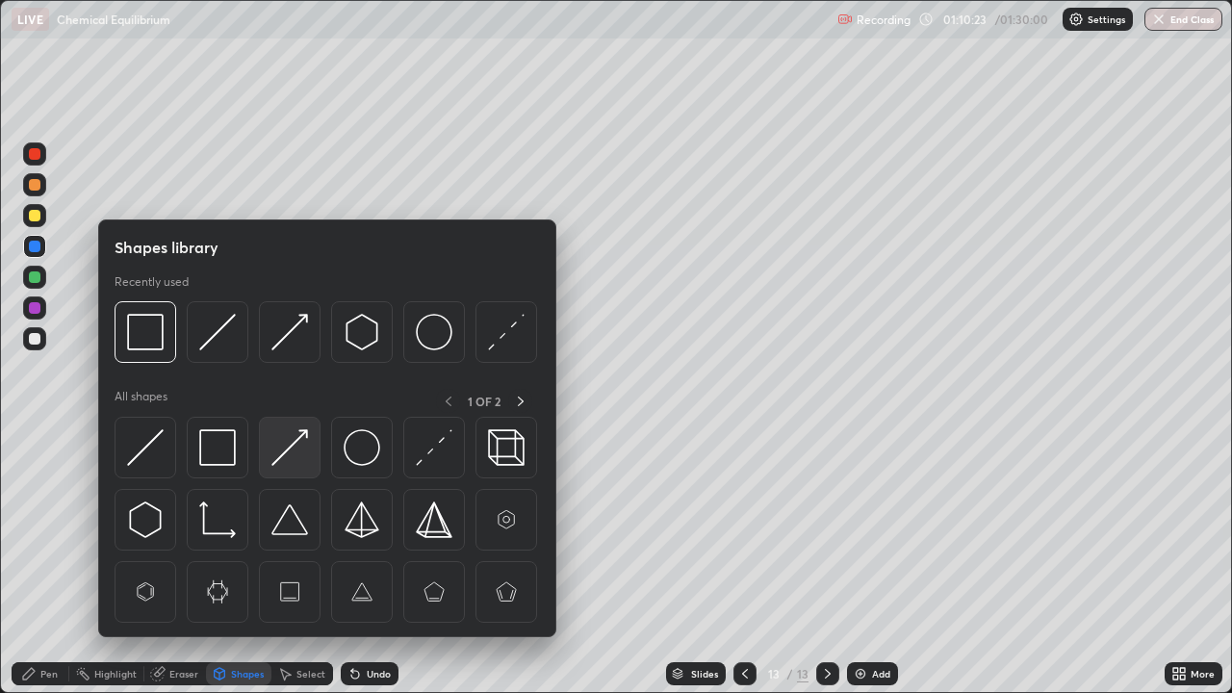
click at [289, 449] on img at bounding box center [289, 447] width 37 height 37
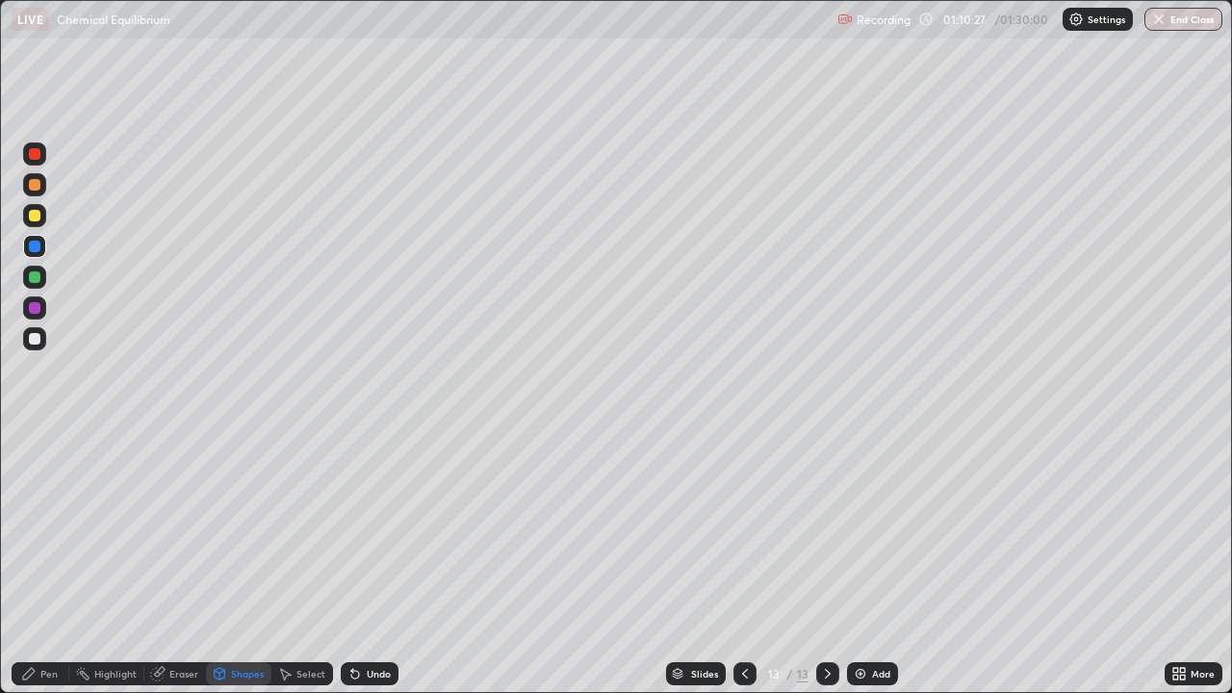
click at [244, 562] on div "Shapes" at bounding box center [247, 674] width 33 height 10
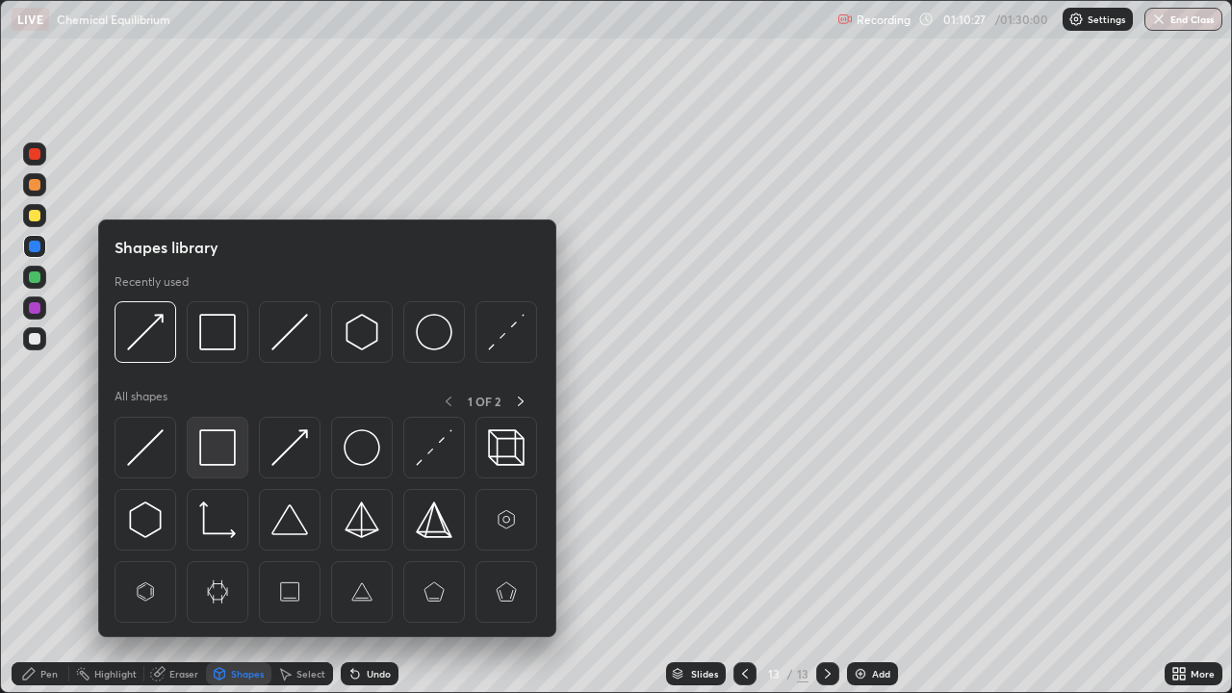
click at [218, 449] on img at bounding box center [217, 447] width 37 height 37
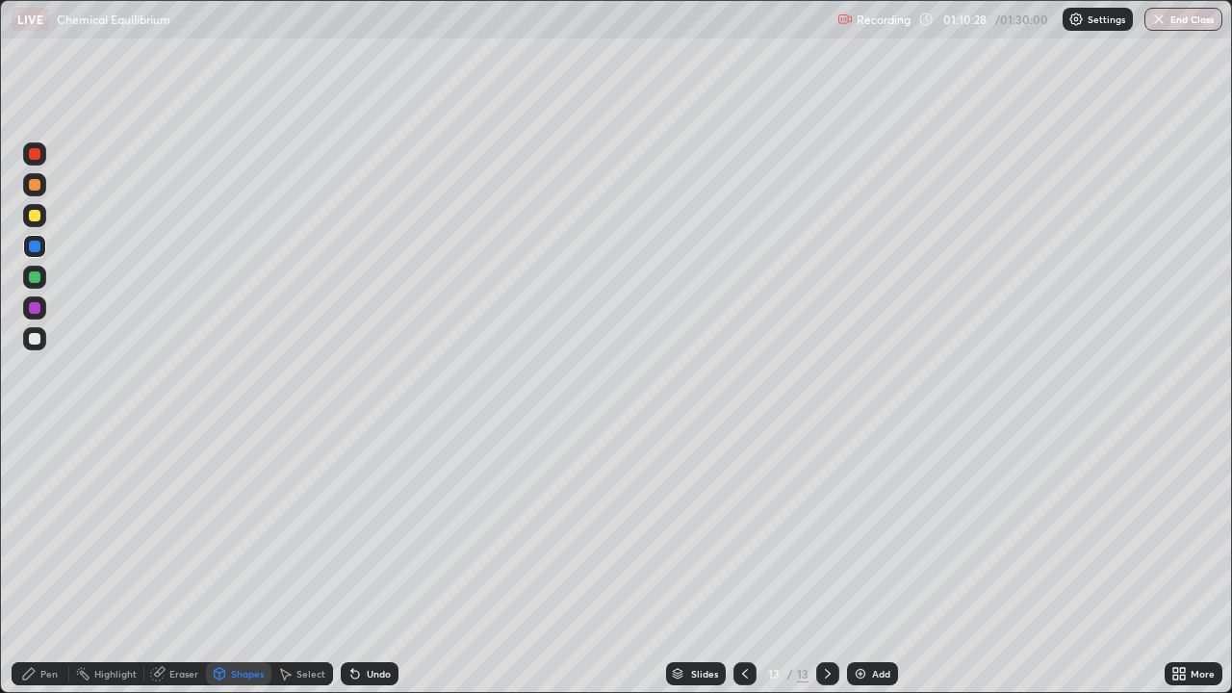
click at [35, 214] on div at bounding box center [35, 216] width 12 height 12
click at [48, 562] on div "Pen" at bounding box center [48, 674] width 17 height 10
click at [33, 189] on div at bounding box center [35, 185] width 12 height 12
click at [357, 562] on div "Undo" at bounding box center [370, 673] width 58 height 23
click at [878, 562] on div "Add" at bounding box center [881, 674] width 18 height 10
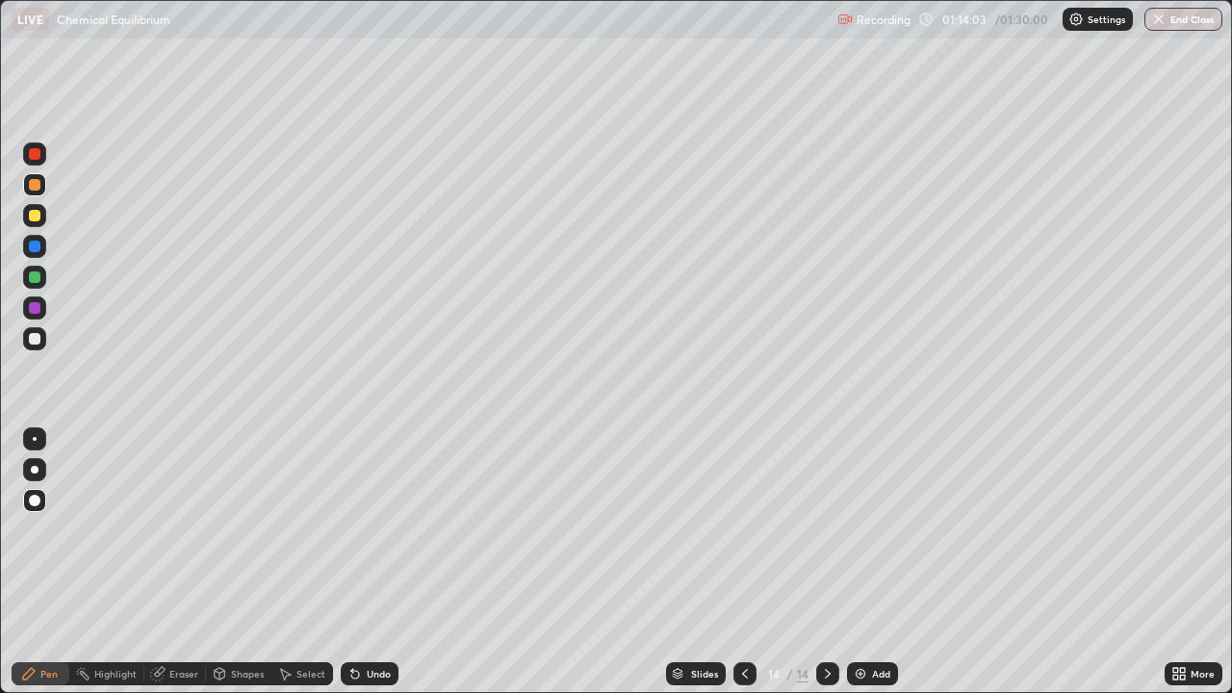
click at [231, 562] on div "Shapes" at bounding box center [247, 674] width 33 height 10
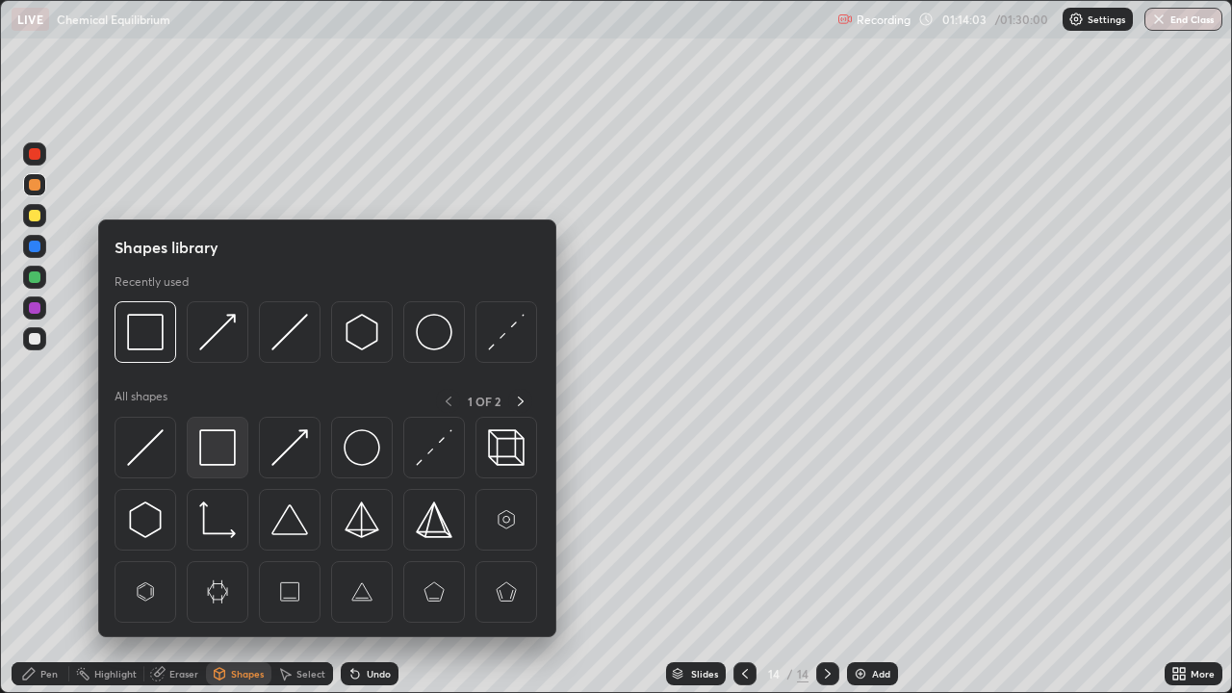
click at [218, 454] on img at bounding box center [217, 447] width 37 height 37
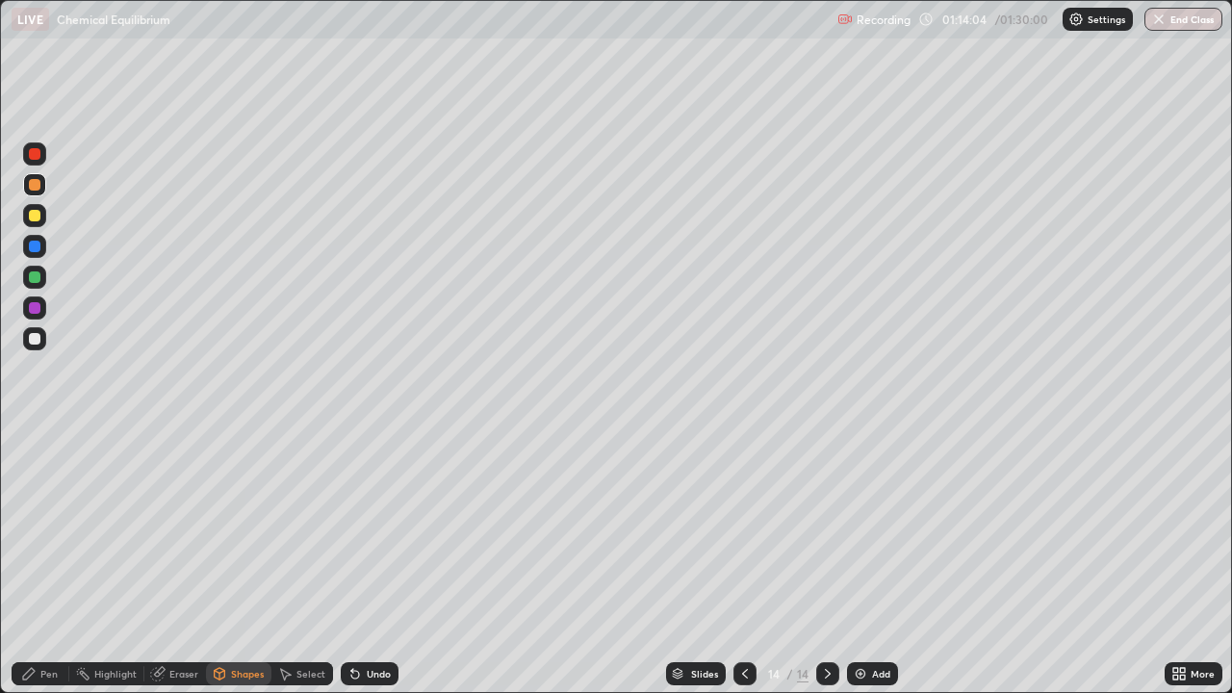
click at [38, 341] on div at bounding box center [35, 339] width 12 height 12
click at [241, 562] on div "Shapes" at bounding box center [247, 674] width 33 height 10
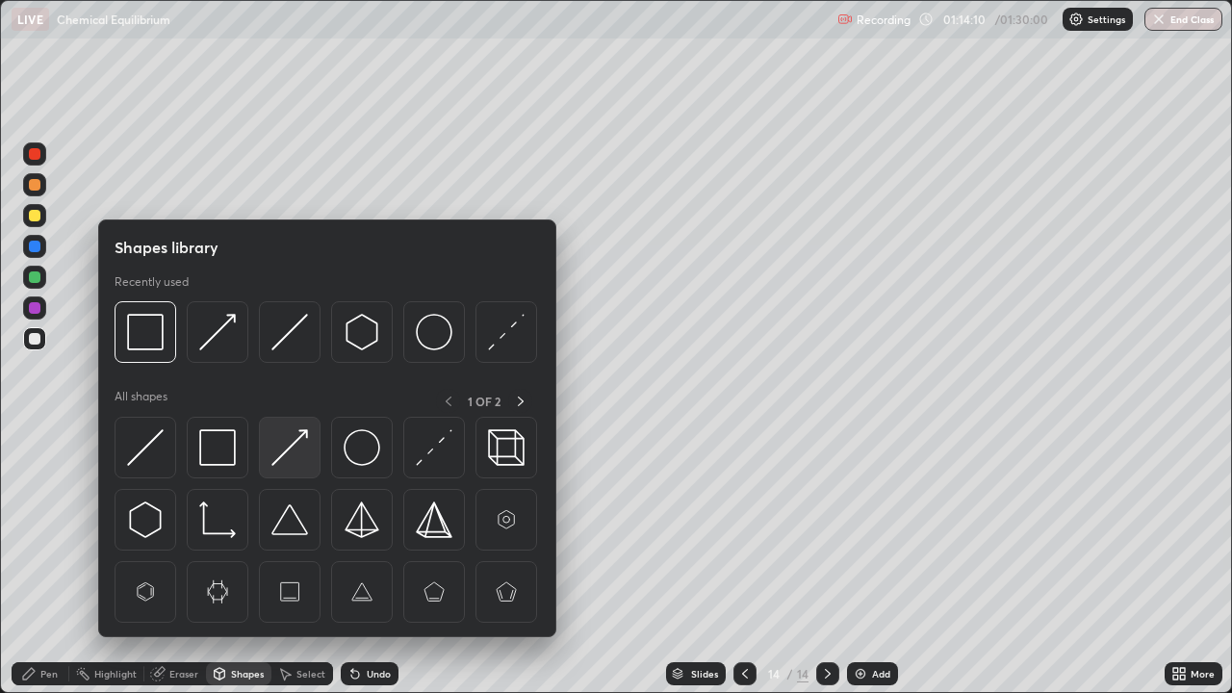
click at [296, 447] on img at bounding box center [289, 447] width 37 height 37
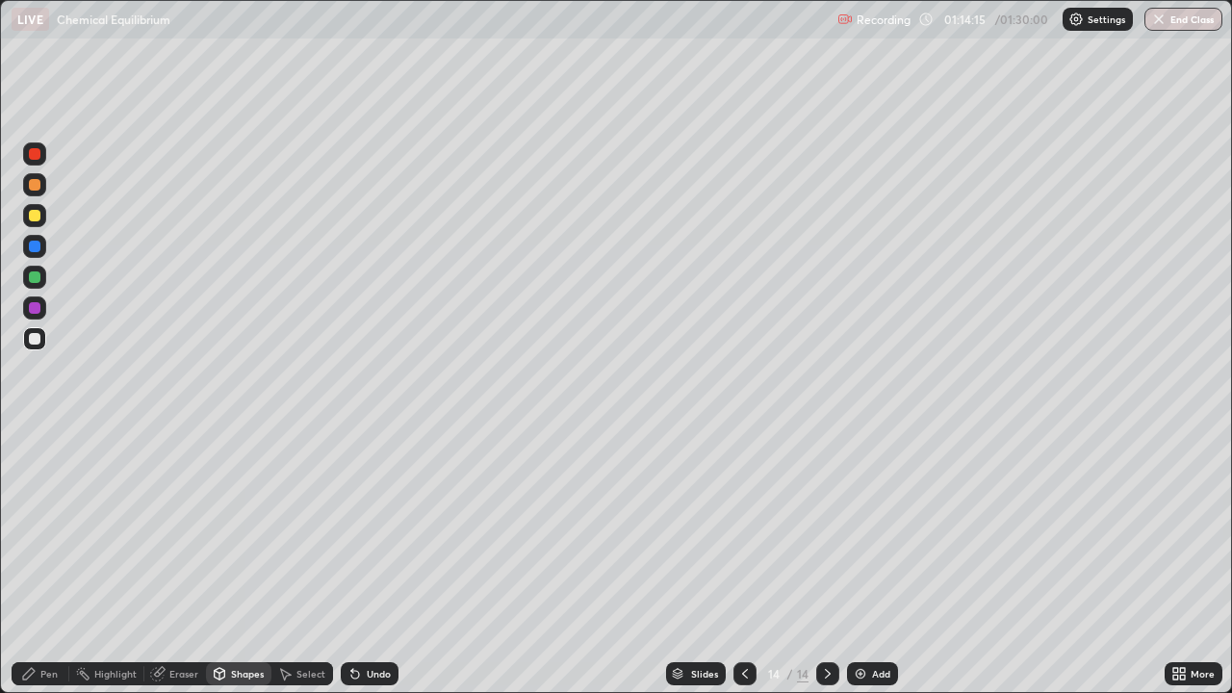
click at [49, 562] on div "Pen" at bounding box center [48, 674] width 17 height 10
click at [35, 280] on div at bounding box center [35, 277] width 12 height 12
click at [37, 310] on div at bounding box center [35, 308] width 12 height 12
click at [243, 562] on div "Shapes" at bounding box center [238, 673] width 65 height 23
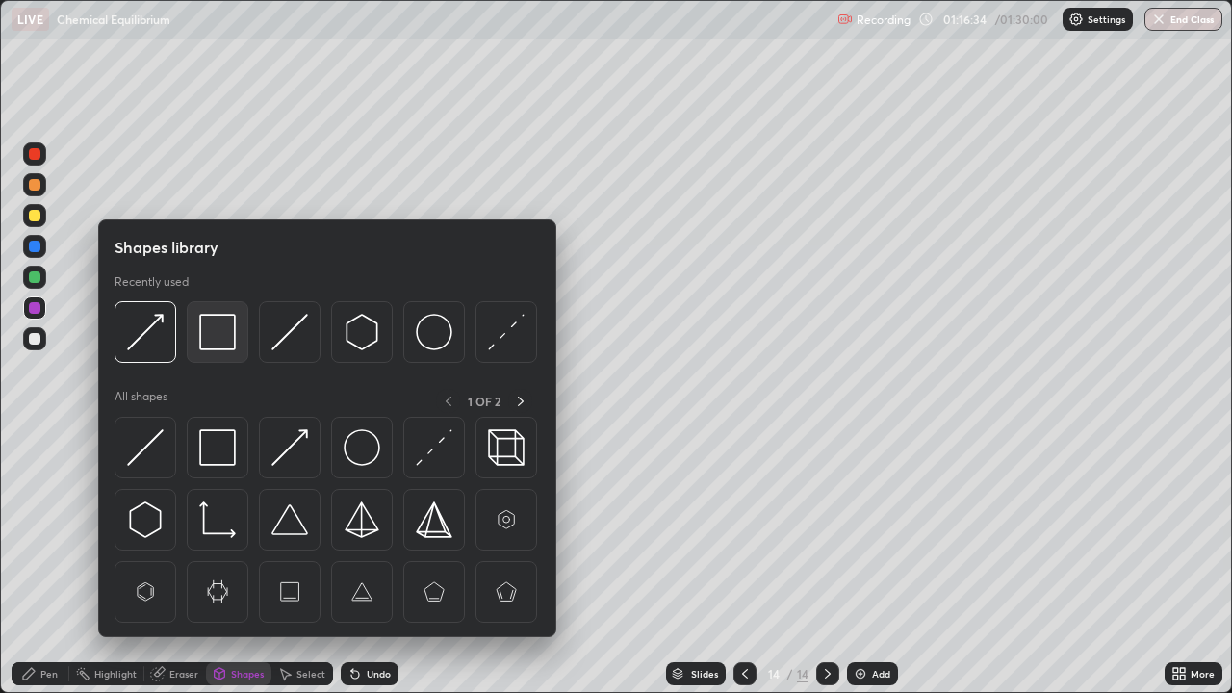
click at [215, 341] on img at bounding box center [217, 332] width 37 height 37
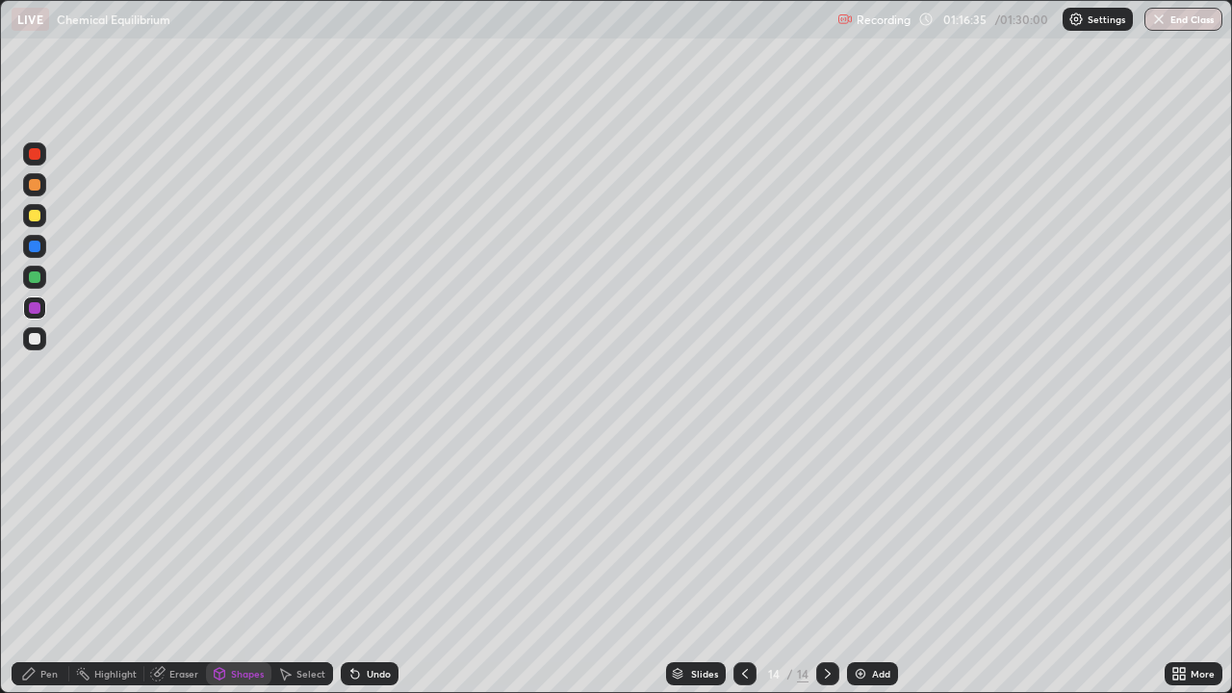
click at [35, 279] on div at bounding box center [35, 277] width 12 height 12
click at [743, 562] on icon at bounding box center [744, 673] width 15 height 15
click at [822, 562] on div at bounding box center [827, 673] width 23 height 23
click at [1188, 23] on button "End Class" at bounding box center [1184, 19] width 76 height 23
click at [1178, 26] on button "End Class" at bounding box center [1184, 19] width 76 height 23
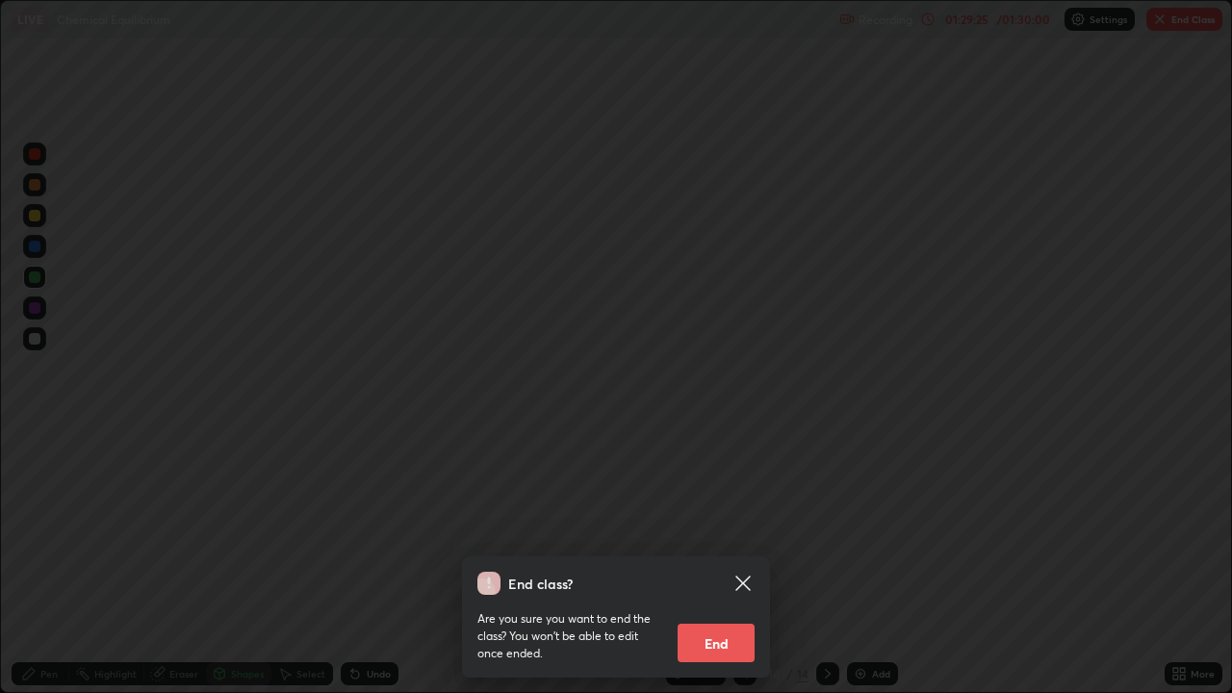
click at [722, 562] on button "End" at bounding box center [716, 643] width 77 height 38
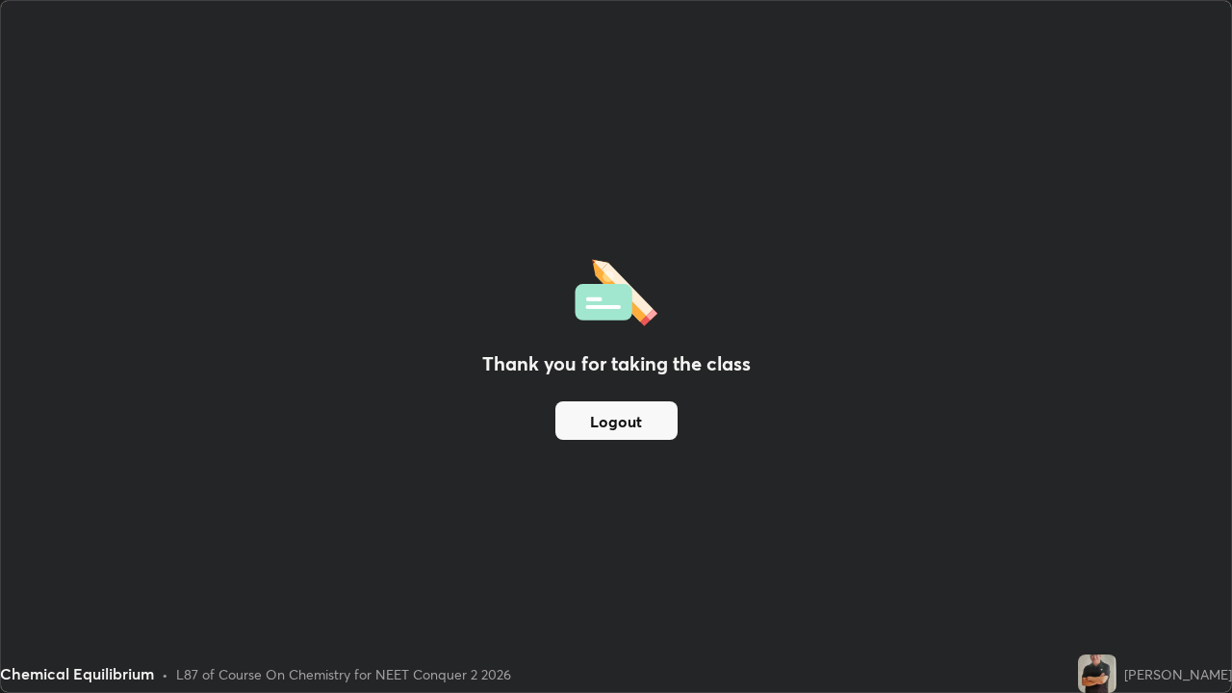
click at [650, 418] on button "Logout" at bounding box center [616, 420] width 122 height 38
